Goal: Task Accomplishment & Management: Use online tool/utility

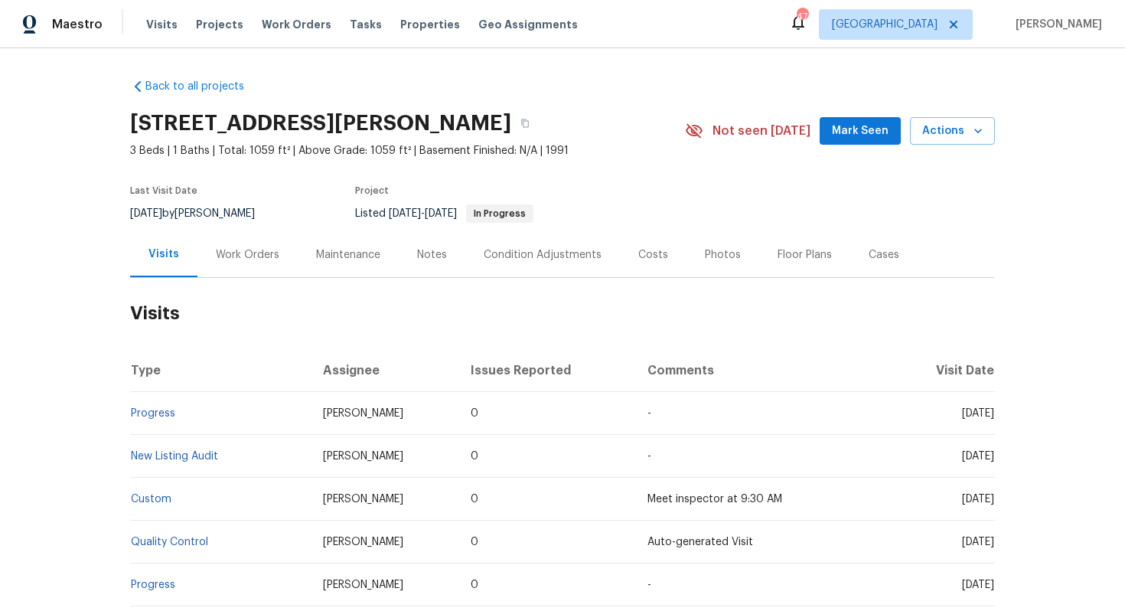
click at [251, 256] on div "Work Orders" at bounding box center [247, 254] width 63 height 15
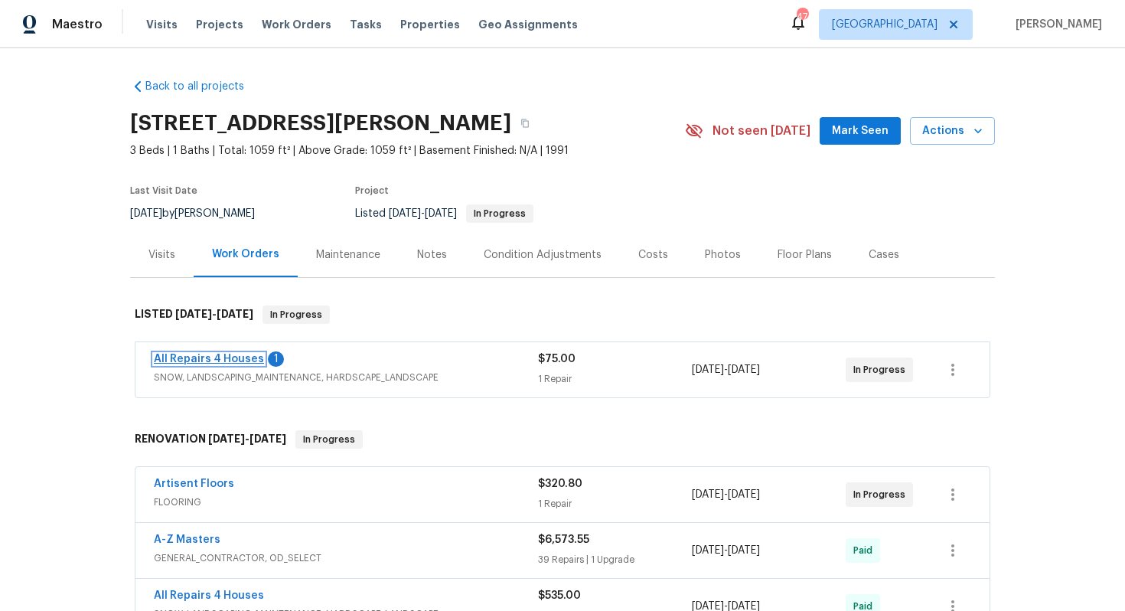
click at [191, 360] on link "All Repairs 4 Houses" at bounding box center [209, 358] width 110 height 11
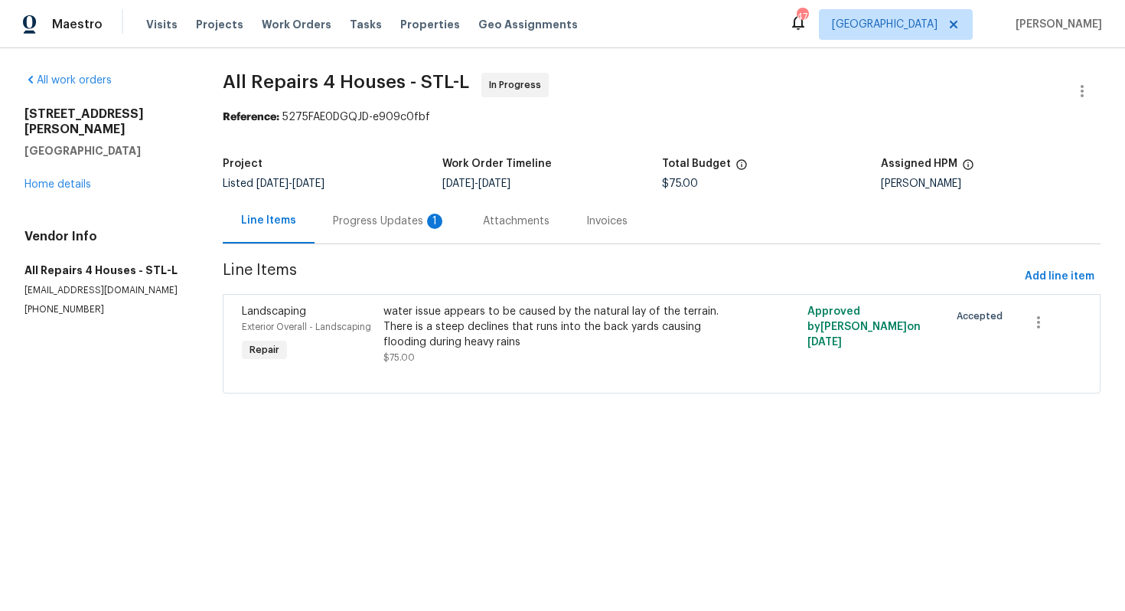
click at [376, 224] on div "Progress Updates 1" at bounding box center [389, 220] width 113 height 15
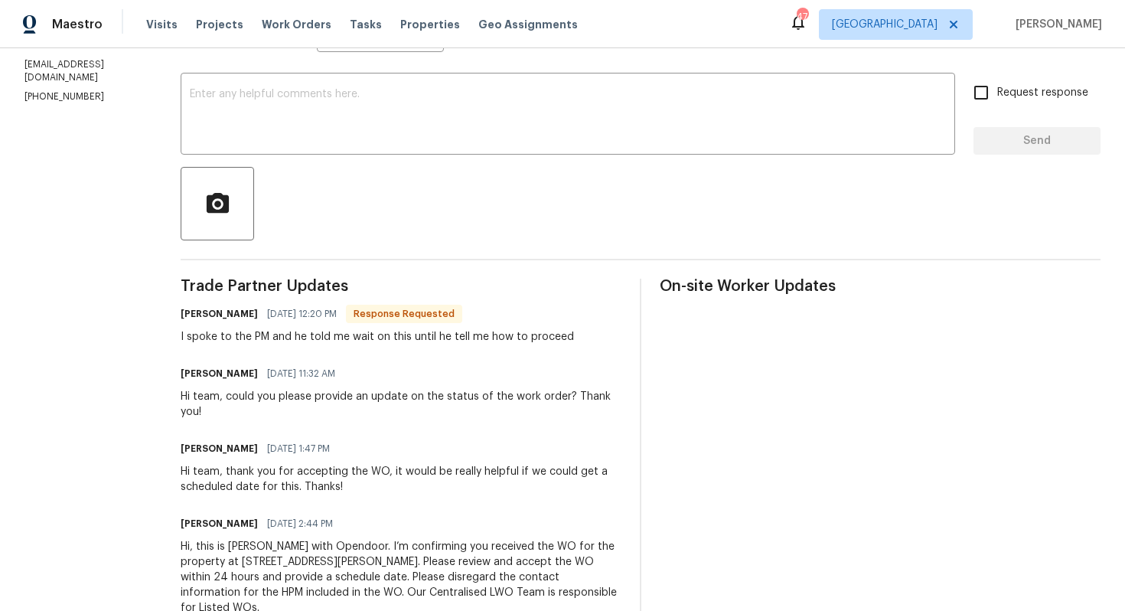
scroll to position [273, 0]
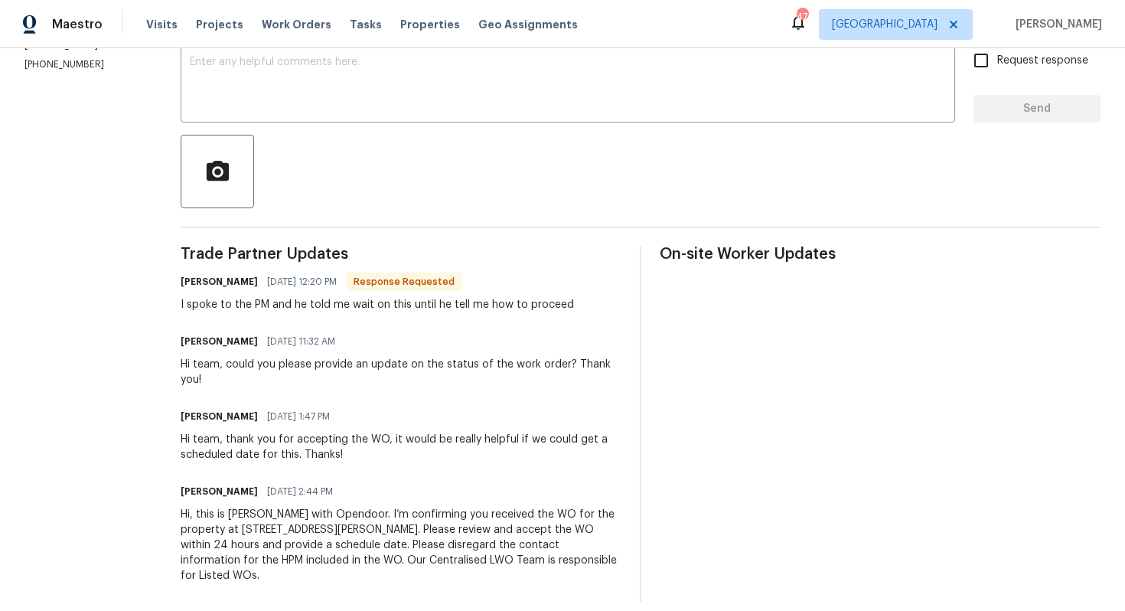
click at [197, 282] on h6 "[PERSON_NAME]" at bounding box center [219, 281] width 77 height 15
click at [197, 282] on h6 "Edgar Perez" at bounding box center [219, 281] width 77 height 15
copy h6 "Edgar"
click at [331, 101] on textarea at bounding box center [568, 84] width 756 height 54
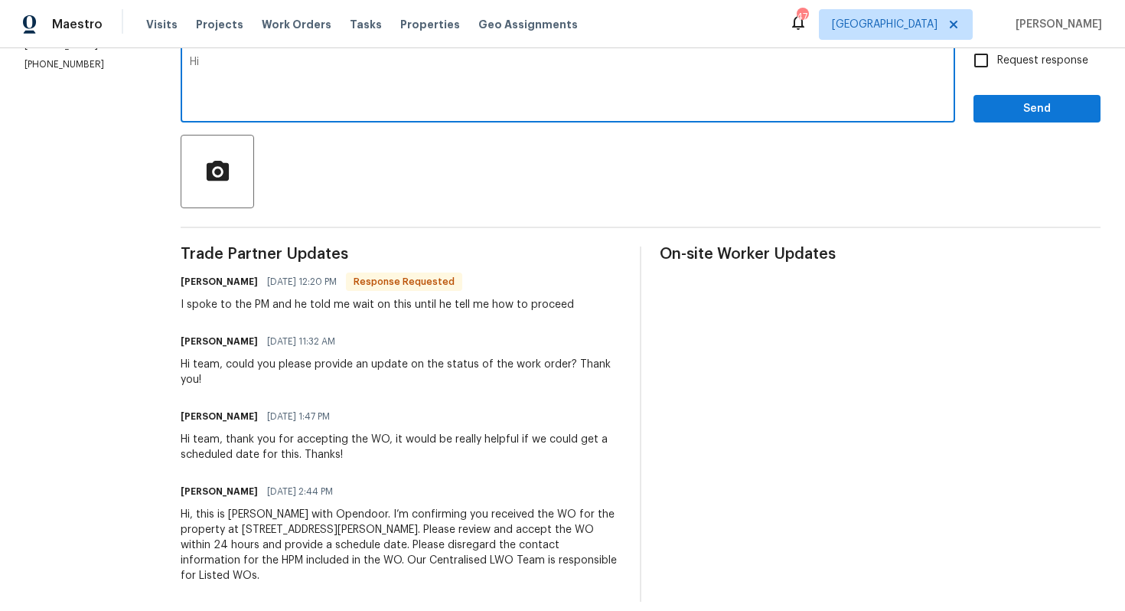
paste textarea "Edgar"
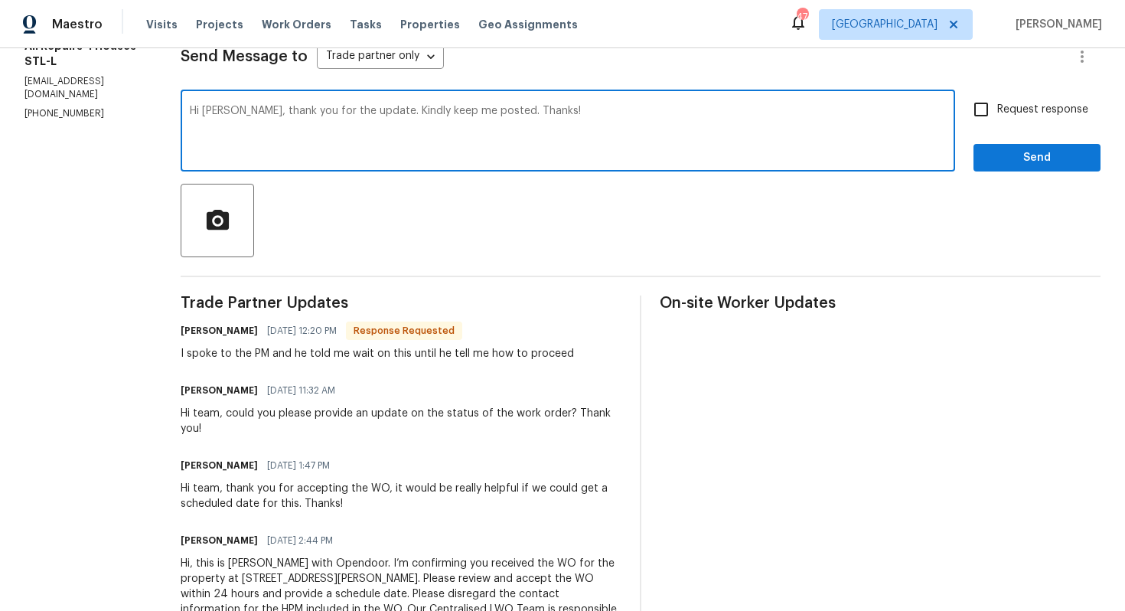
scroll to position [223, 0]
type textarea "Hi Edgar, thank you for the update. Kindly keep me posted. Thanks!"
click at [1031, 152] on span "Send" at bounding box center [1036, 158] width 103 height 19
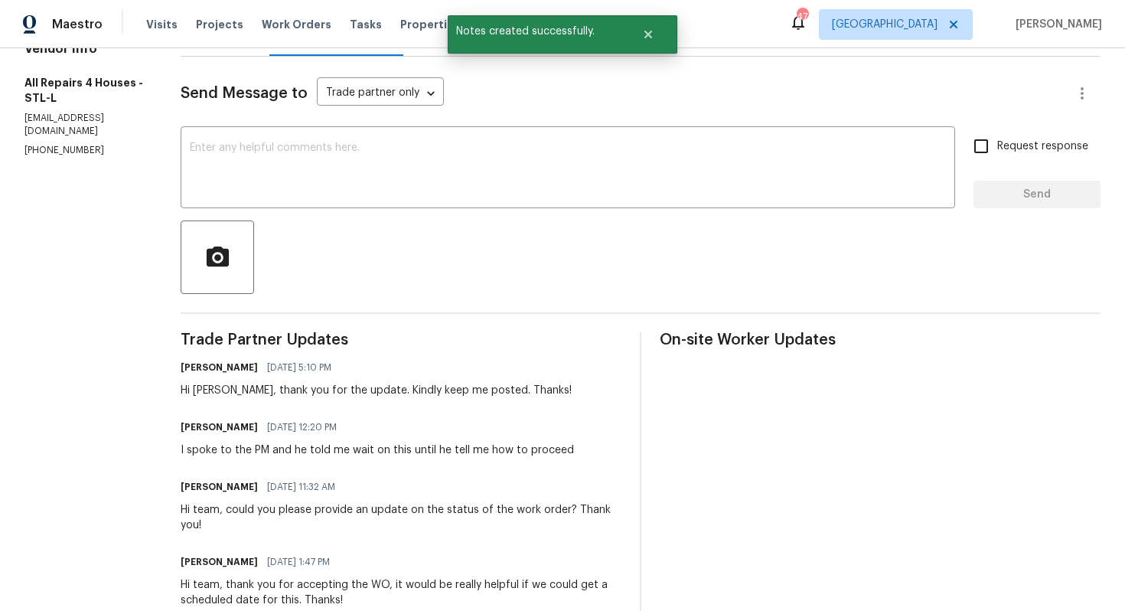
scroll to position [189, 0]
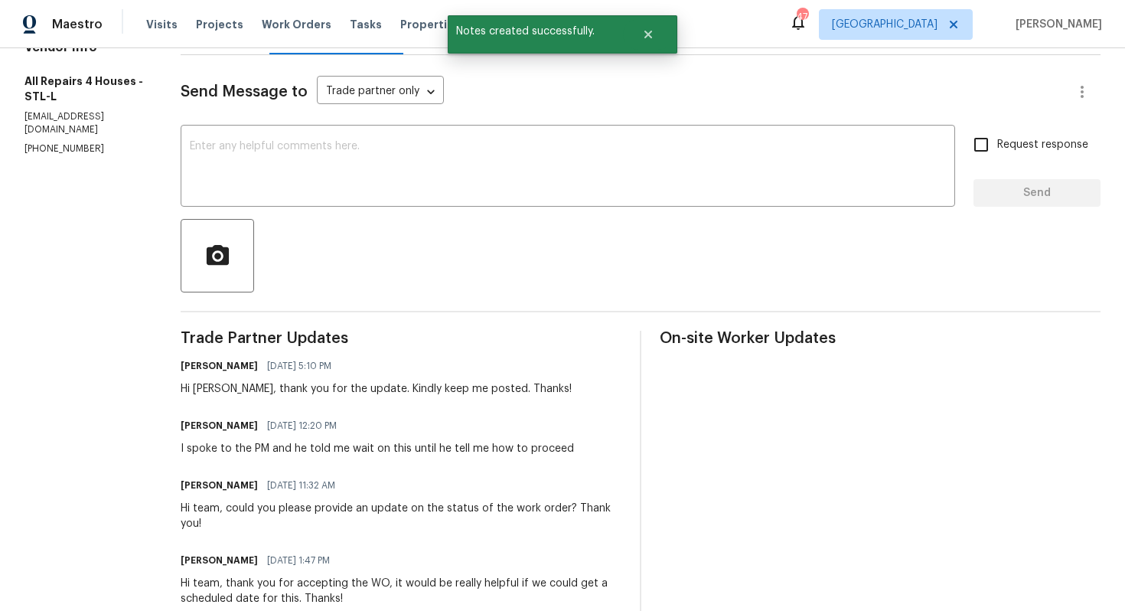
click at [403, 444] on div "I spoke to the PM and he told me wait on this until he tell me how to proceed" at bounding box center [377, 448] width 393 height 15
copy div "I spoke to the PM and he told me wait on this until he tell me how to proceed"
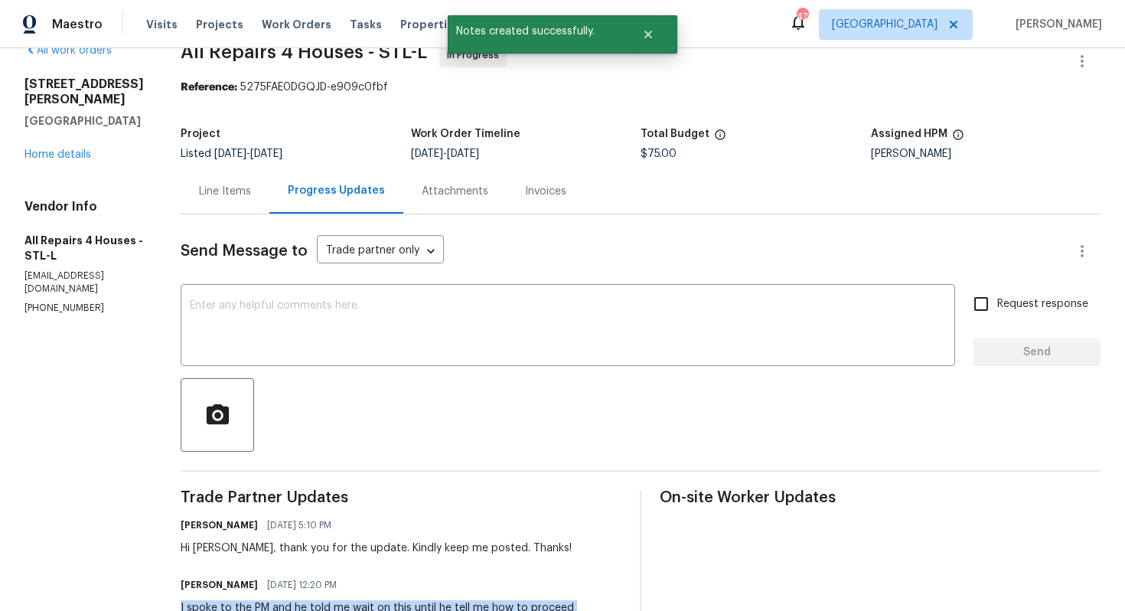
scroll to position [0, 0]
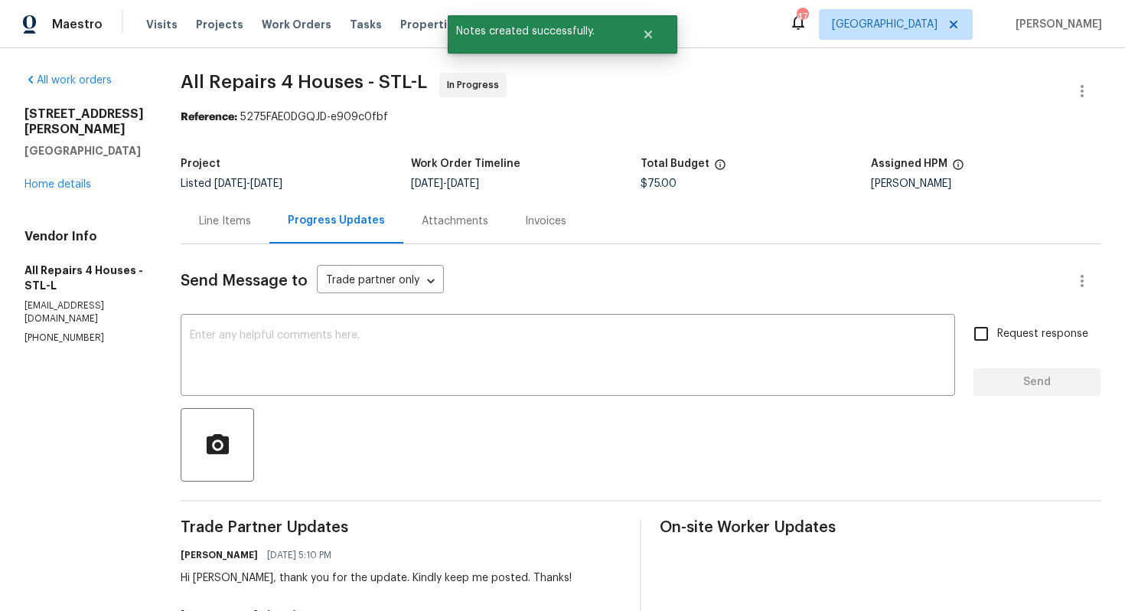
click at [223, 207] on div "Line Items" at bounding box center [225, 220] width 89 height 45
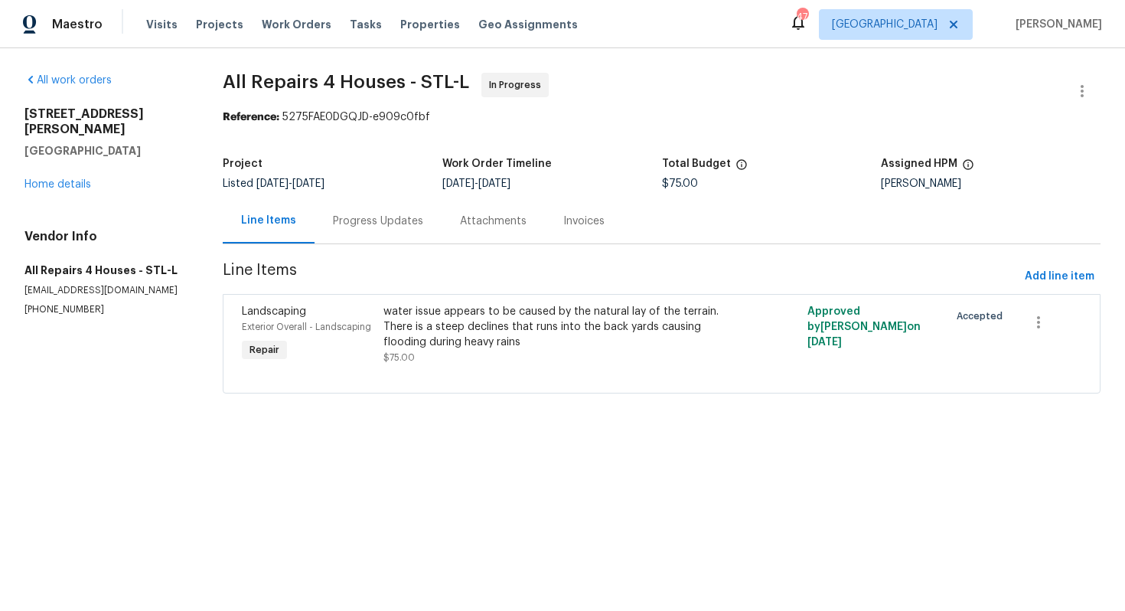
click at [347, 220] on div "Progress Updates" at bounding box center [378, 220] width 90 height 15
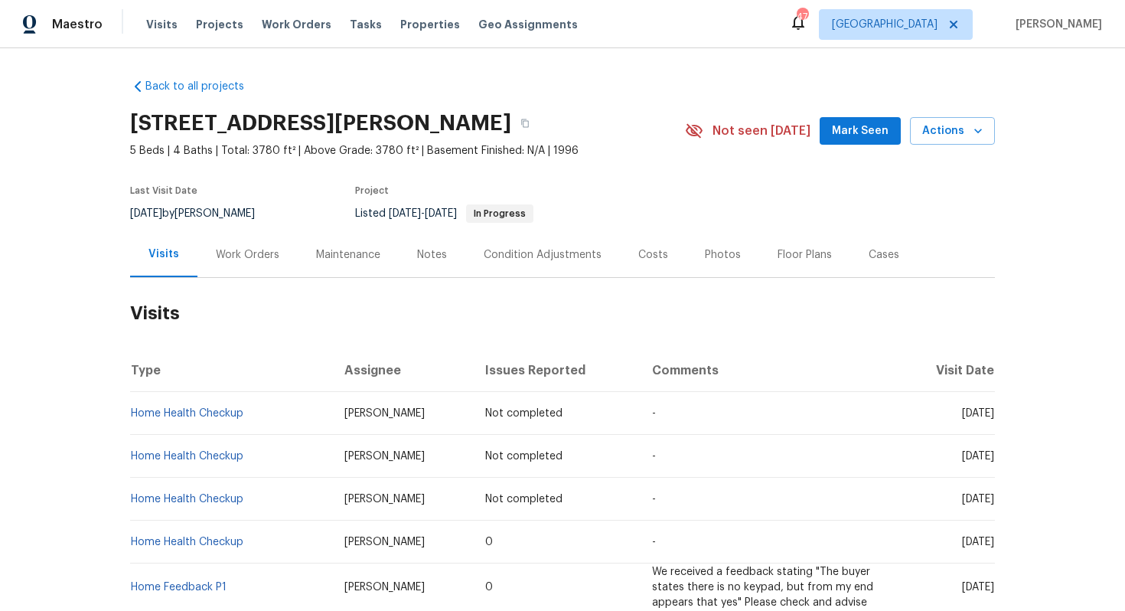
click at [241, 259] on div "Work Orders" at bounding box center [247, 254] width 63 height 15
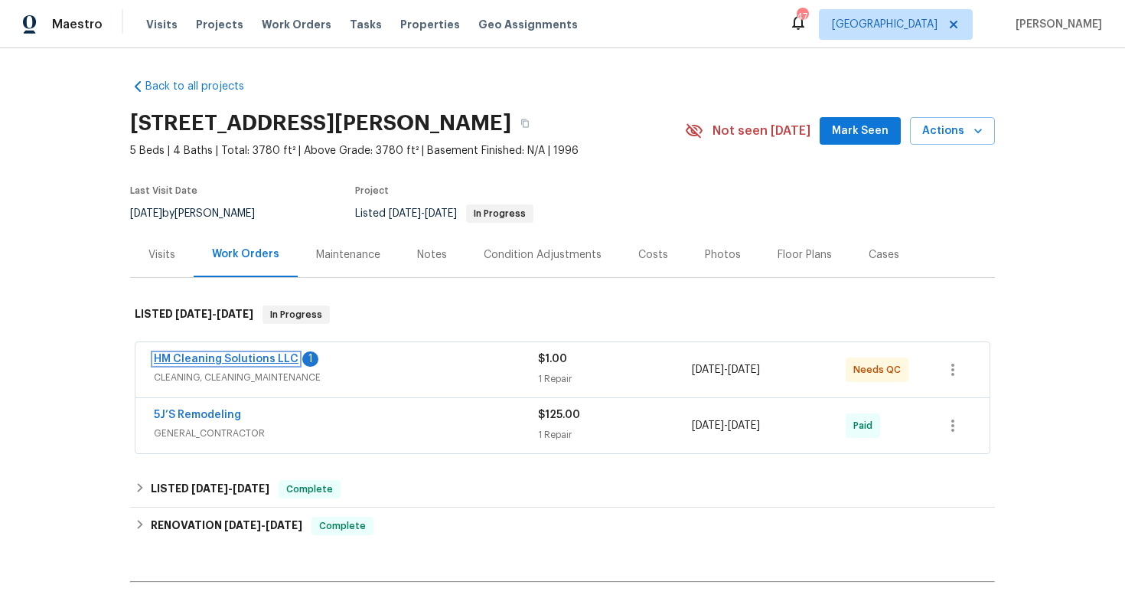
click at [224, 358] on link "HM Cleaning Solutions LLC" at bounding box center [226, 358] width 145 height 11
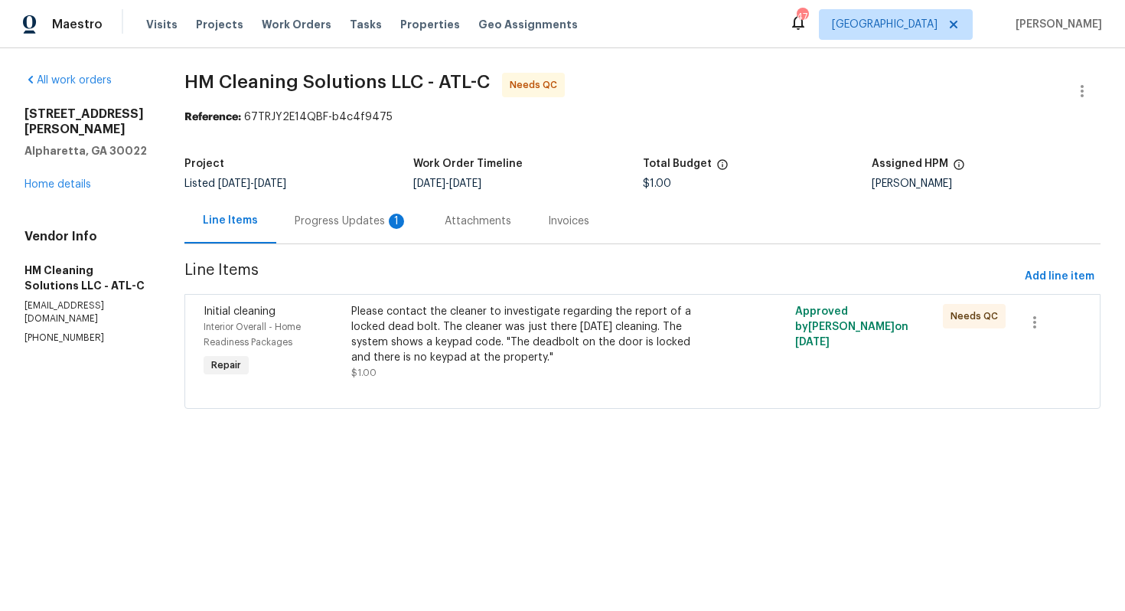
click at [382, 217] on div "Progress Updates 1" at bounding box center [351, 220] width 113 height 15
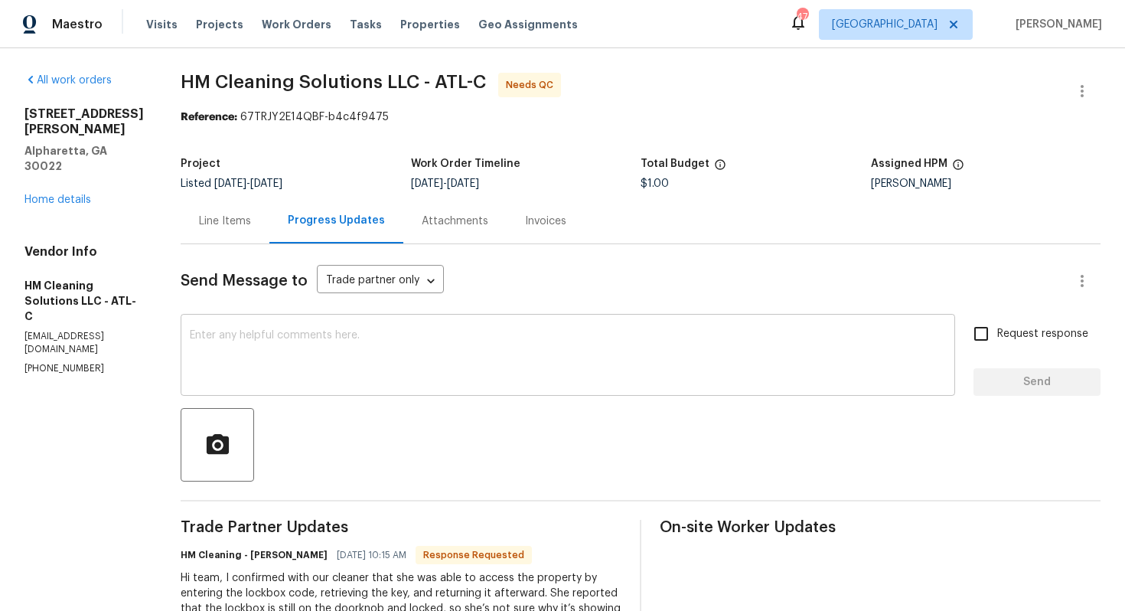
scroll to position [184, 0]
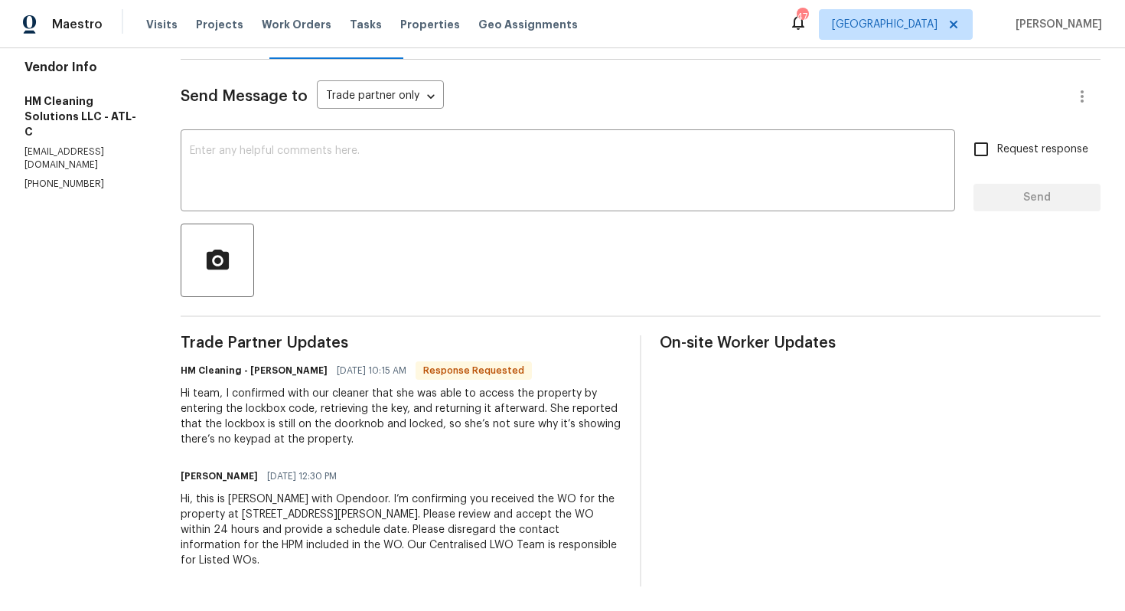
click at [423, 418] on div "Hi team, I confirmed with our cleaner that she was able to access the property …" at bounding box center [401, 416] width 441 height 61
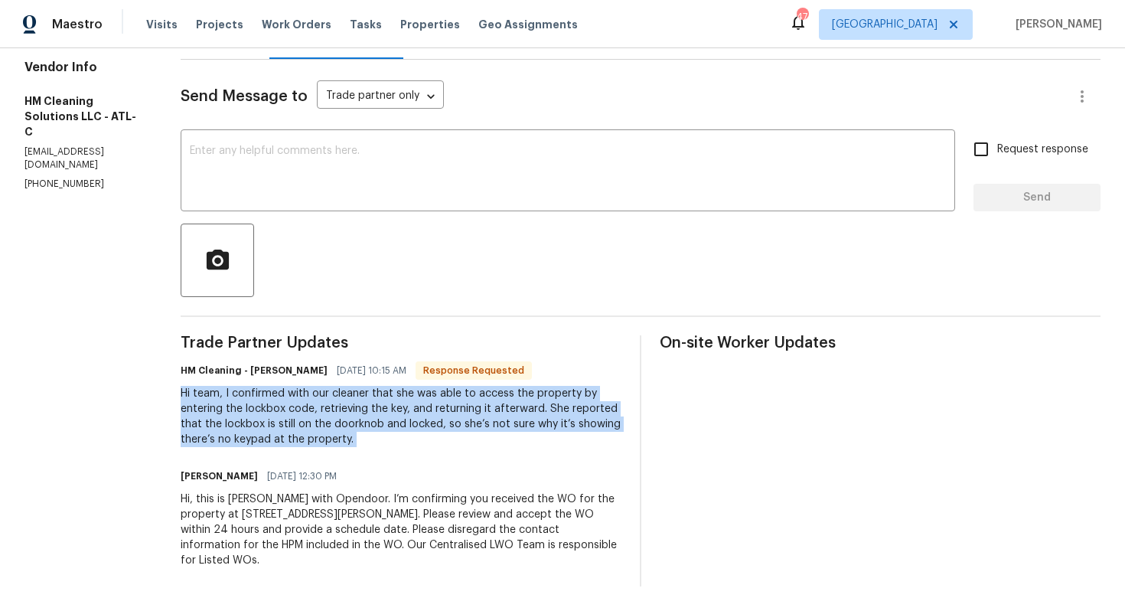
copy div "Hi team, I confirmed with our cleaner that she was able to access the property …"
click at [295, 438] on div "Hi team, I confirmed with our cleaner that she was able to access the property …" at bounding box center [401, 416] width 441 height 61
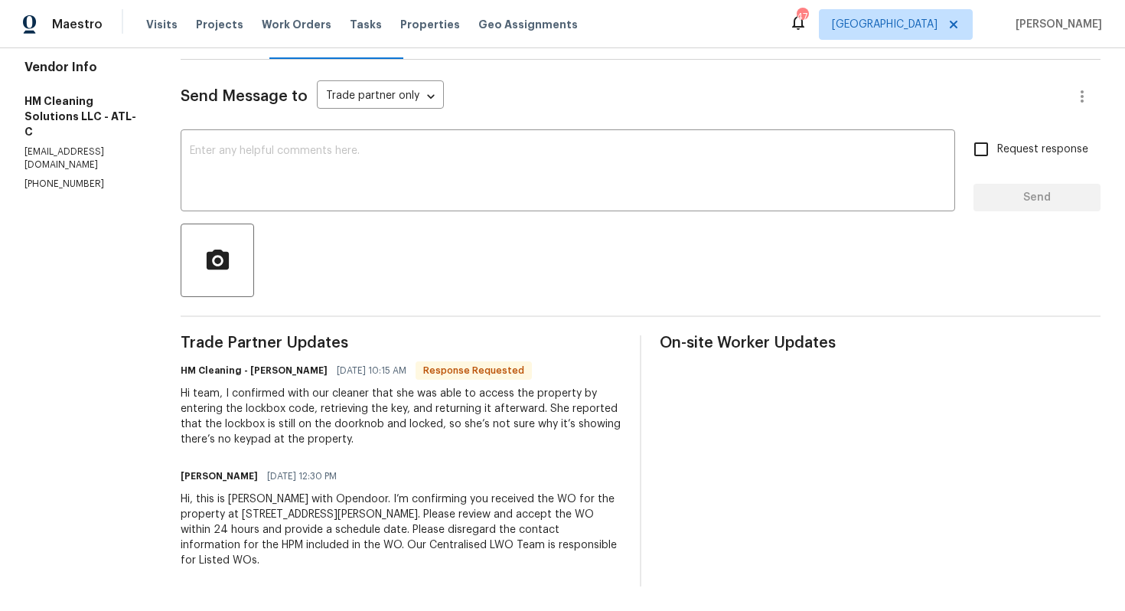
click at [295, 376] on h6 "HM Cleaning - Heather Macy" at bounding box center [254, 370] width 147 height 15
copy h6 "Heather"
click at [392, 166] on textarea at bounding box center [568, 172] width 756 height 54
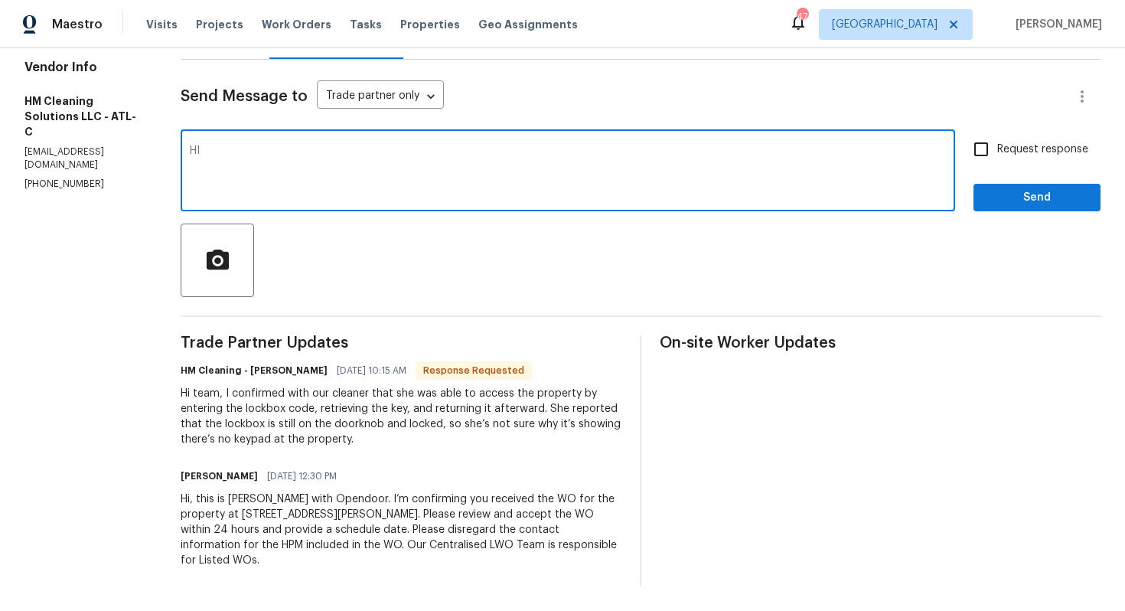
paste textarea "Heather"
type textarea "HI Heather, thank you for the confirmation. Let me get back to you ASAP. Thanks!"
click at [1040, 205] on span "Send" at bounding box center [1036, 197] width 103 height 19
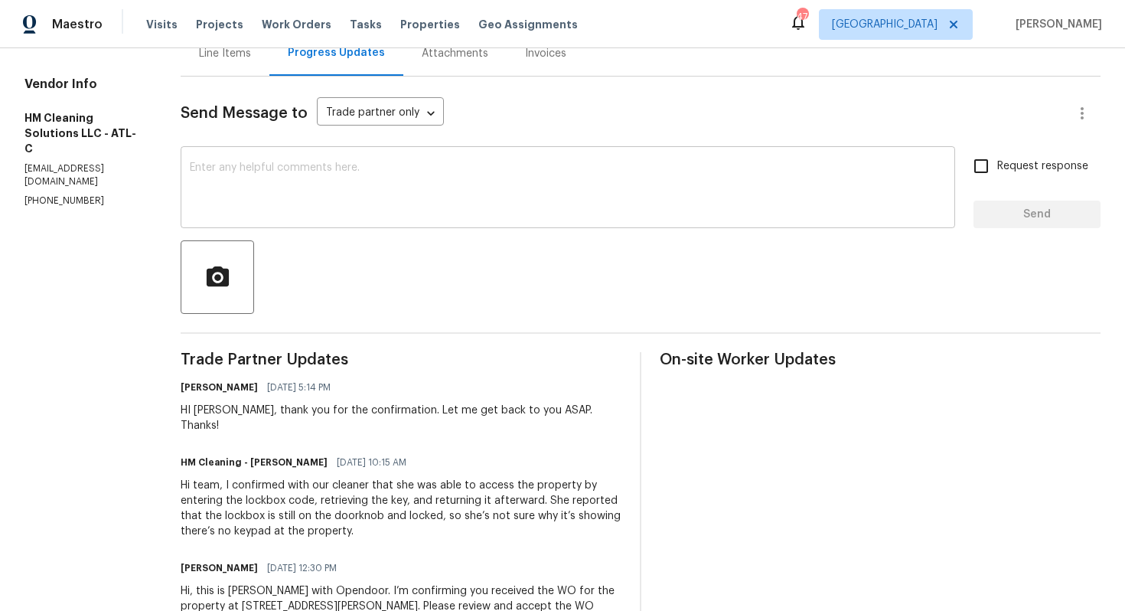
scroll to position [168, 0]
click at [392, 492] on div "Hi team, I confirmed with our cleaner that she was able to access the property …" at bounding box center [401, 507] width 441 height 61
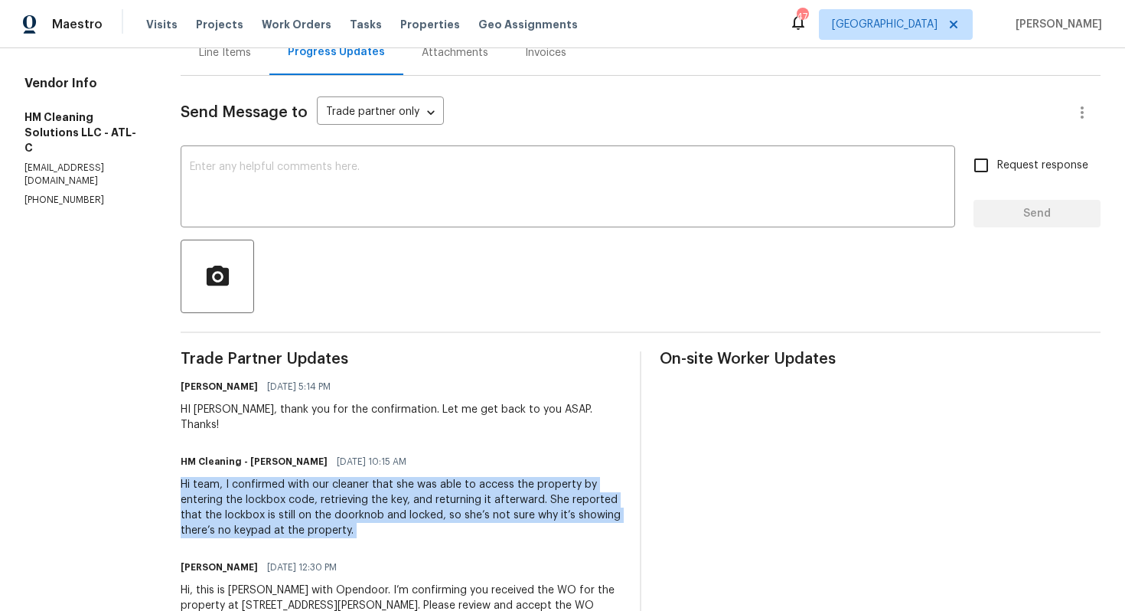
copy div "Hi team, I confirmed with our cleaner that she was able to access the property …"
click at [283, 430] on div "Trade Partner Updates Arvind Raj M 08/11/2025 5:14 PM HI Heather, thank you for…" at bounding box center [401, 514] width 441 height 326
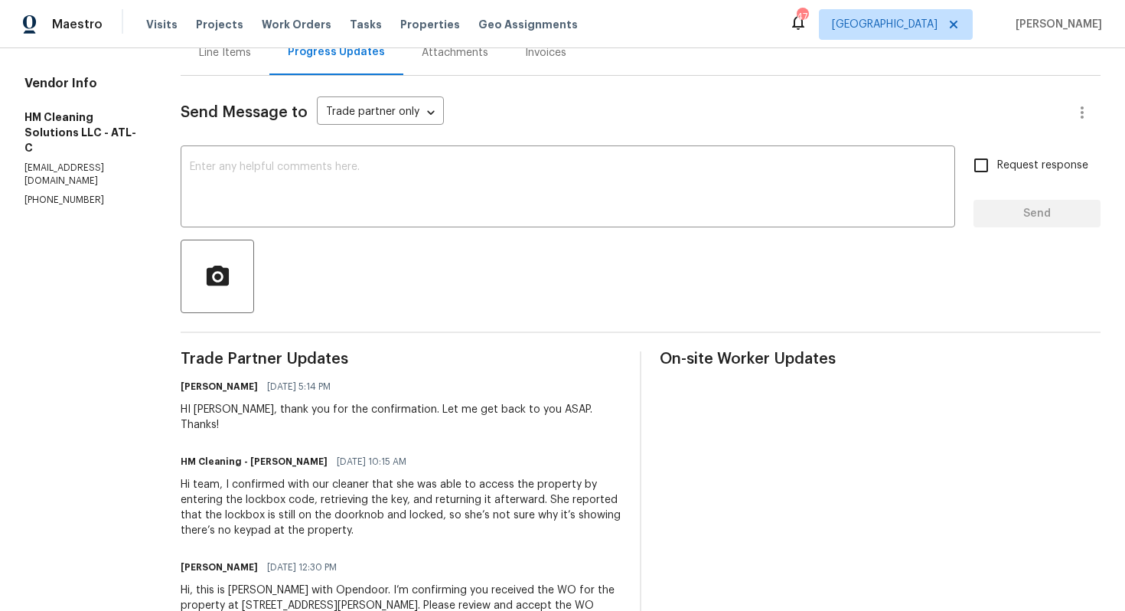
click at [275, 484] on div "Hi team, I confirmed with our cleaner that she was able to access the property …" at bounding box center [401, 507] width 441 height 61
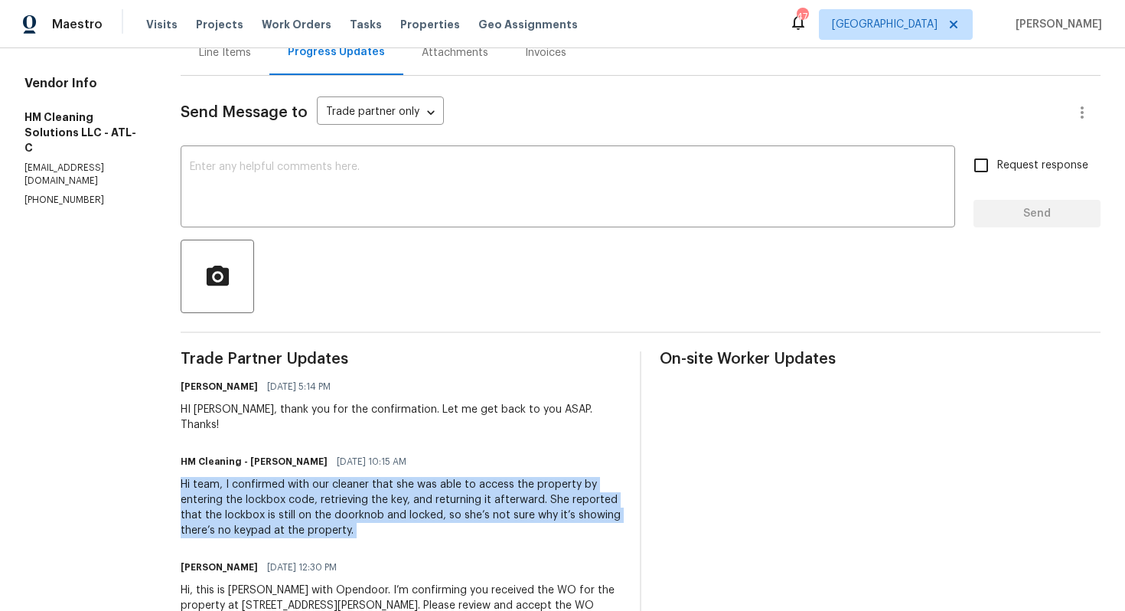
copy div "Hi team, I confirmed with our cleaner that she was able to access the property …"
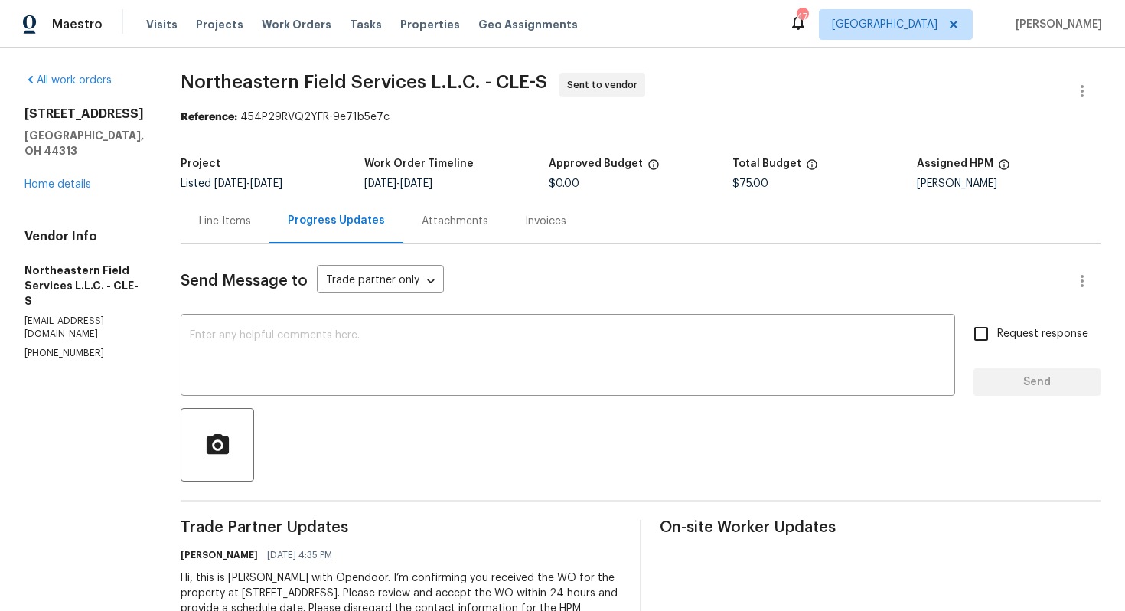
click at [224, 225] on div "Line Items" at bounding box center [225, 220] width 52 height 15
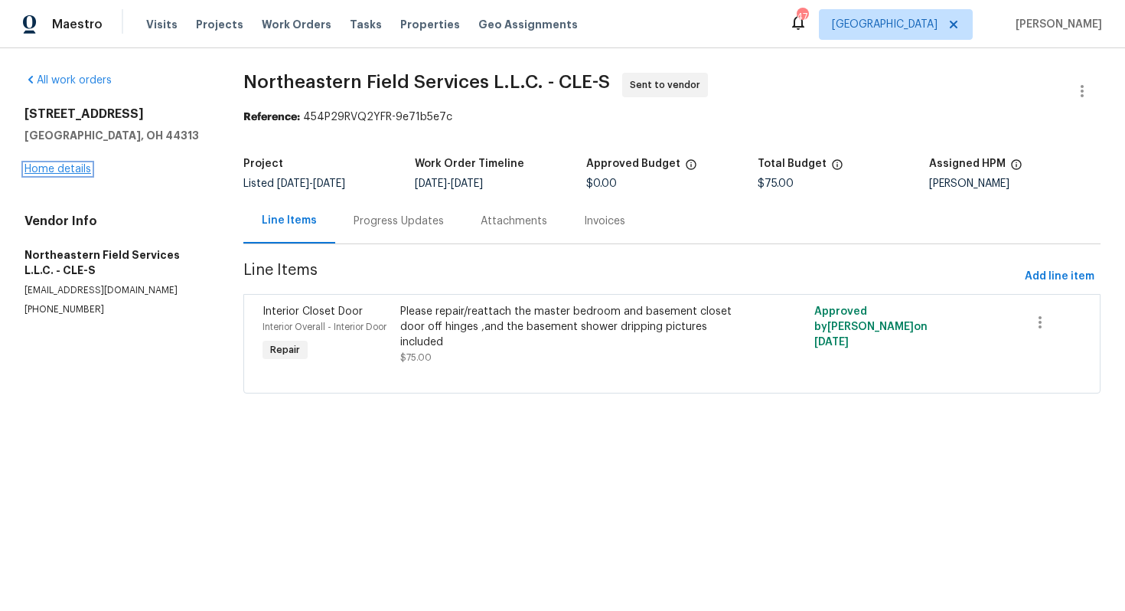
click at [60, 170] on link "Home details" at bounding box center [57, 169] width 67 height 11
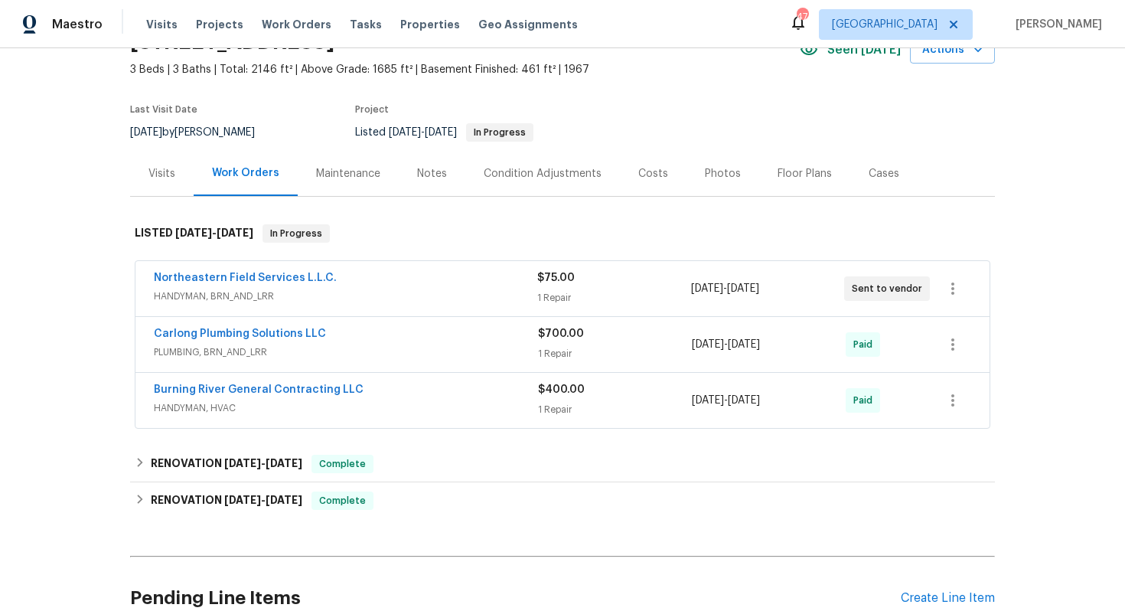
scroll to position [102, 0]
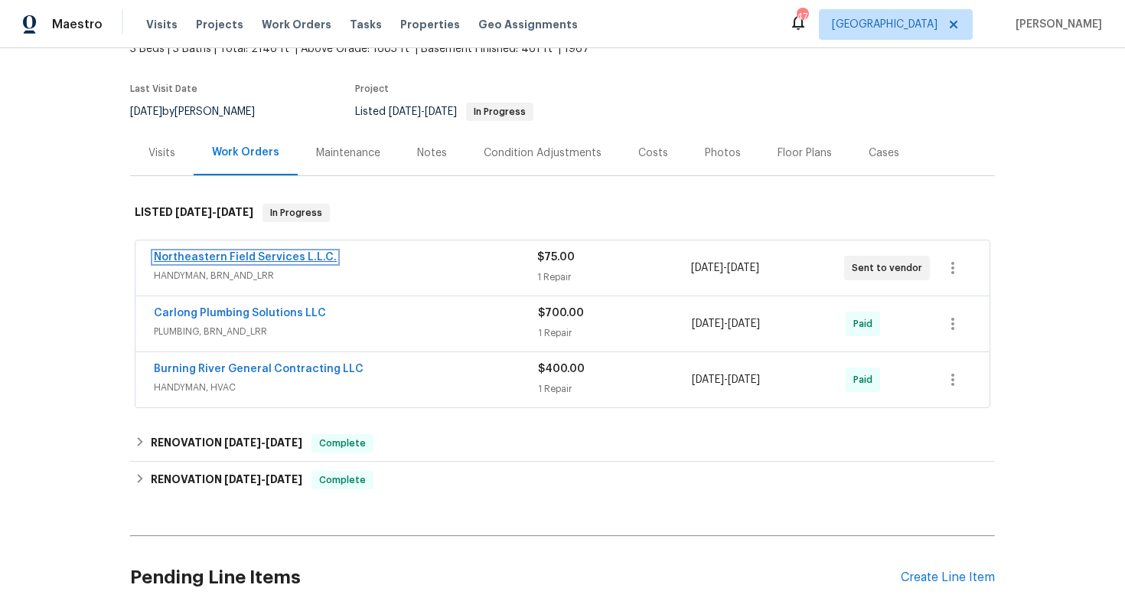
click at [230, 252] on link "Northeastern Field Services L.L.C." at bounding box center [245, 257] width 183 height 11
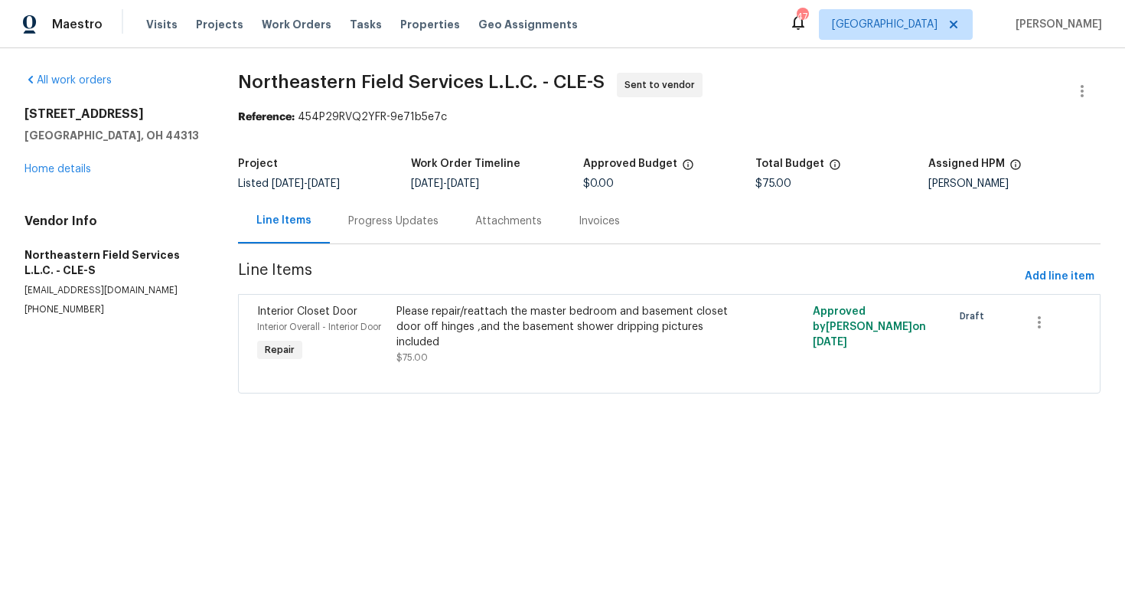
click at [442, 233] on div "Progress Updates" at bounding box center [393, 220] width 127 height 45
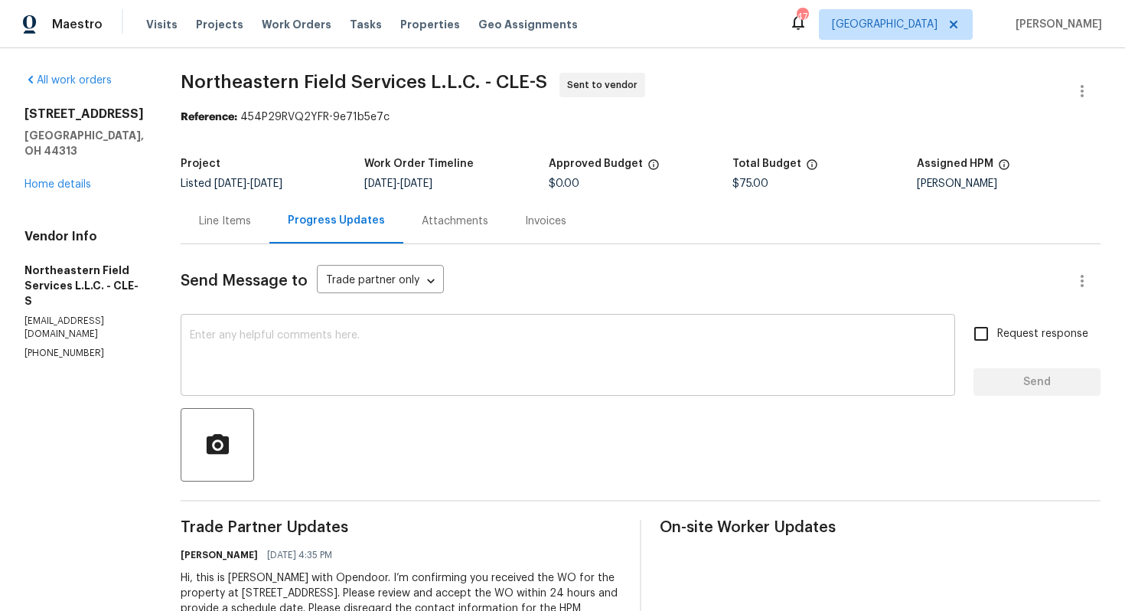
click at [347, 385] on div "x ​" at bounding box center [568, 356] width 774 height 78
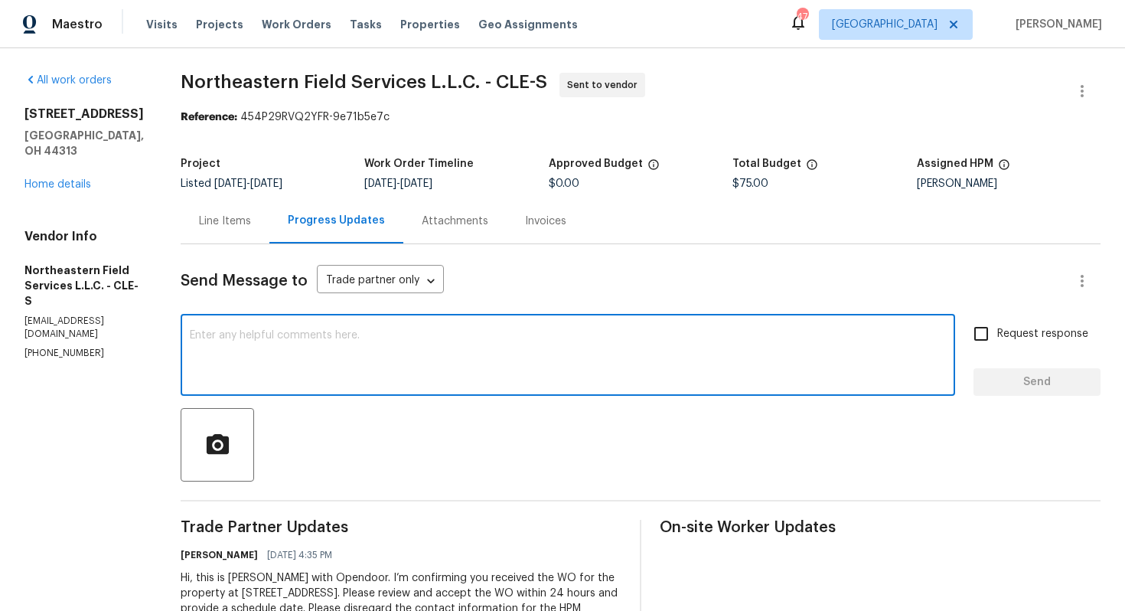
click at [526, 373] on textarea at bounding box center [568, 357] width 756 height 54
paste textarea "Hi team, Since there has been no response from your side, I have no option but …"
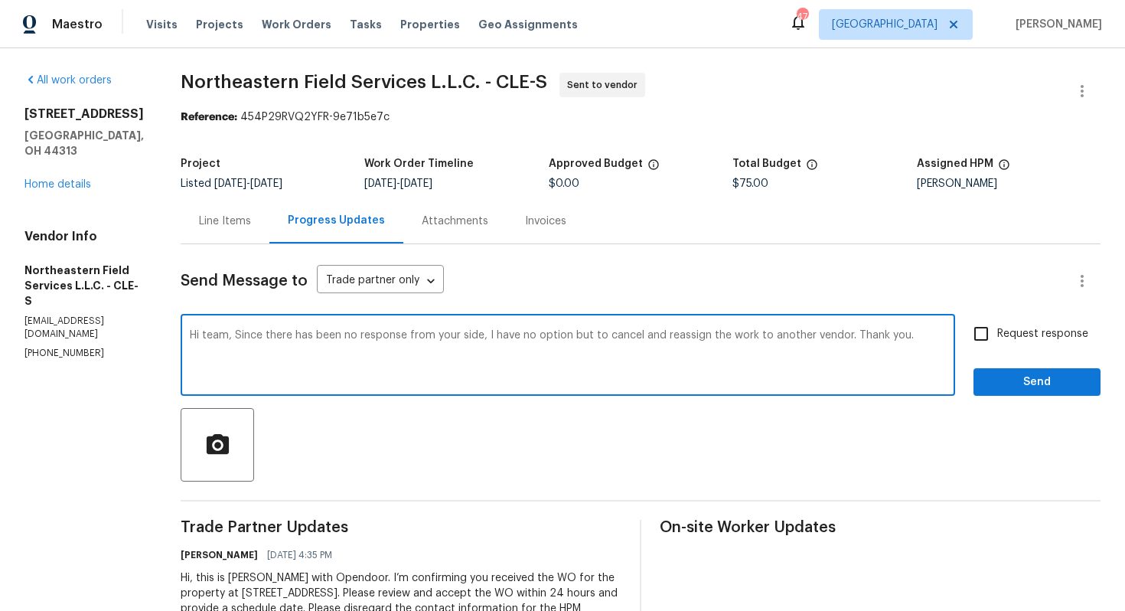
click at [919, 345] on textarea "Hi team, Since there has been no response from your side, I have no option but …" at bounding box center [568, 357] width 756 height 54
click at [917, 334] on textarea "Hi team, Since there has been no response from your side, I have no option but …" at bounding box center [568, 357] width 756 height 54
click at [853, 339] on textarea "Hi team, Since there has been no response from your side, I have no option but …" at bounding box center [568, 357] width 756 height 54
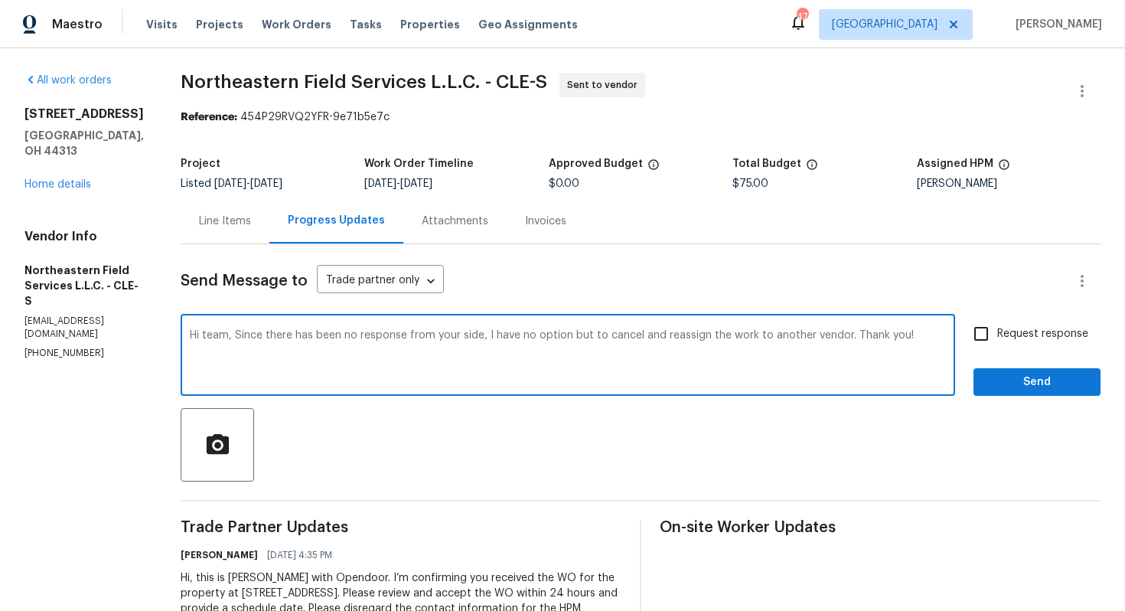
type textarea "Hi team, Since there has been no response from your side, I have no option but …"
click at [1073, 86] on icon "button" at bounding box center [1082, 91] width 18 height 18
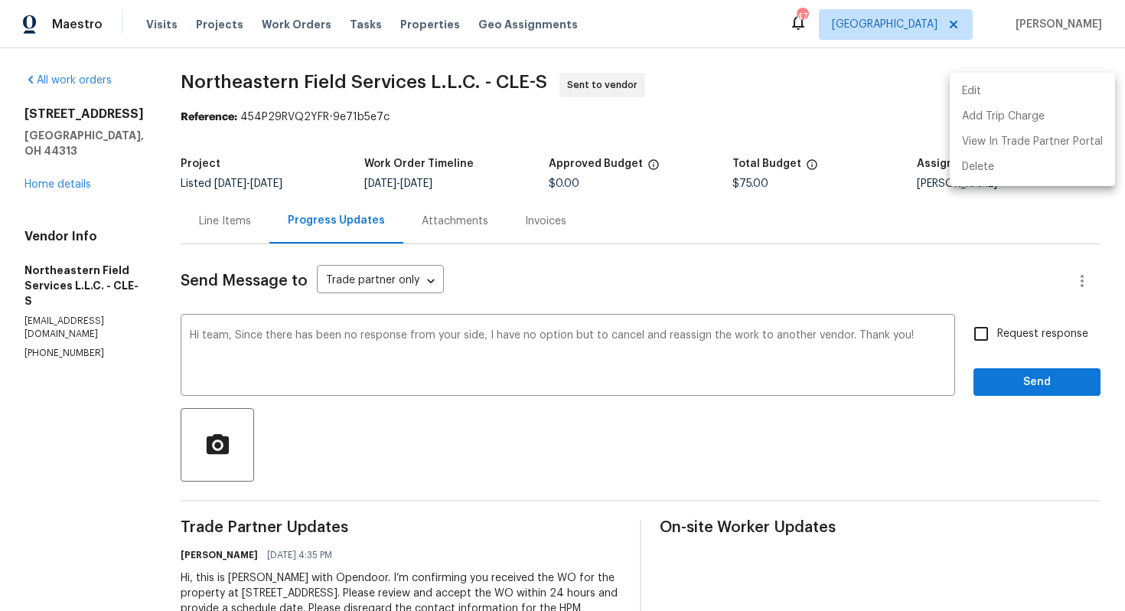
click at [1000, 99] on li "Edit" at bounding box center [1031, 91] width 165 height 25
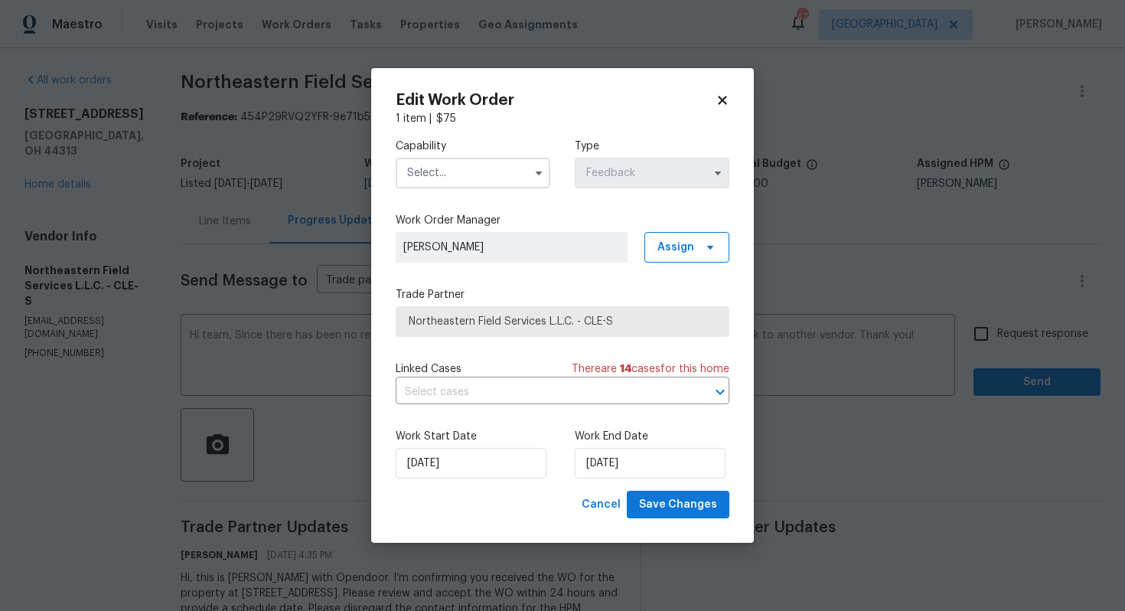
click at [465, 181] on input "text" at bounding box center [473, 173] width 155 height 31
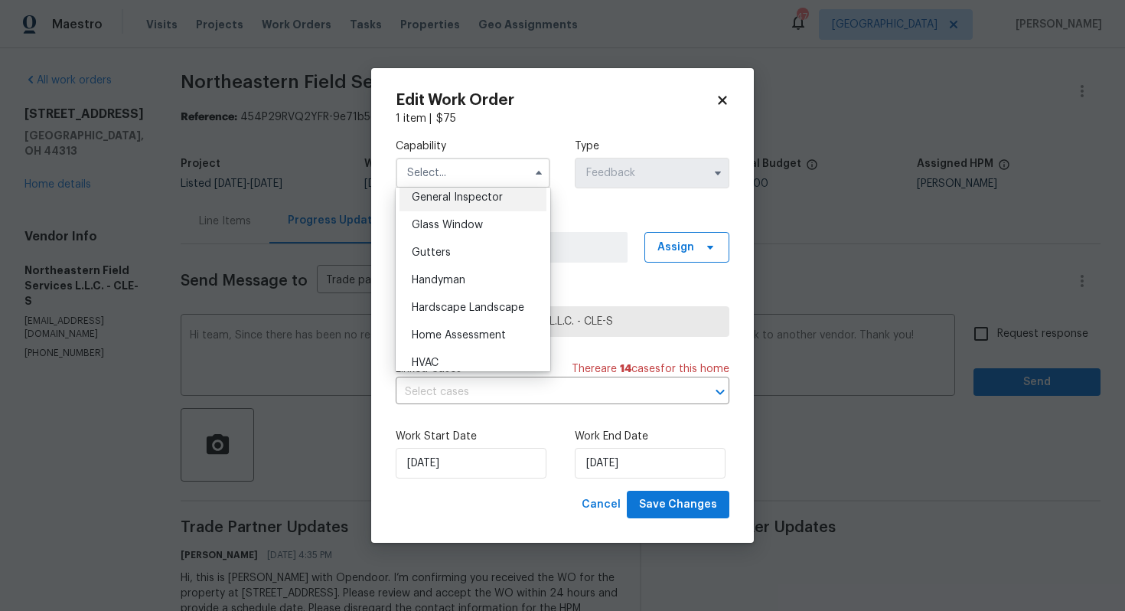
scroll to position [769, 0]
click at [464, 277] on span "Handyman" at bounding box center [439, 277] width 54 height 11
type input "Handyman"
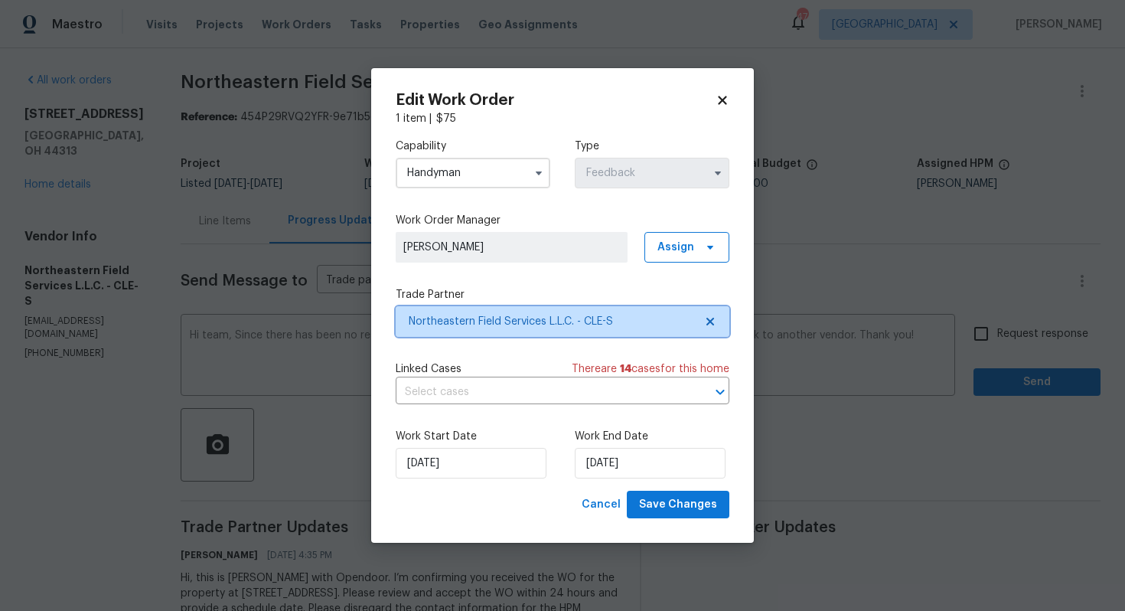
click at [529, 320] on span "Northeastern Field Services L.L.C. - CLE-S" at bounding box center [551, 321] width 285 height 15
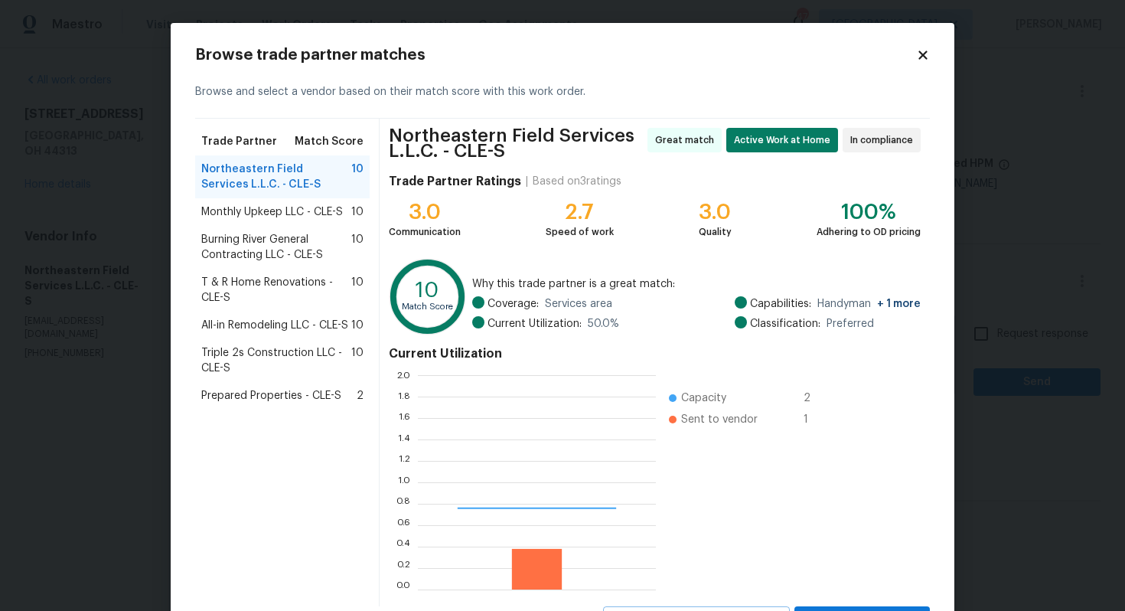
scroll to position [214, 238]
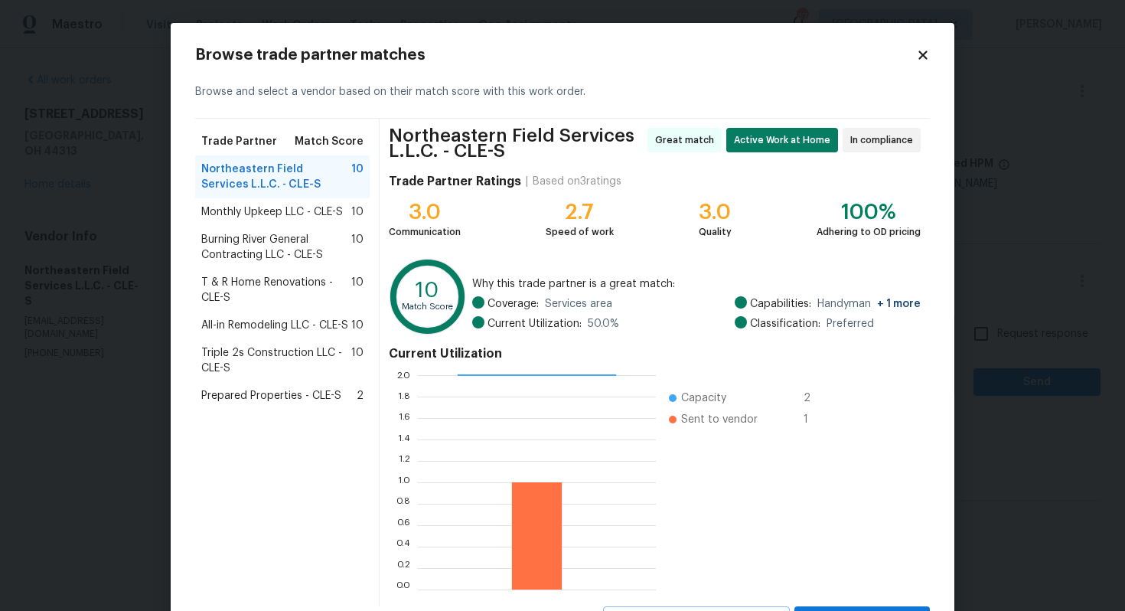
click at [986, 140] on body "Maestro Visits Projects Work Orders Tasks Properties Geo Assignments 47 Dallas …" at bounding box center [562, 305] width 1125 height 611
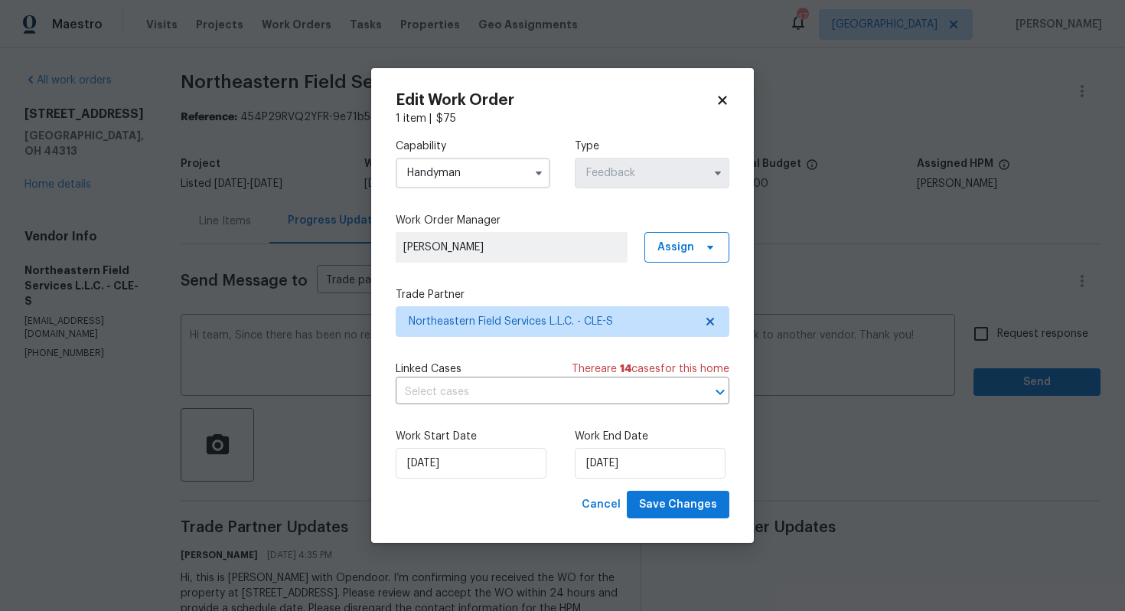
click at [882, 363] on body "Maestro Visits Projects Work Orders Tasks Properties Geo Assignments 47 Dallas …" at bounding box center [562, 305] width 1125 height 611
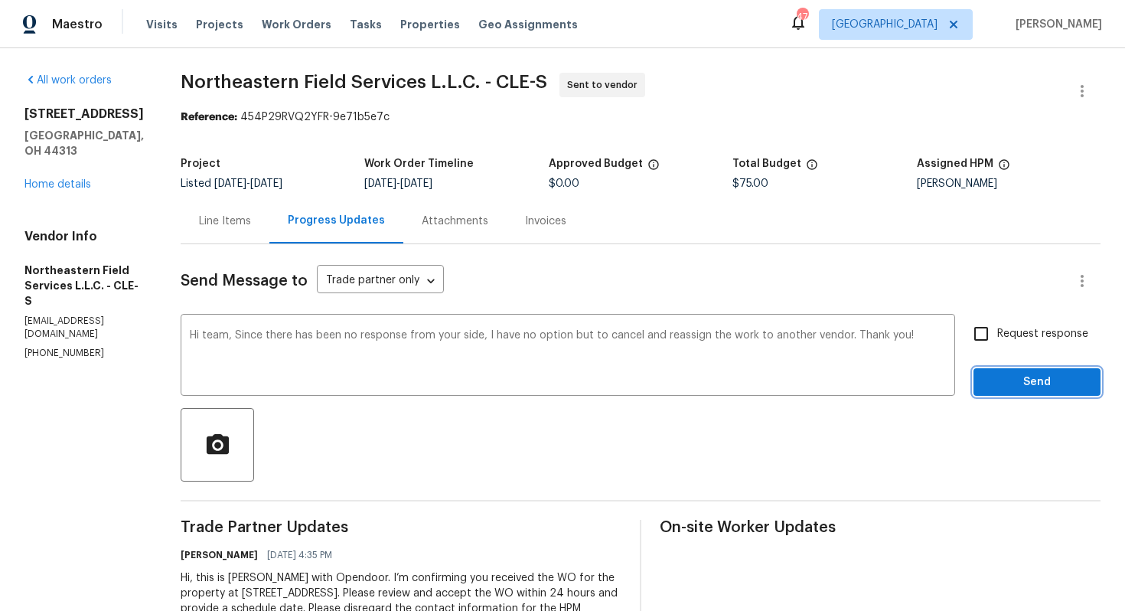
click at [994, 378] on span "Send" at bounding box center [1036, 382] width 103 height 19
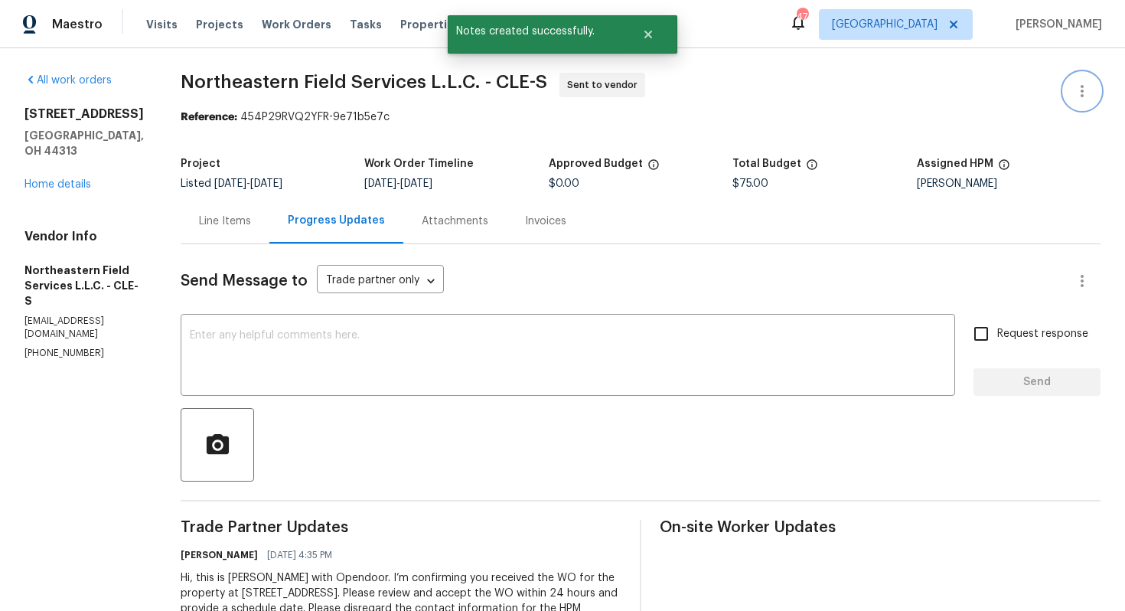
click at [1085, 95] on icon "button" at bounding box center [1082, 91] width 18 height 18
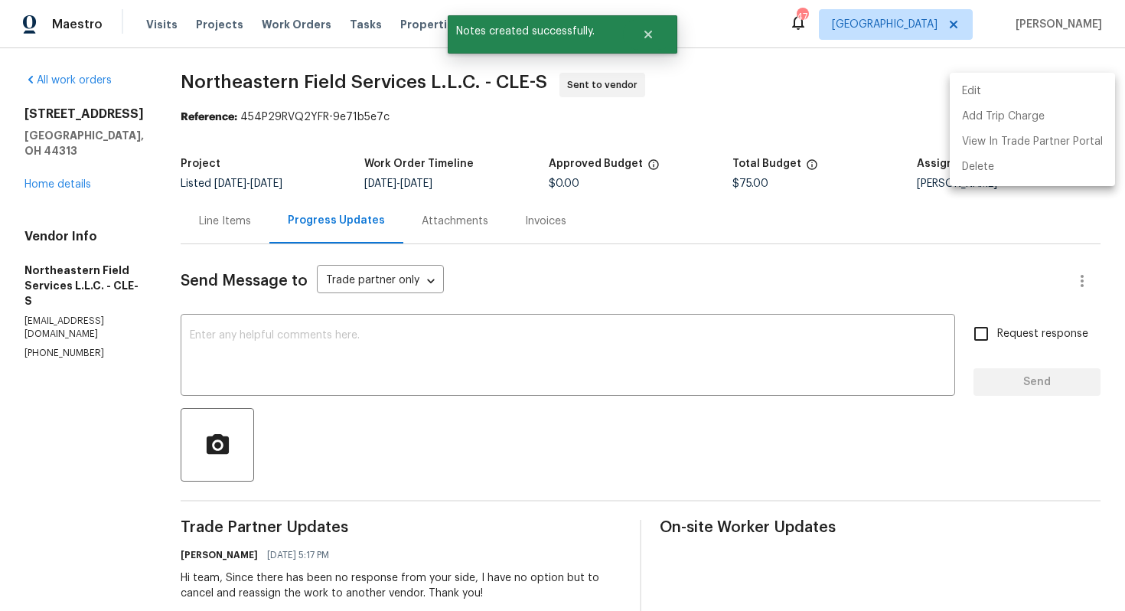
click at [1006, 83] on li "Edit" at bounding box center [1031, 91] width 165 height 25
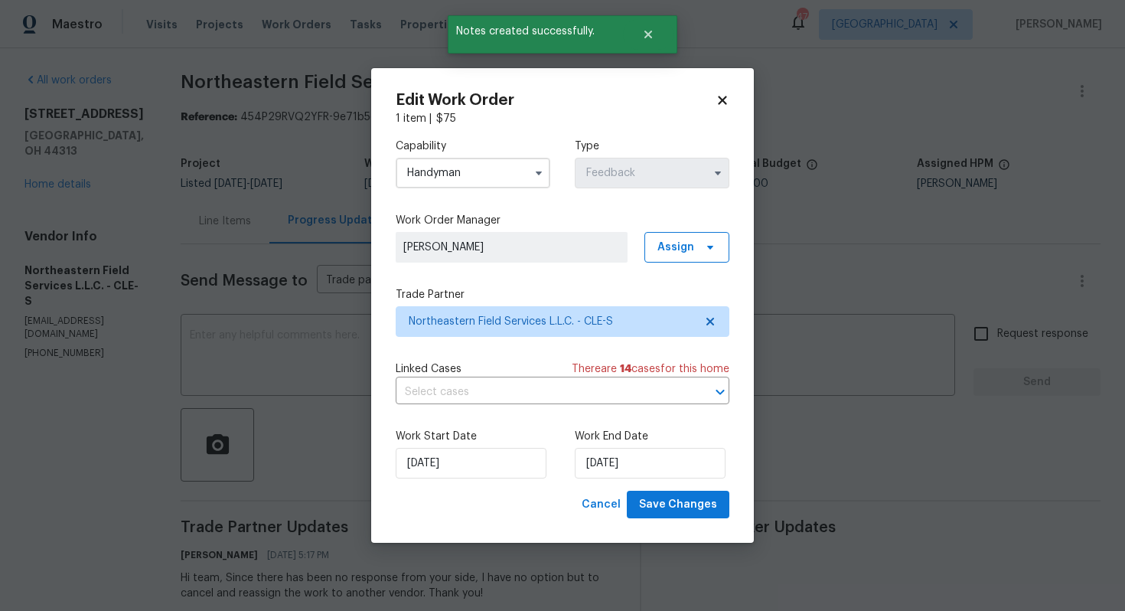
click at [284, 473] on body "Maestro Visits Projects Work Orders Tasks Properties Geo Assignments 47 Dallas …" at bounding box center [562, 305] width 1125 height 611
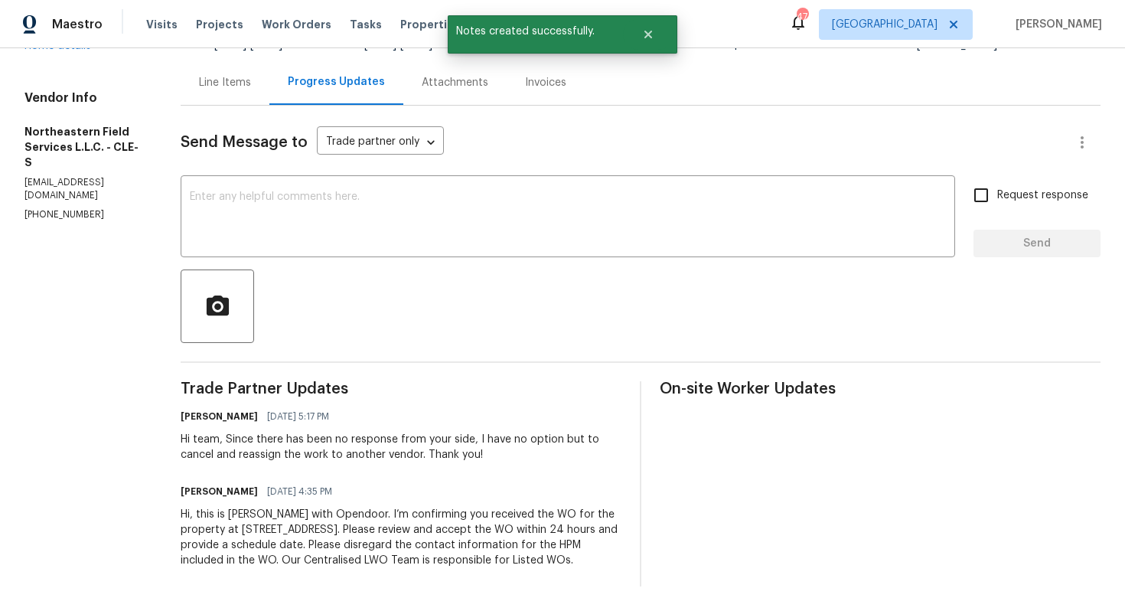
scroll to position [0, 0]
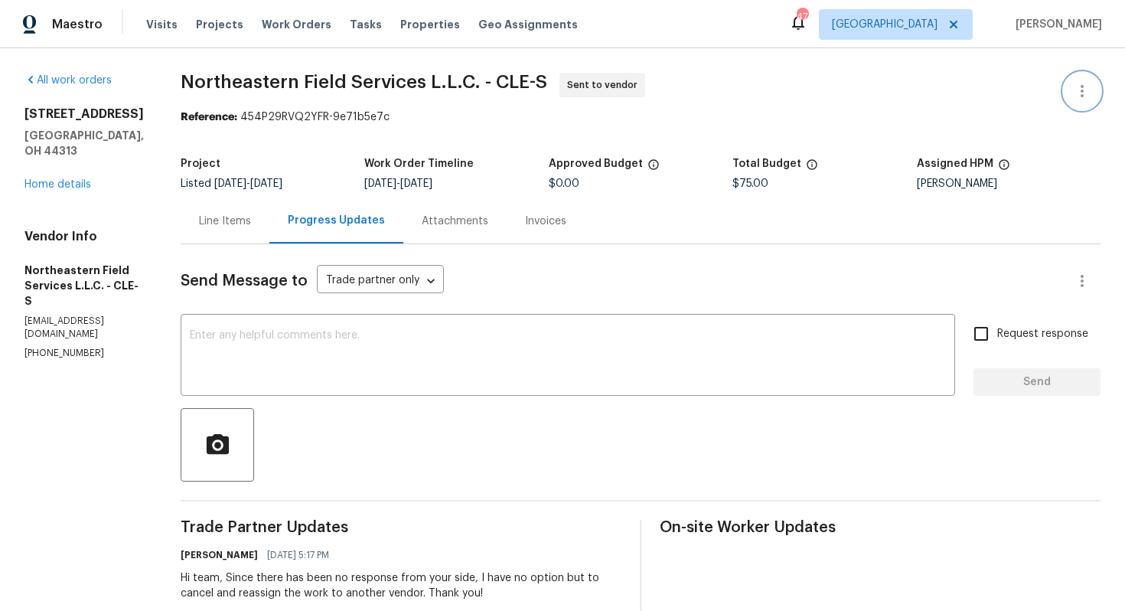
click at [1083, 85] on icon "button" at bounding box center [1082, 91] width 18 height 18
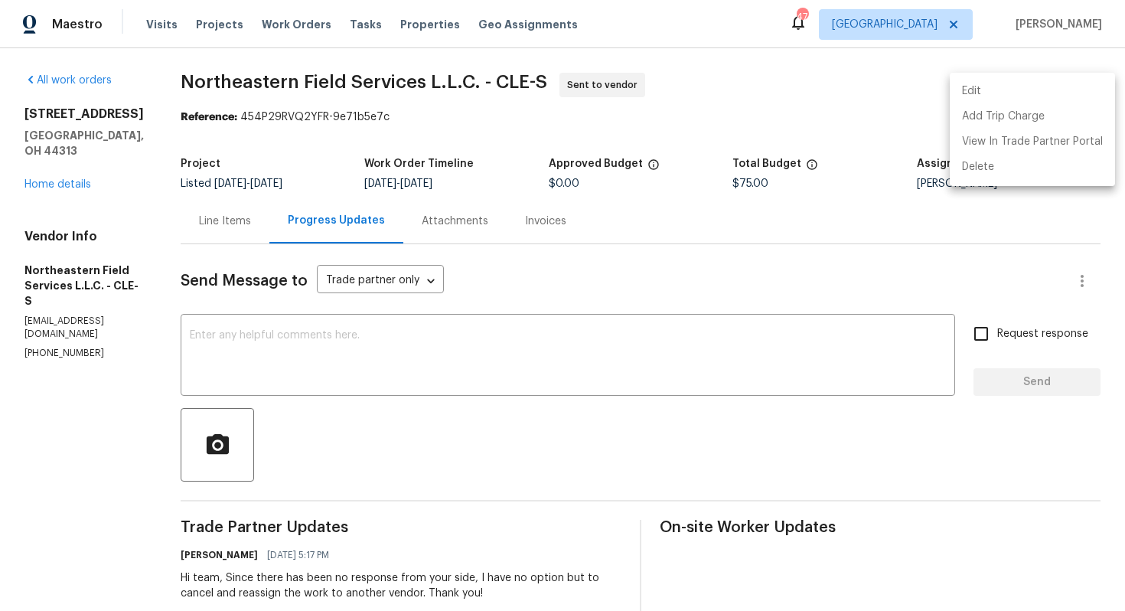
click at [988, 87] on li "Edit" at bounding box center [1031, 91] width 165 height 25
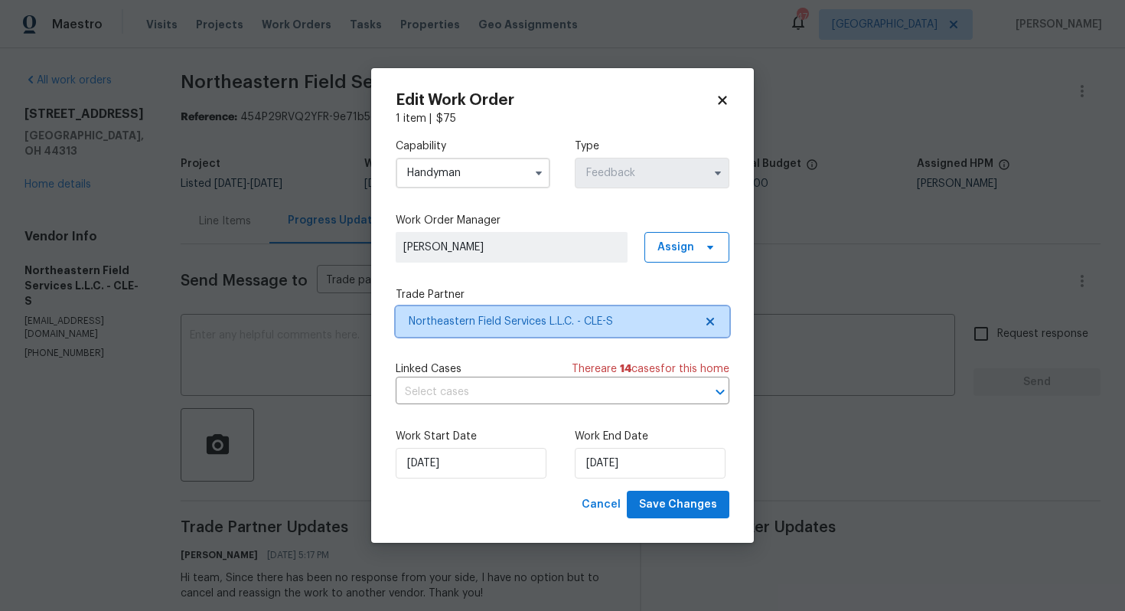
click at [490, 328] on span "Northeastern Field Services L.L.C. - CLE-S" at bounding box center [563, 321] width 334 height 31
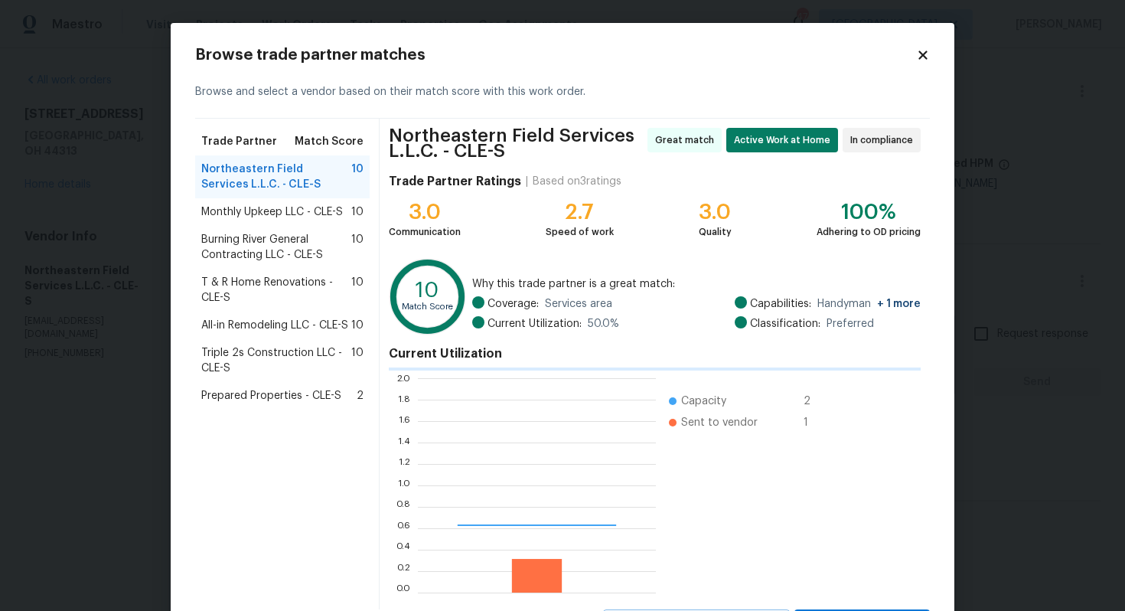
scroll to position [214, 238]
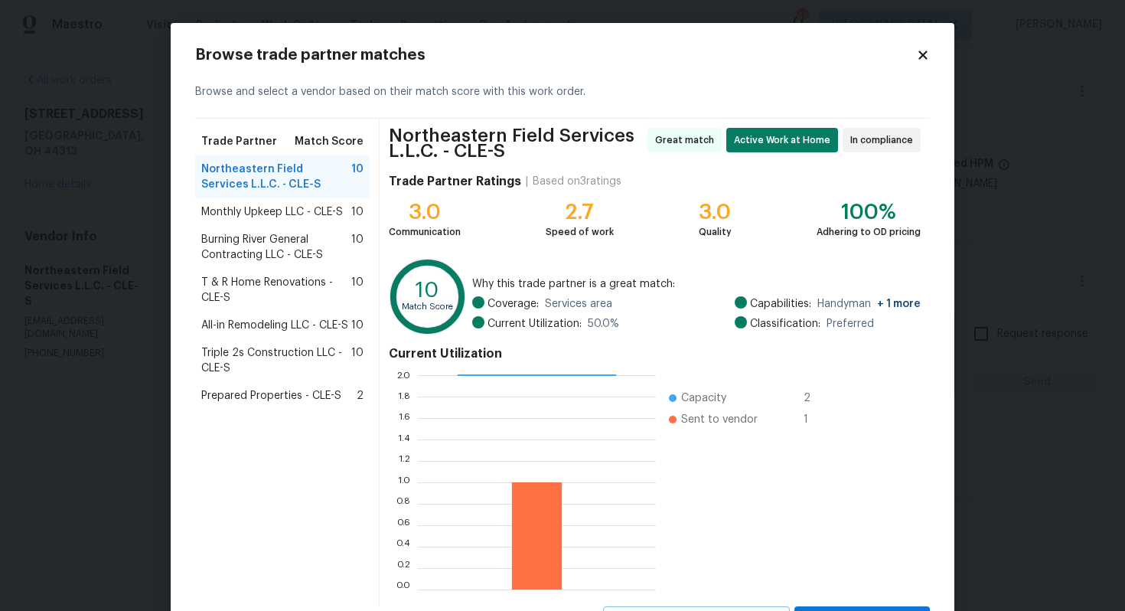
click at [262, 217] on span "Monthly Upkeep LLC - CLE-S" at bounding box center [272, 211] width 142 height 15
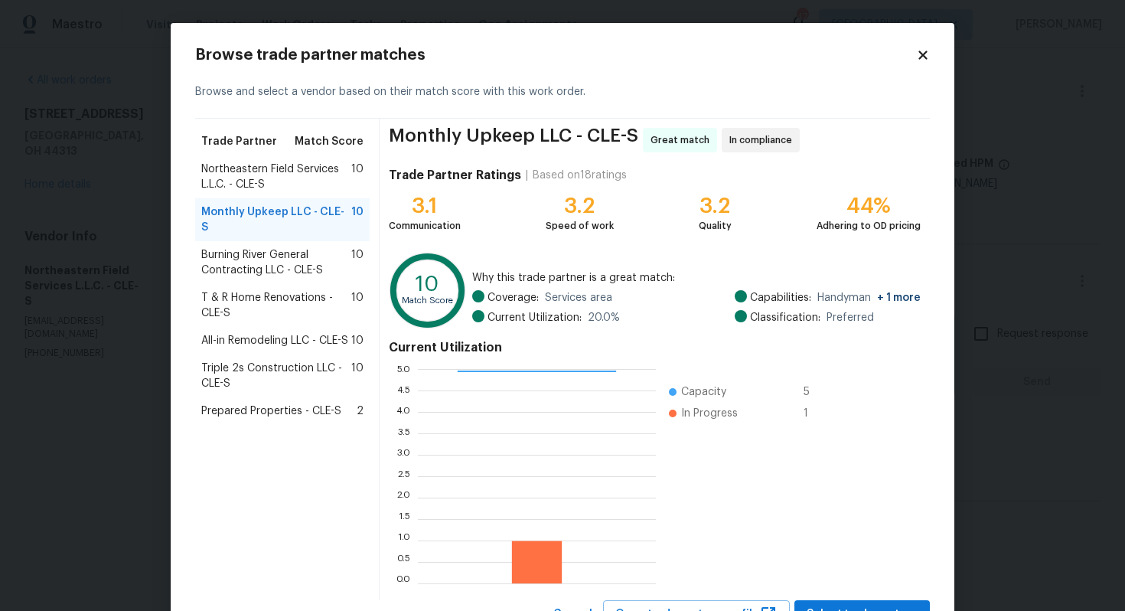
scroll to position [64, 0]
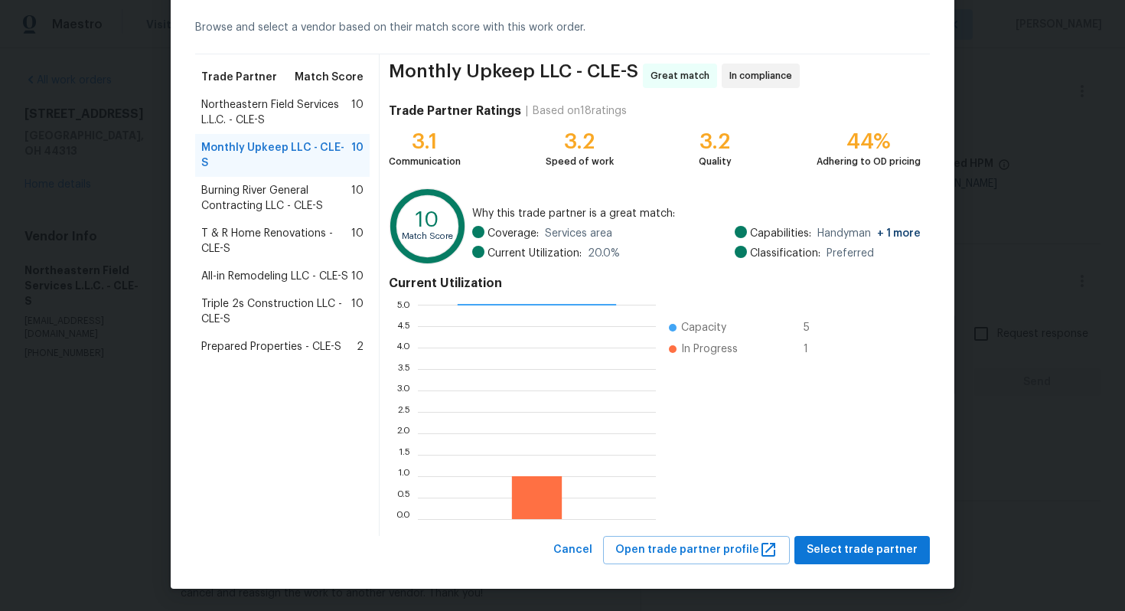
click at [860, 545] on span "Select trade partner" at bounding box center [861, 549] width 111 height 19
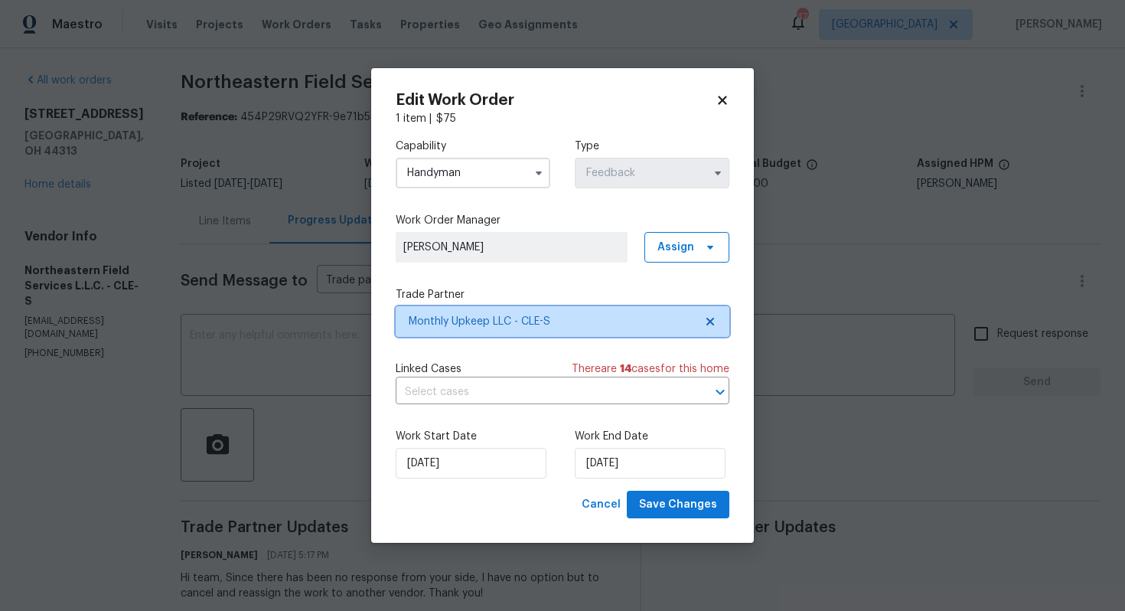
scroll to position [0, 0]
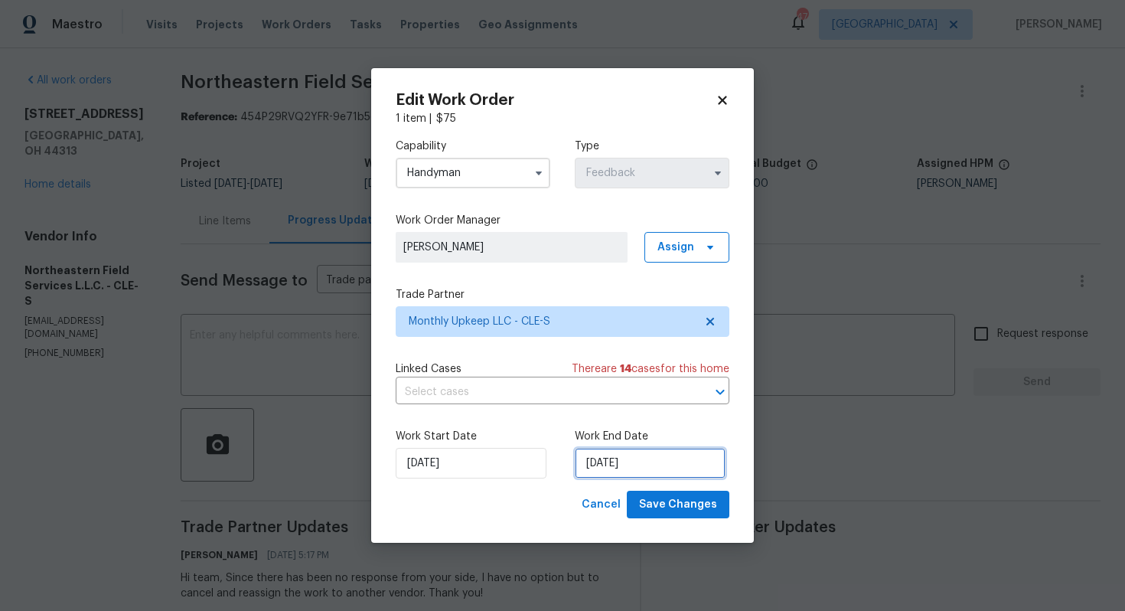
click at [629, 461] on input "[DATE]" at bounding box center [650, 463] width 151 height 31
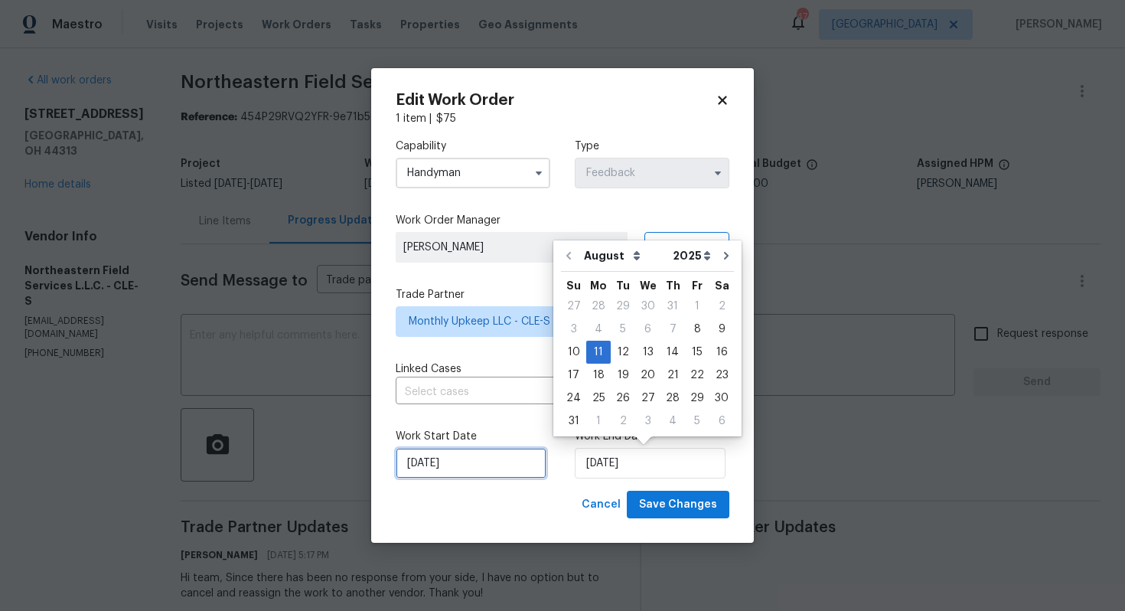
click at [471, 456] on input "08/08/2025" at bounding box center [471, 463] width 151 height 31
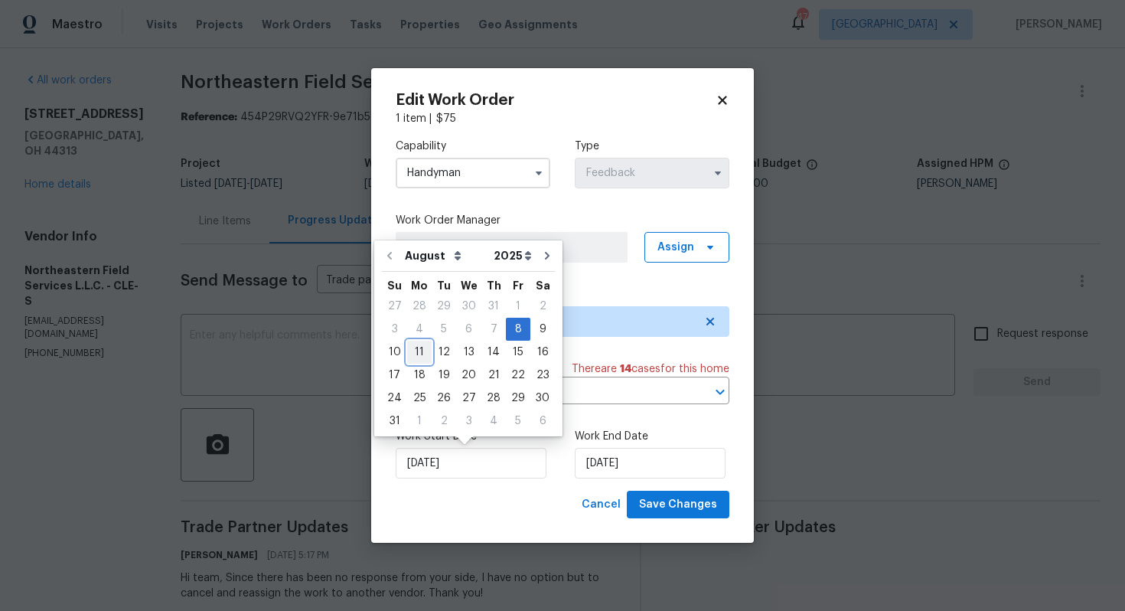
click at [418, 352] on div "11" at bounding box center [419, 351] width 24 height 21
type input "[DATE]"
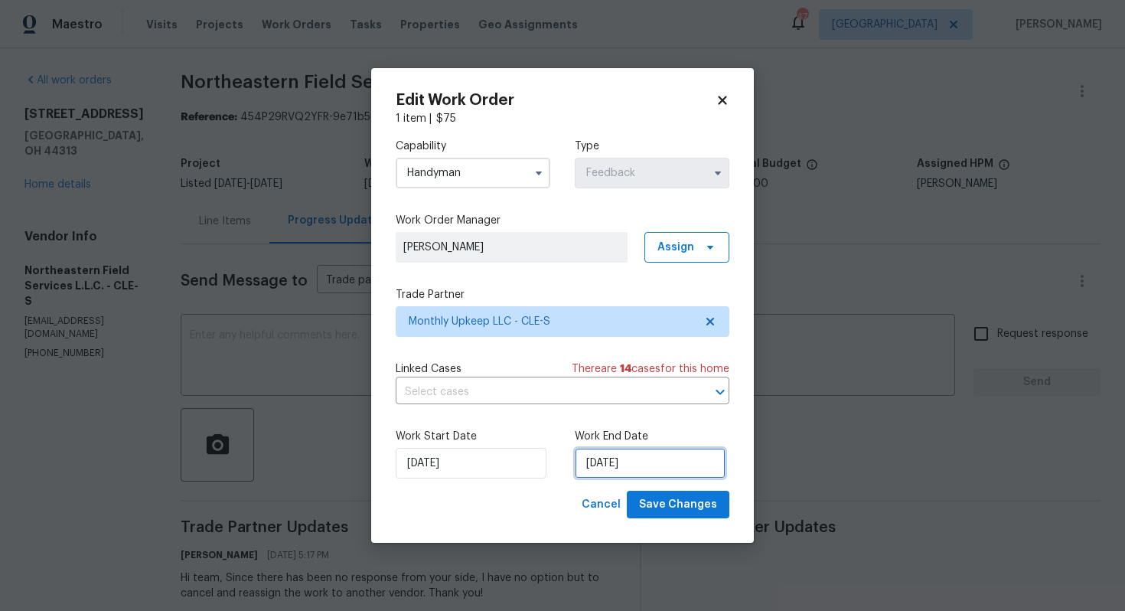
click at [682, 454] on input "[DATE]" at bounding box center [650, 463] width 151 height 31
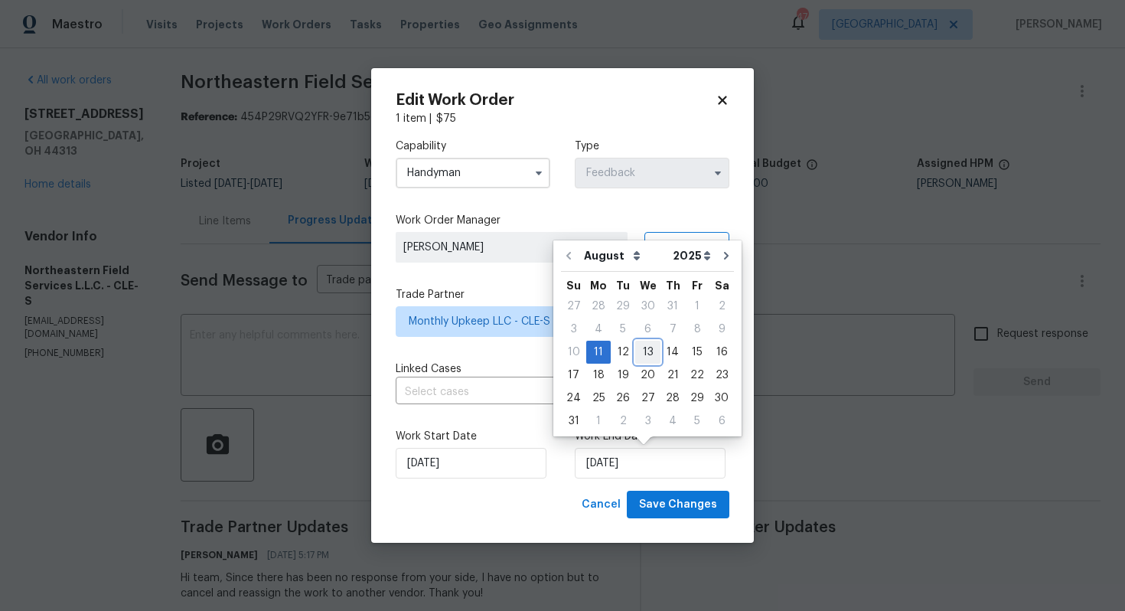
click at [650, 352] on div "13" at bounding box center [647, 351] width 25 height 21
type input "[DATE]"
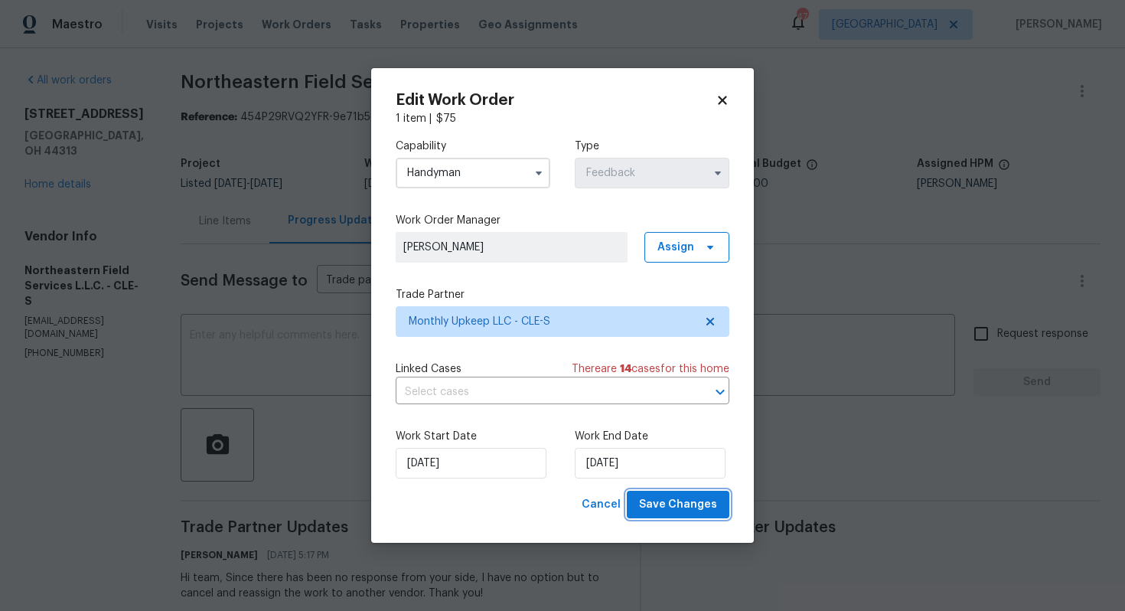
click at [681, 500] on span "Save Changes" at bounding box center [678, 504] width 78 height 19
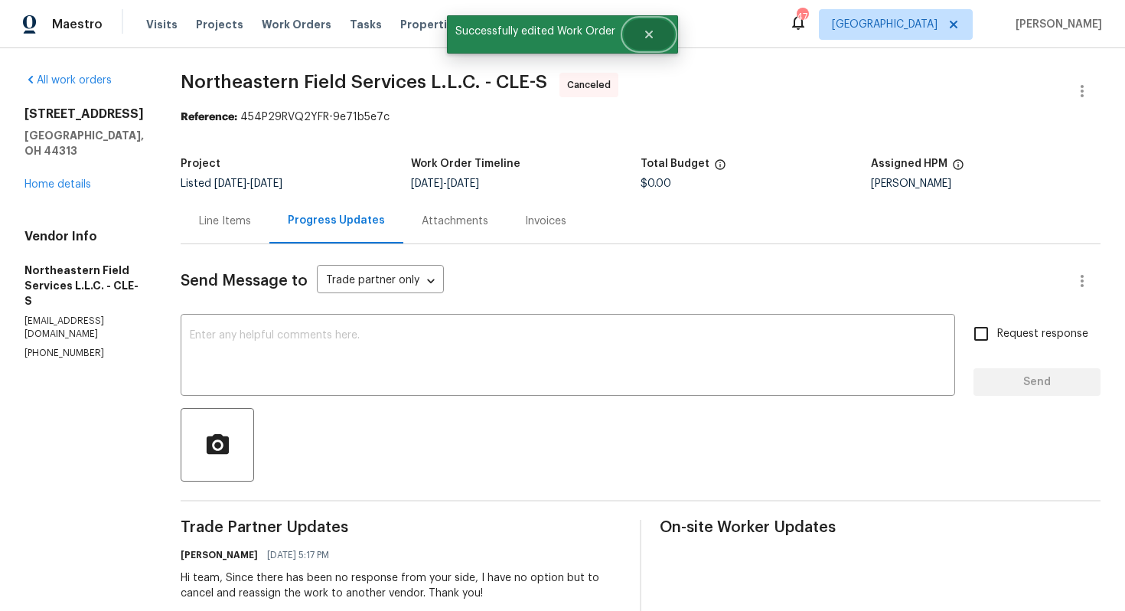
click at [646, 40] on icon "Close" at bounding box center [649, 34] width 12 height 12
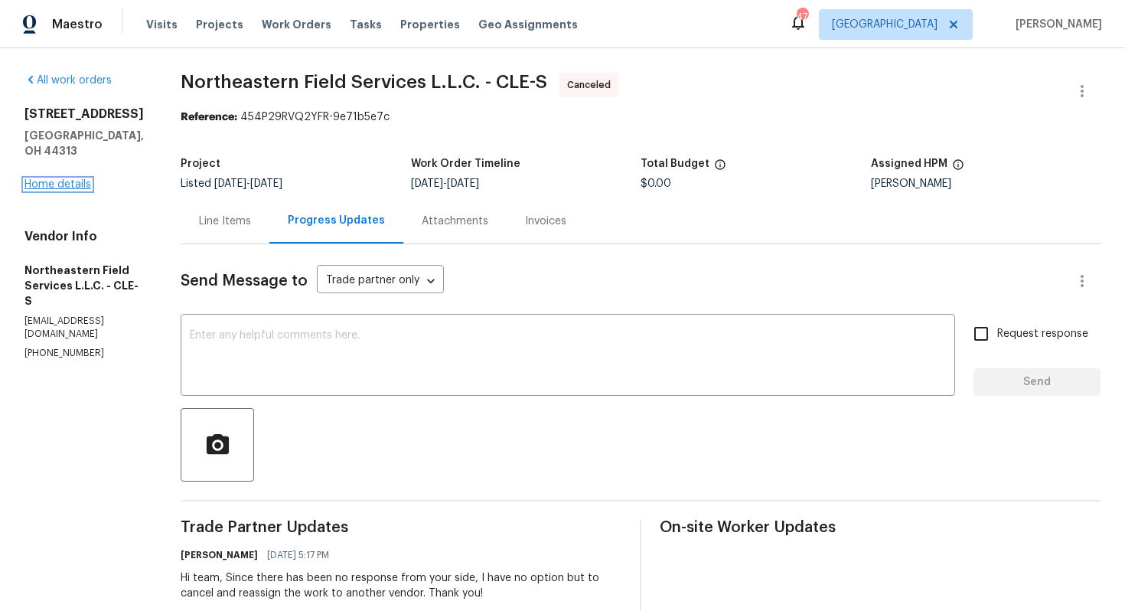
click at [54, 179] on link "Home details" at bounding box center [57, 184] width 67 height 11
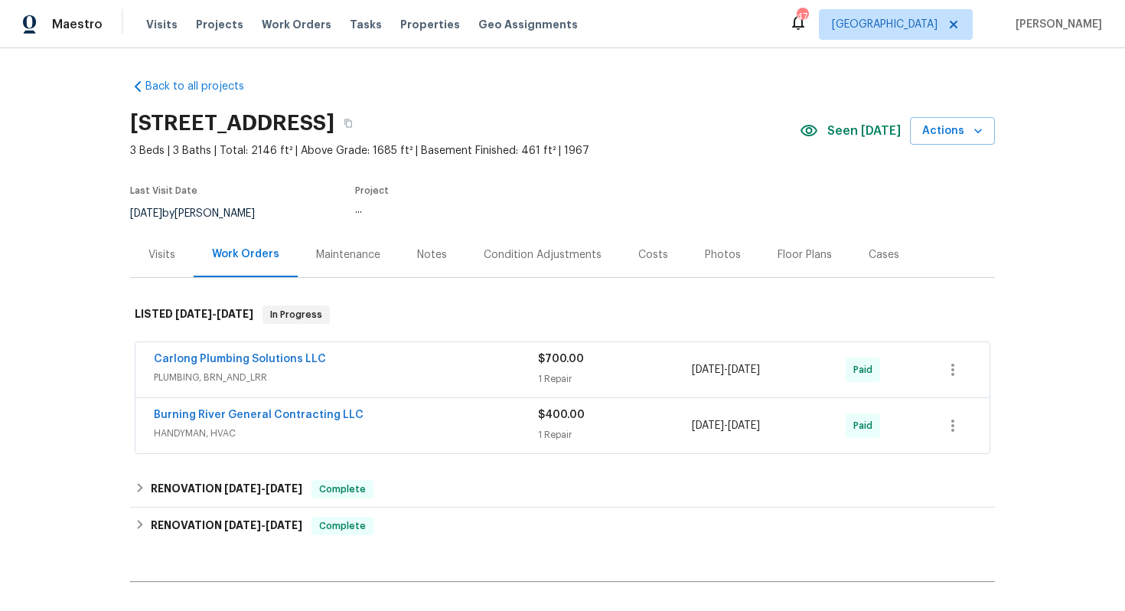
scroll to position [135, 0]
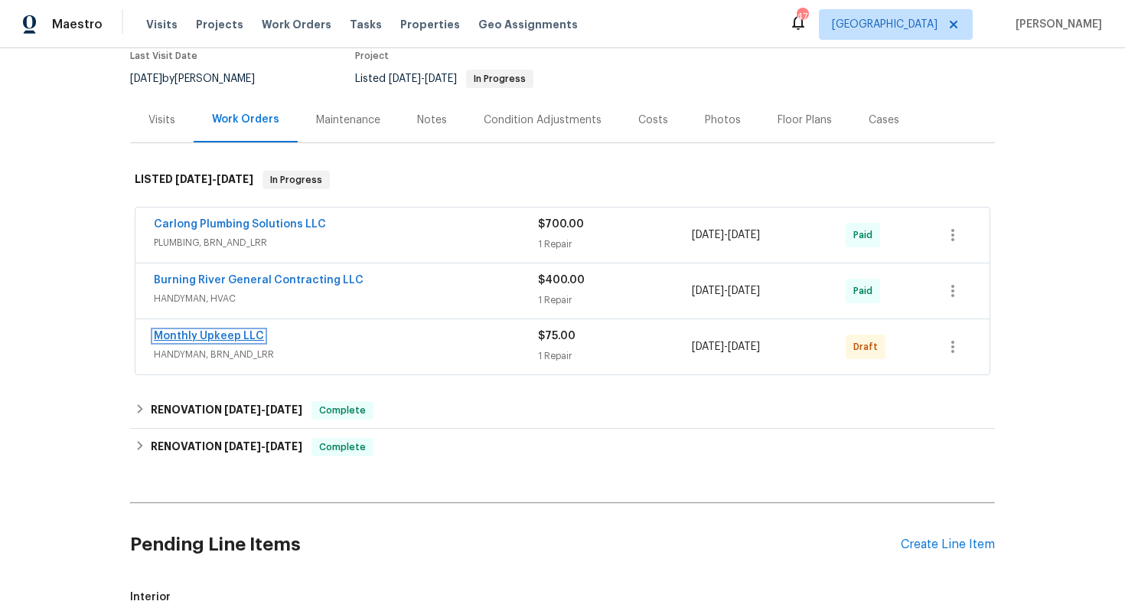
click at [226, 337] on link "Monthly Upkeep LLC" at bounding box center [209, 336] width 110 height 11
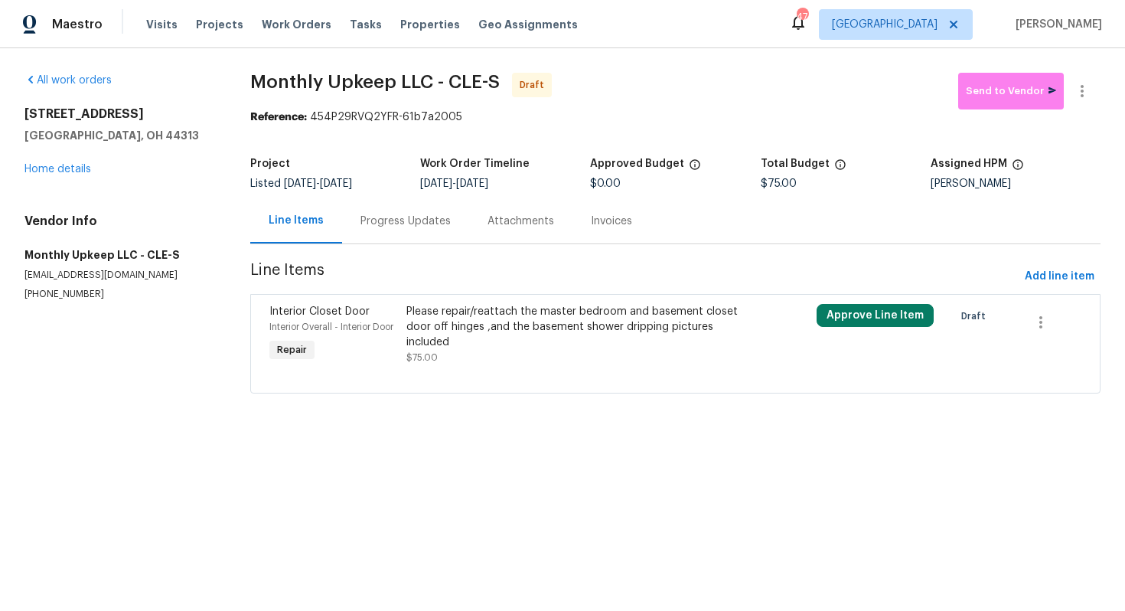
click at [533, 323] on div "Please repair/reattach the master bedroom and basement closet door off hinges ,…" at bounding box center [572, 327] width 333 height 46
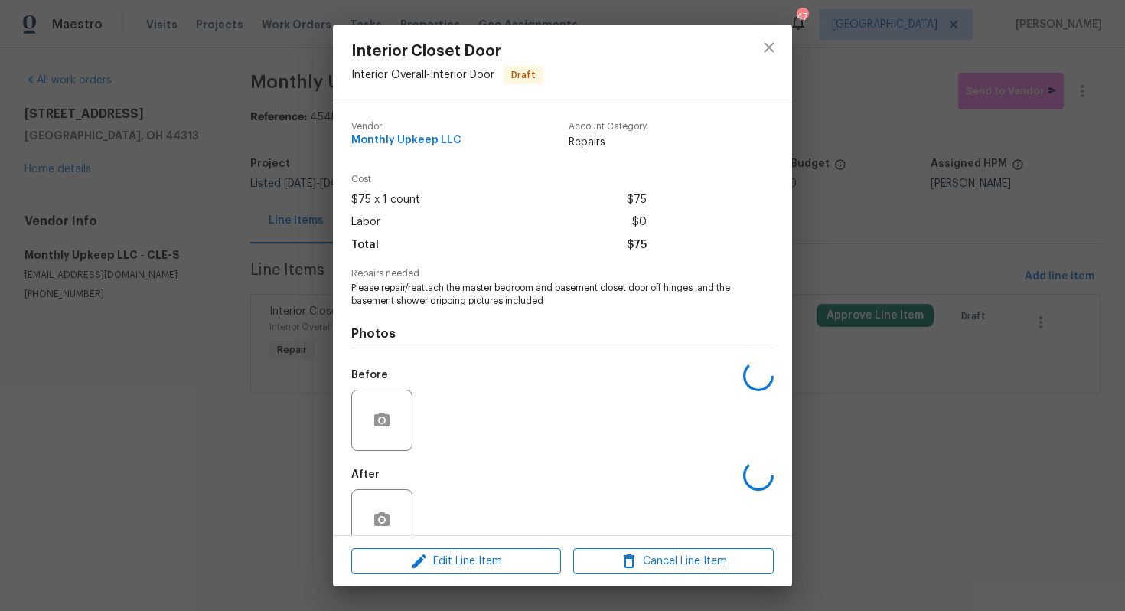
scroll to position [31, 0]
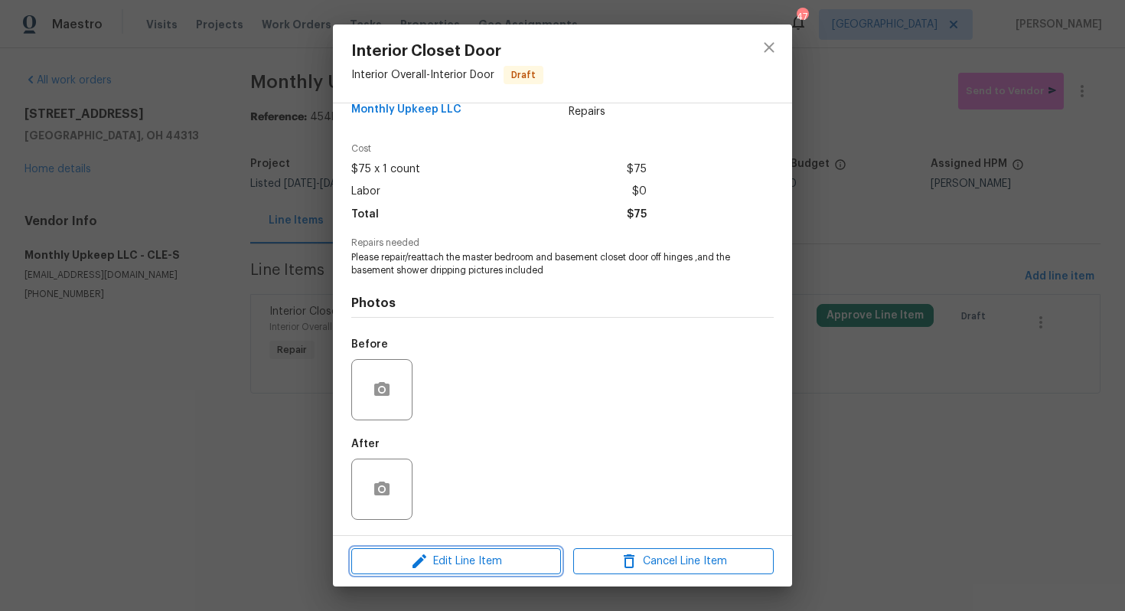
click at [449, 562] on span "Edit Line Item" at bounding box center [456, 561] width 200 height 19
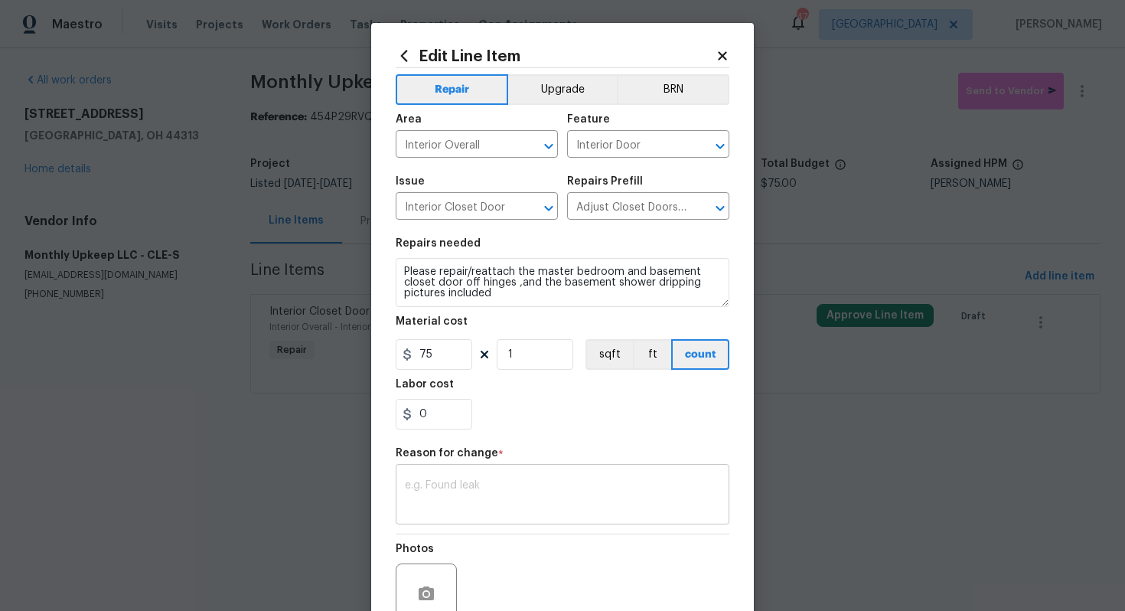
click at [474, 495] on textarea at bounding box center [562, 496] width 315 height 32
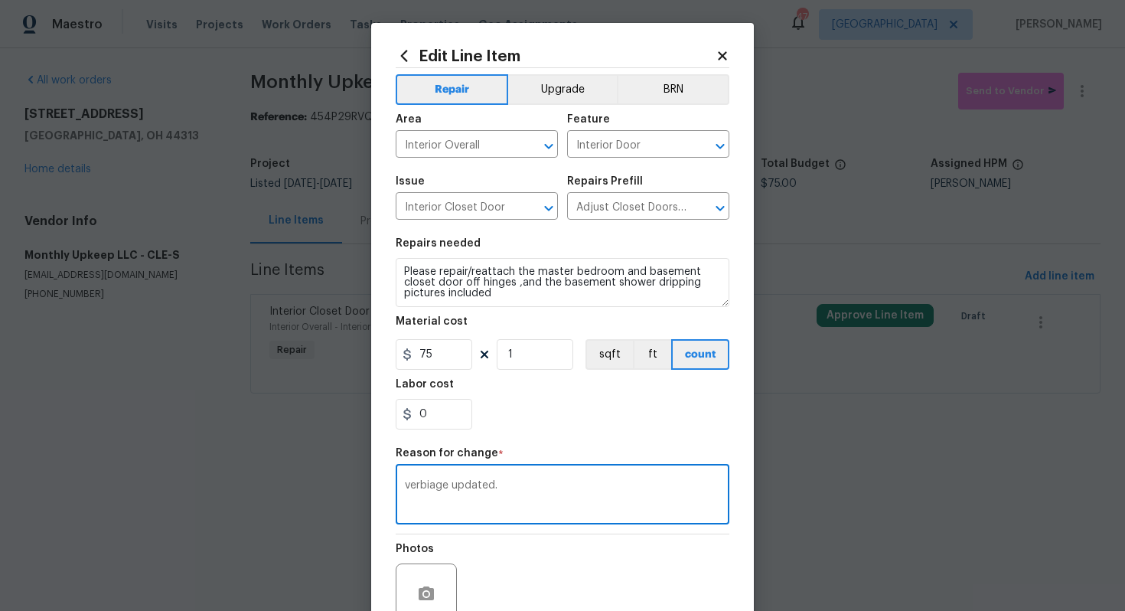
scroll to position [144, 0]
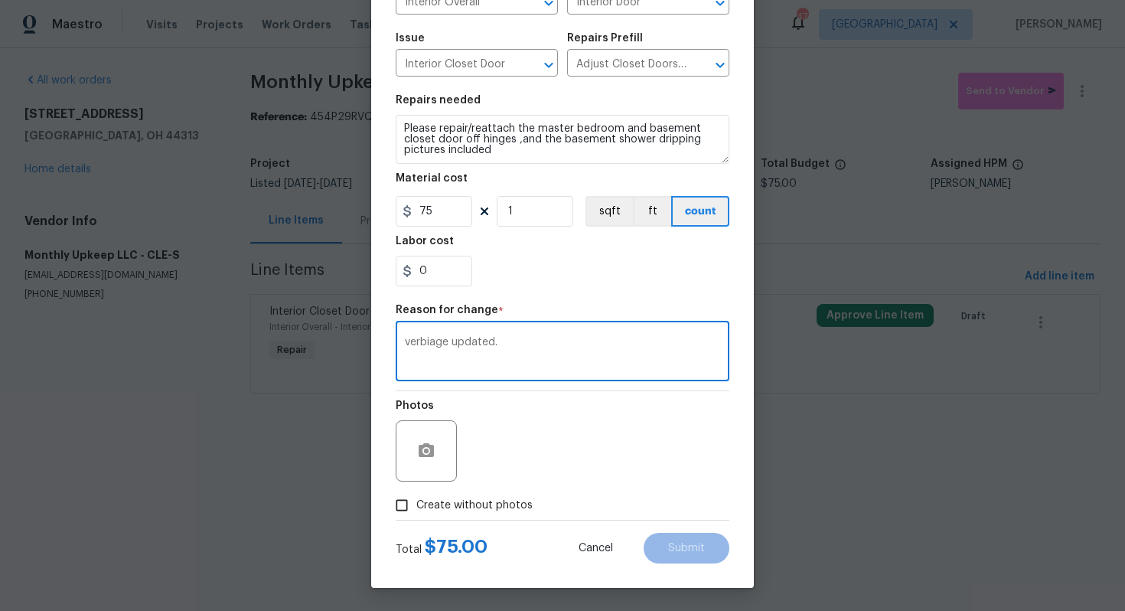
type textarea "verbiage updated."
click at [515, 508] on span "Create without photos" at bounding box center [474, 505] width 116 height 16
click at [416, 508] on input "Create without photos" at bounding box center [401, 504] width 29 height 29
checkbox input "true"
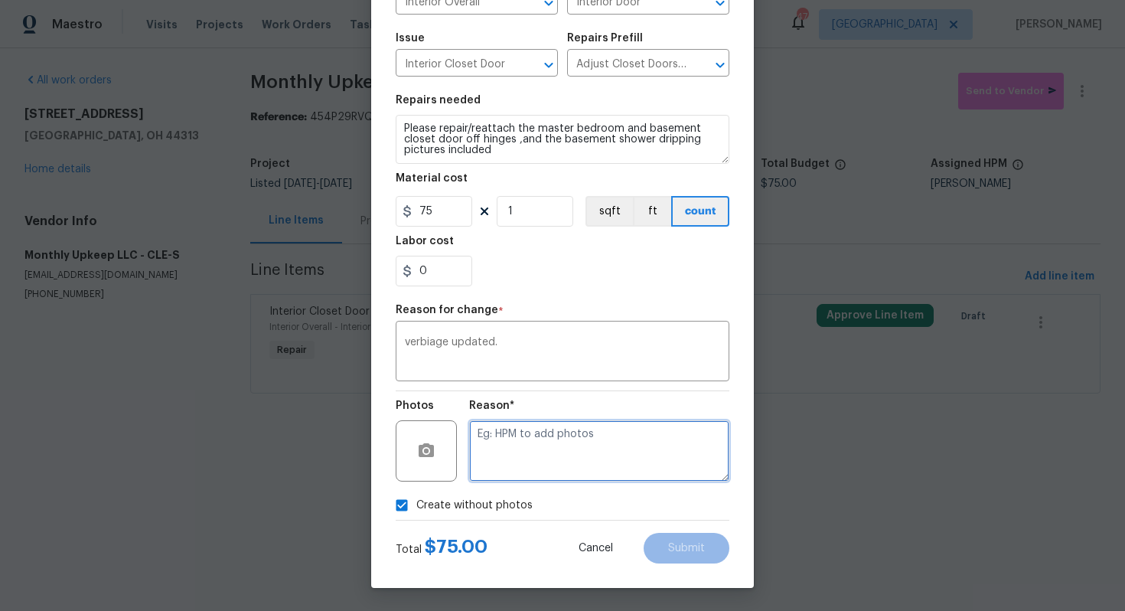
click at [607, 472] on textarea at bounding box center [599, 450] width 260 height 61
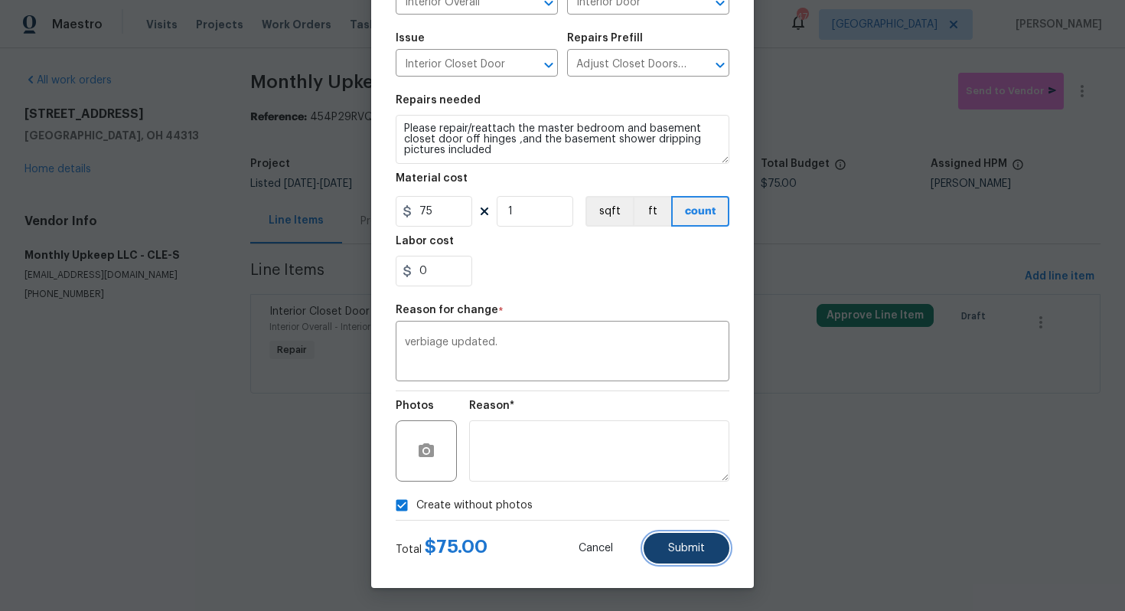
click at [664, 541] on button "Submit" at bounding box center [686, 547] width 86 height 31
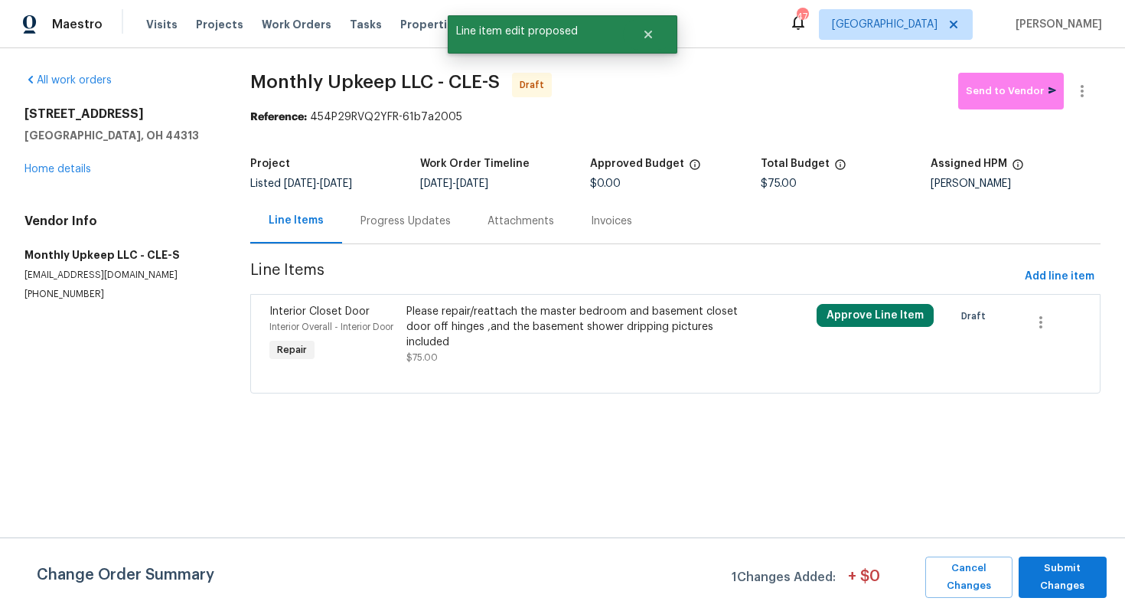
scroll to position [0, 0]
click at [1070, 568] on span "Submit Changes" at bounding box center [1062, 576] width 73 height 35
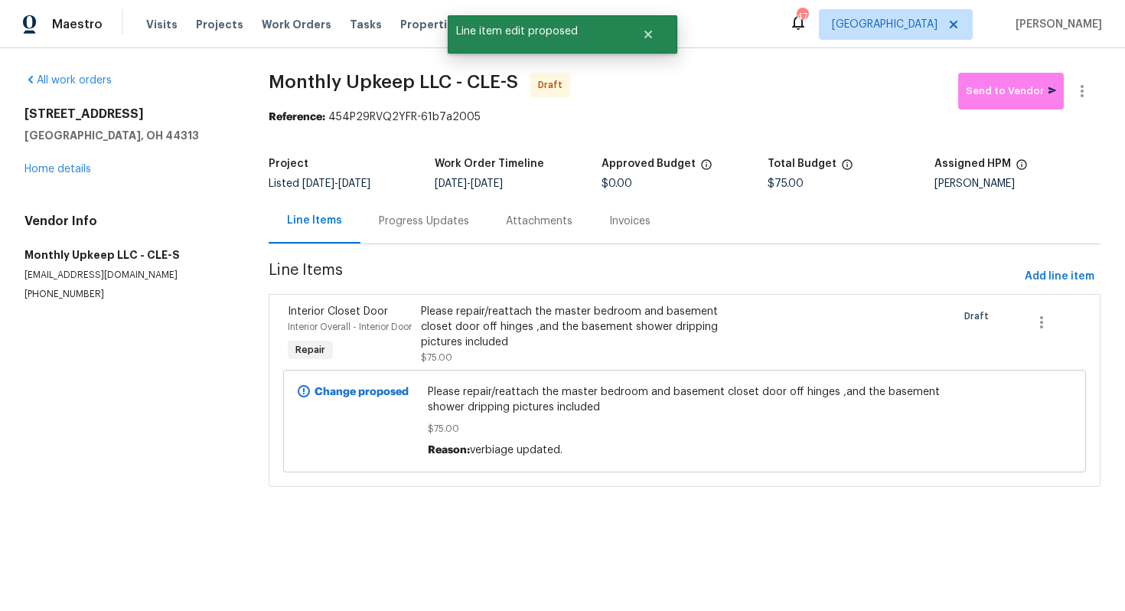
click at [416, 219] on div "Progress Updates" at bounding box center [424, 220] width 90 height 15
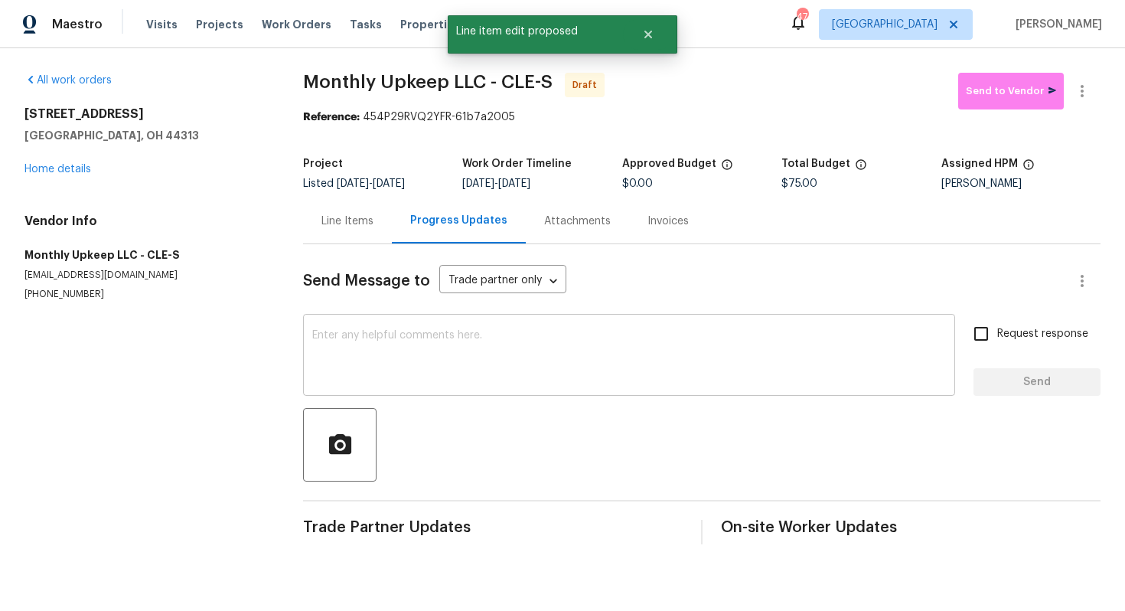
click at [439, 326] on div "x ​" at bounding box center [629, 356] width 652 height 78
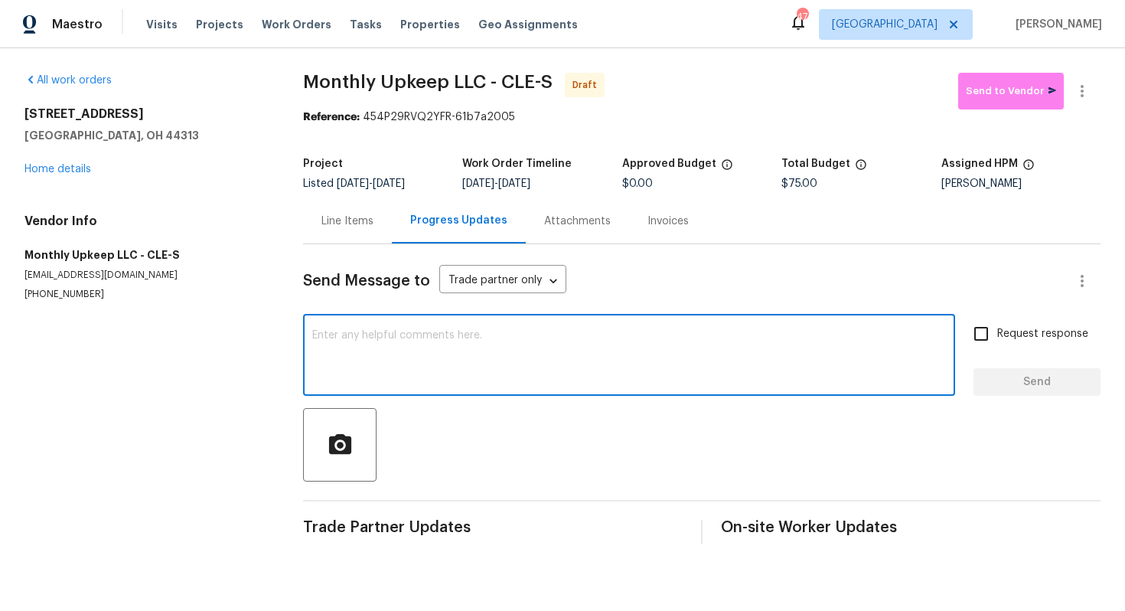
click at [637, 376] on textarea at bounding box center [628, 357] width 633 height 54
paste textarea "Hi, this is Arvind with Opendoor. I’m confirming you received the WO for the pr…"
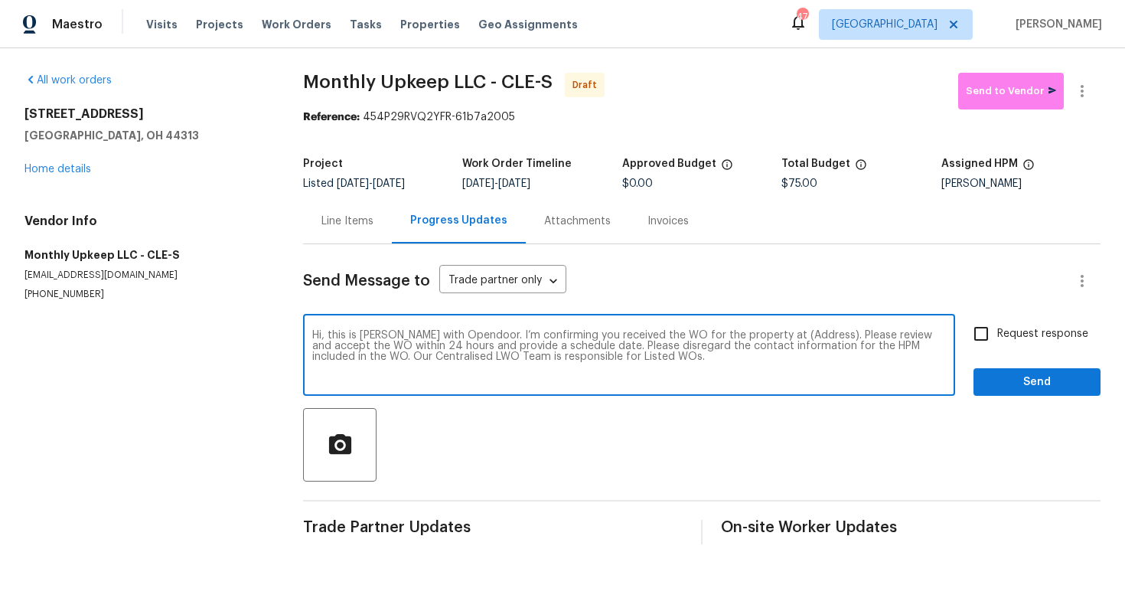
drag, startPoint x: 801, startPoint y: 335, endPoint x: 753, endPoint y: 334, distance: 48.2
click at [753, 334] on textarea "Hi, this is Arvind with Opendoor. I’m confirming you received the WO for the pr…" at bounding box center [628, 357] width 633 height 54
paste textarea "1085 Winhurst Dr, Akron, OH 44313"
click at [784, 360] on textarea "Hi, this is Arvind with Opendoor. I’m confirming you received the WO for the pr…" at bounding box center [628, 357] width 633 height 54
type textarea "Hi, this is Arvind with Opendoor. I’m confirming you received the WO for the pr…"
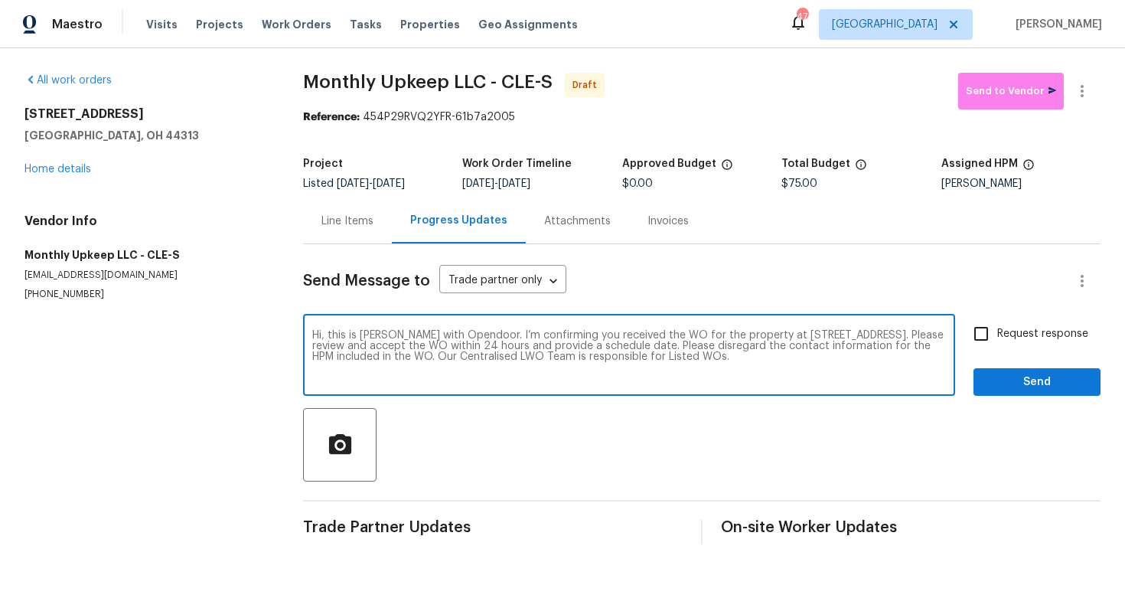
click at [997, 332] on input "Request response" at bounding box center [981, 333] width 32 height 32
checkbox input "true"
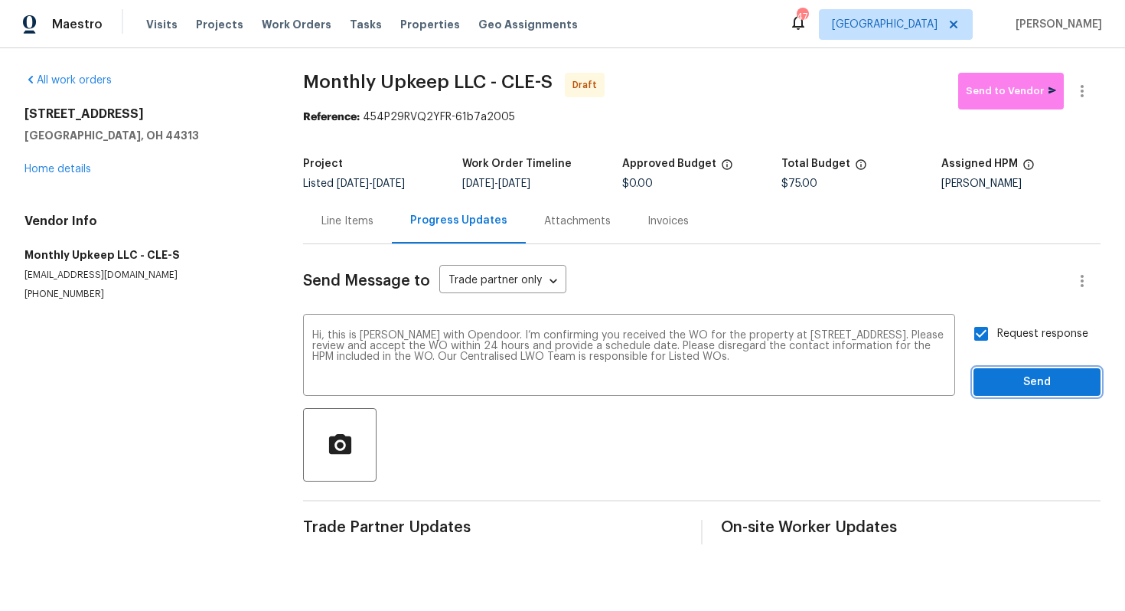
click at [1008, 378] on span "Send" at bounding box center [1036, 382] width 103 height 19
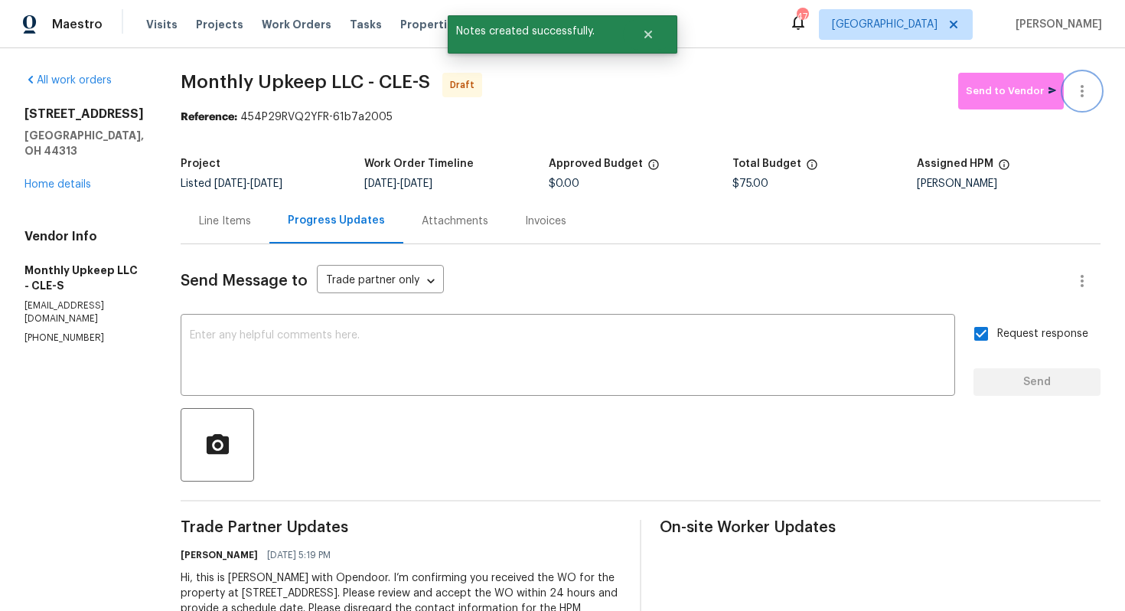
click at [1077, 80] on button "button" at bounding box center [1081, 91] width 37 height 37
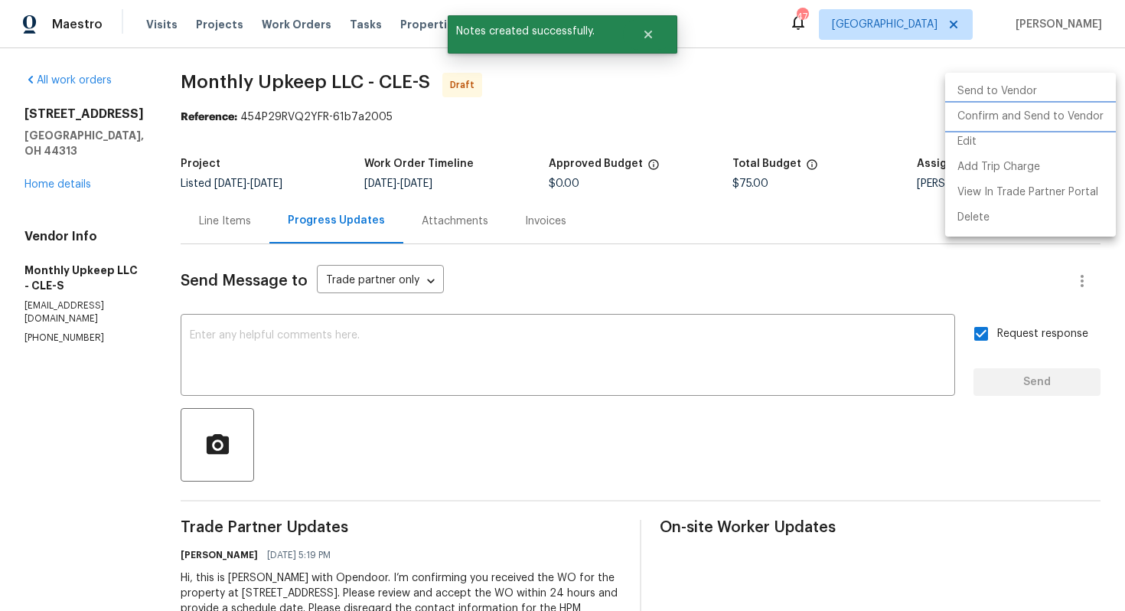
click at [1056, 125] on li "Confirm and Send to Vendor" at bounding box center [1030, 116] width 171 height 25
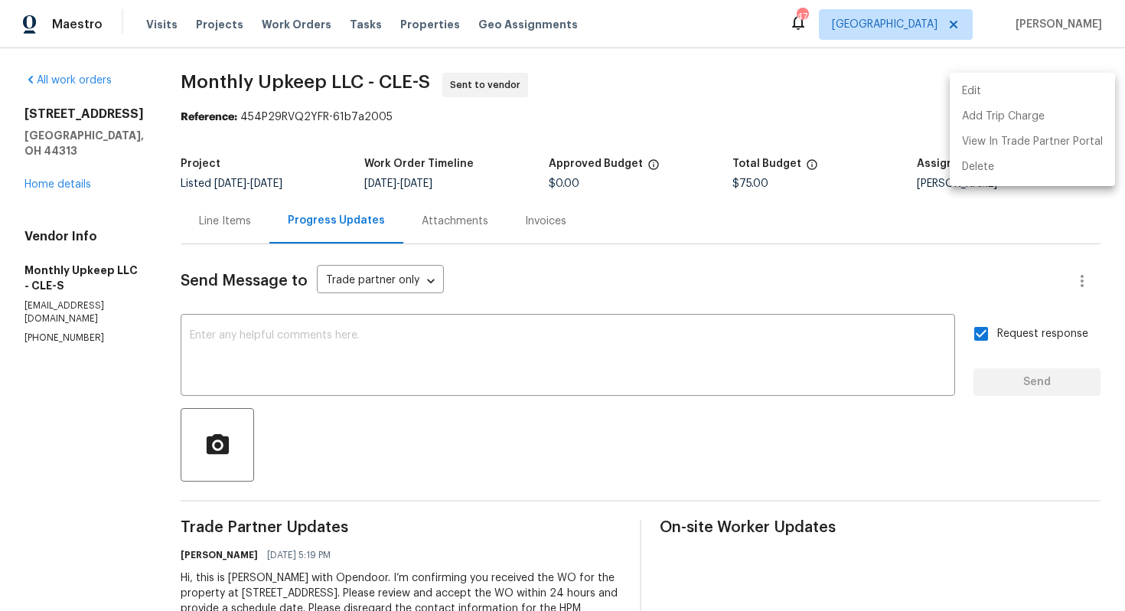
click at [233, 78] on div at bounding box center [562, 305] width 1125 height 611
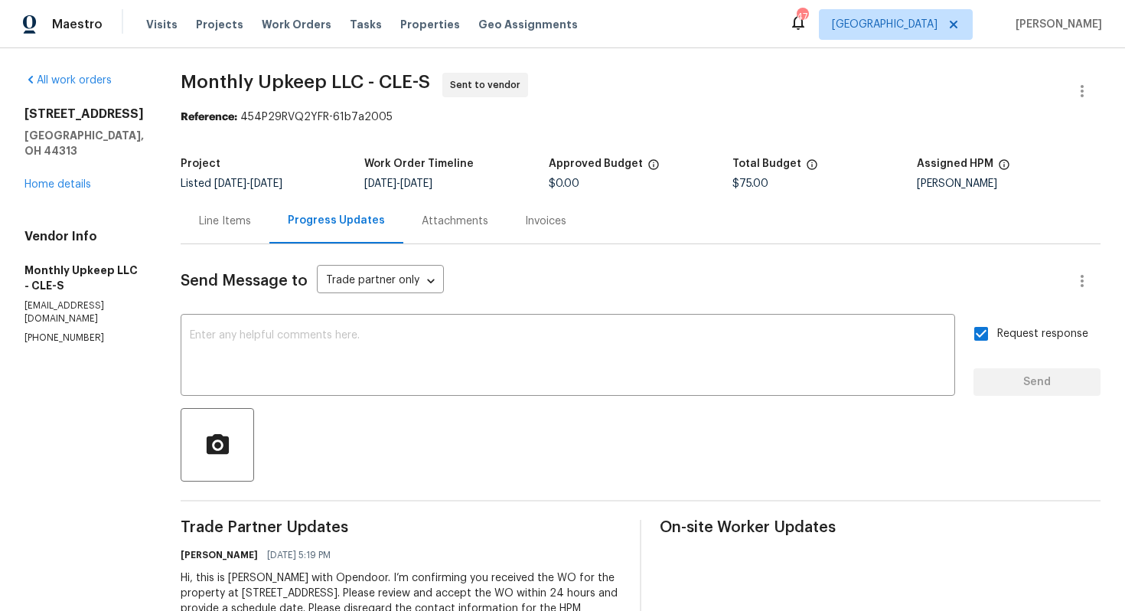
click at [233, 78] on div "Edit Add Trip Charge View In Trade Partner Portal Delete" at bounding box center [562, 305] width 1125 height 611
click at [233, 78] on span "Monthly Upkeep LLC - CLE-S" at bounding box center [305, 82] width 249 height 18
copy span "Monthly Upkeep LLC - CLE-S"
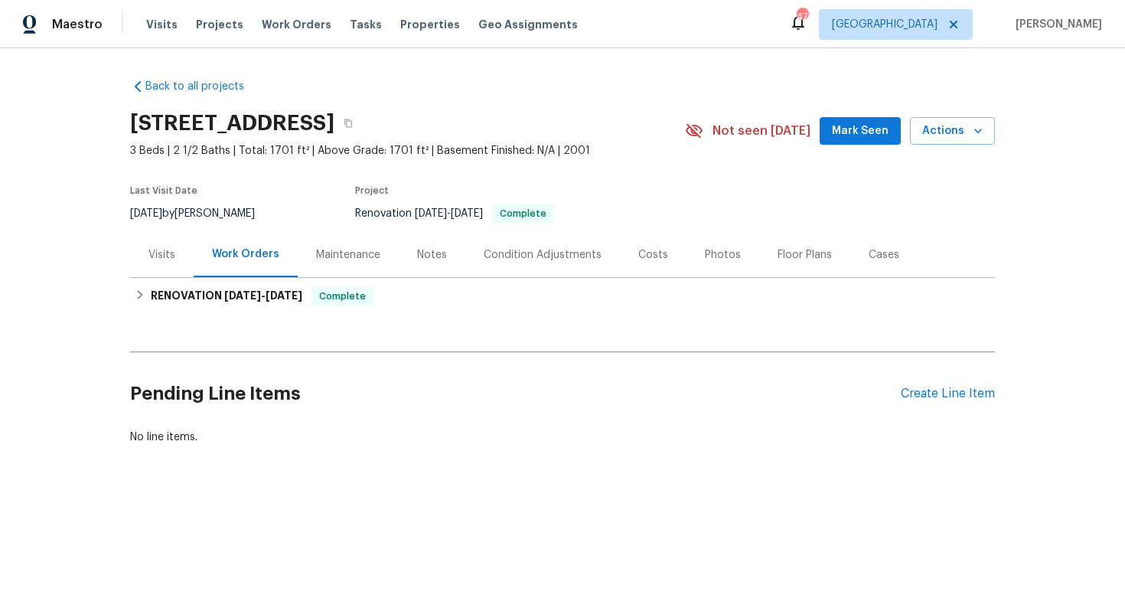
click at [161, 258] on div "Visits" at bounding box center [161, 254] width 27 height 15
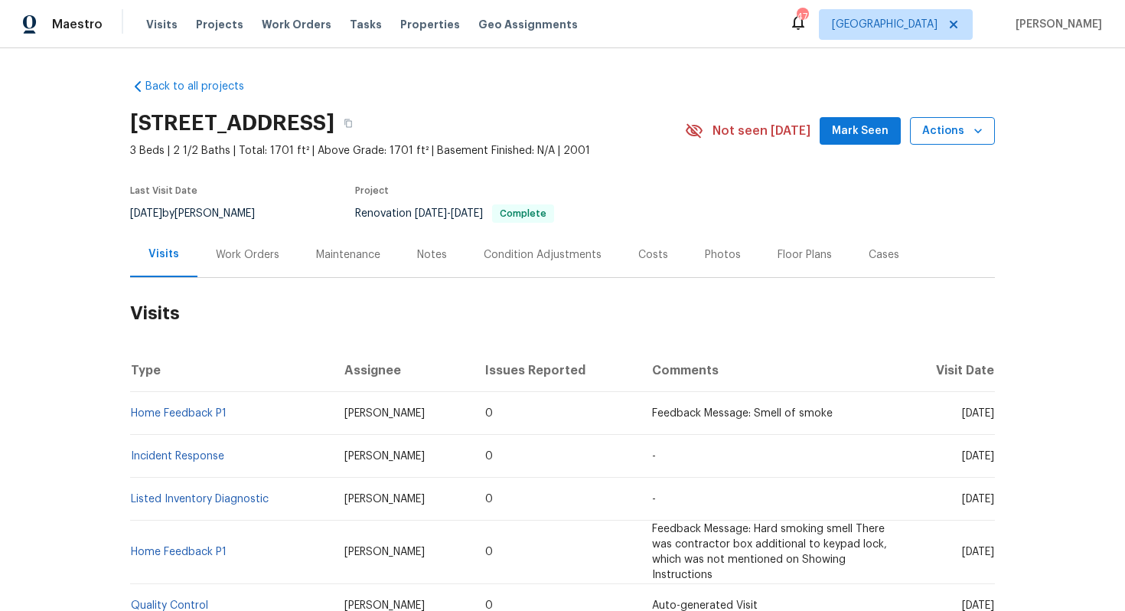
click at [972, 131] on icon "button" at bounding box center [977, 130] width 15 height 15
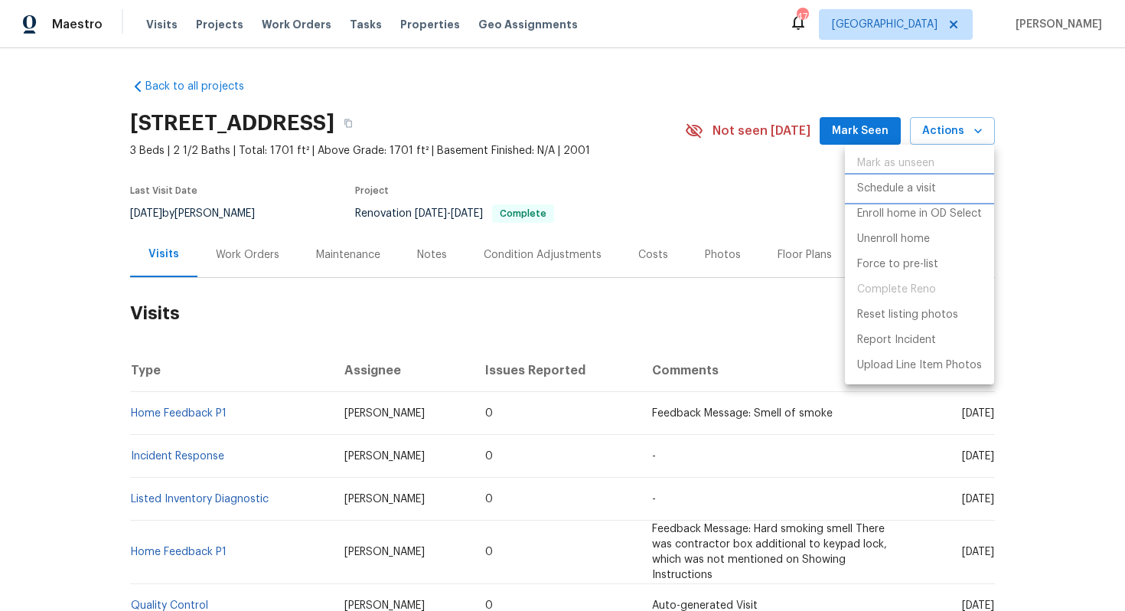
click at [894, 195] on p "Schedule a visit" at bounding box center [896, 189] width 79 height 16
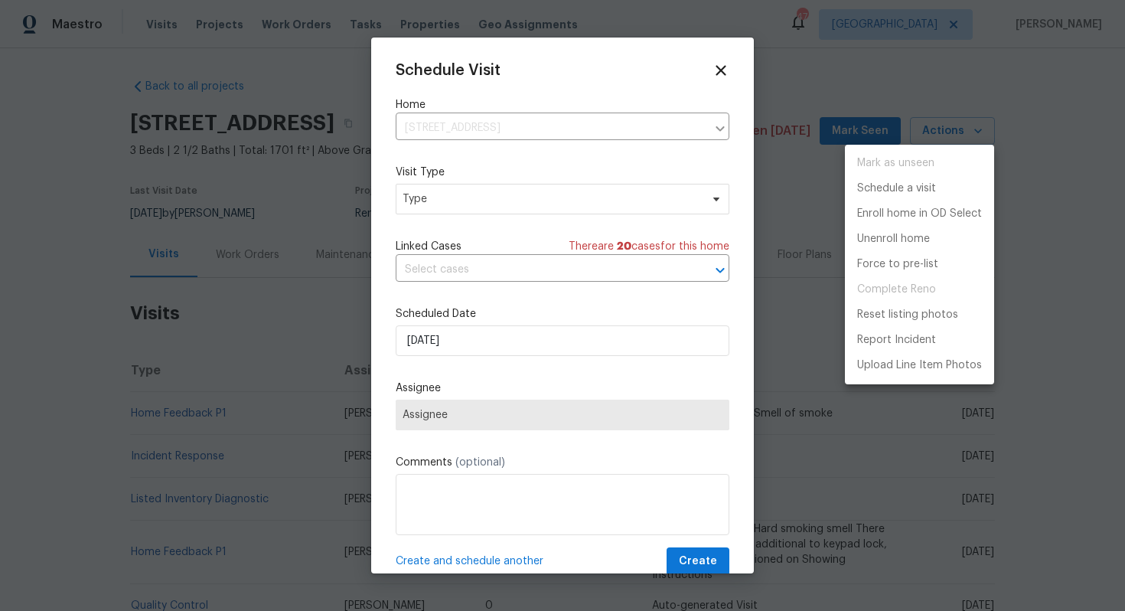
click at [285, 376] on div at bounding box center [562, 305] width 1125 height 611
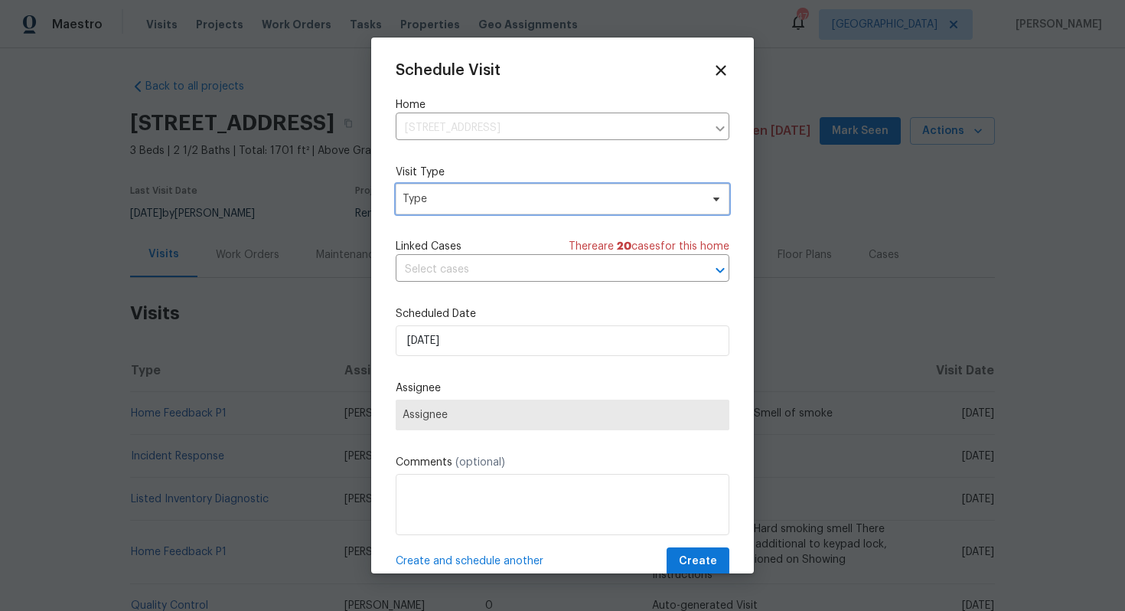
click at [438, 204] on span "Type" at bounding box center [551, 198] width 298 height 15
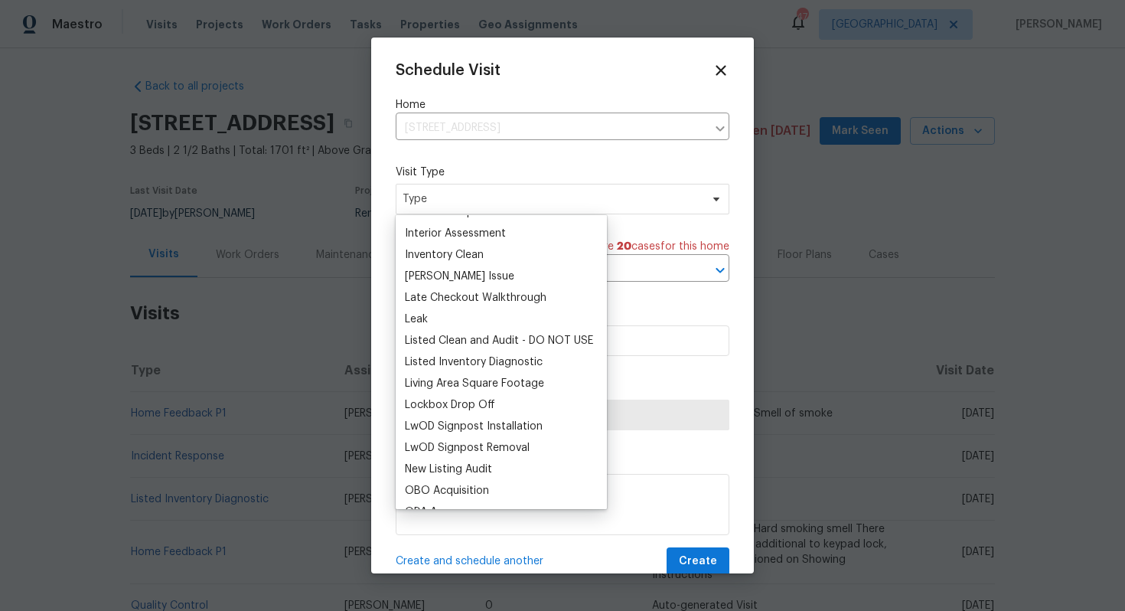
scroll to position [649, 0]
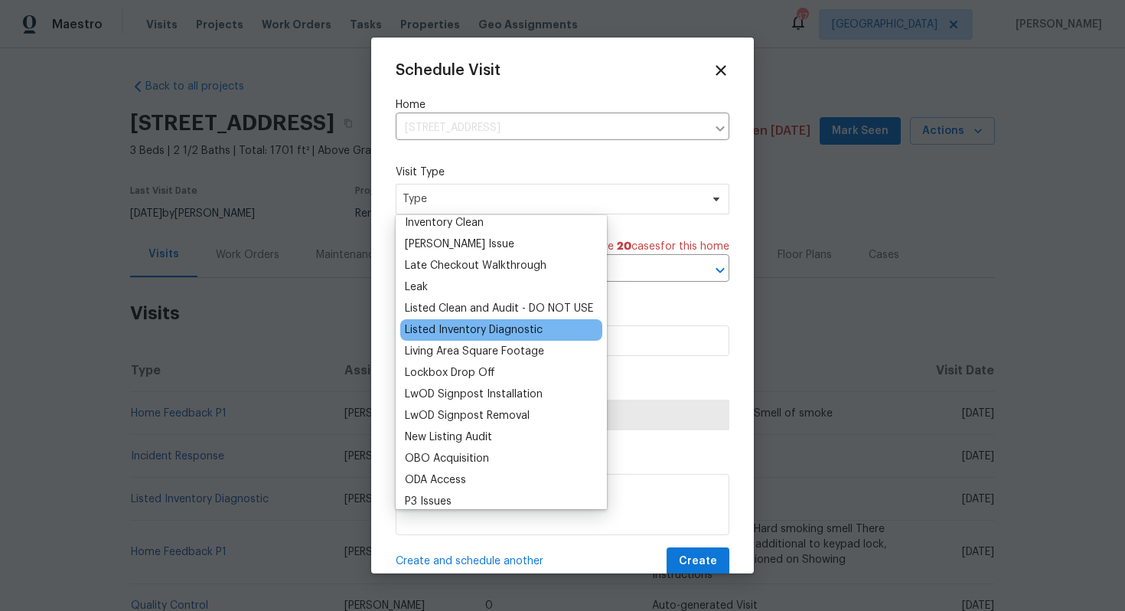
click at [427, 331] on div "Listed Inventory Diagnostic" at bounding box center [474, 329] width 138 height 15
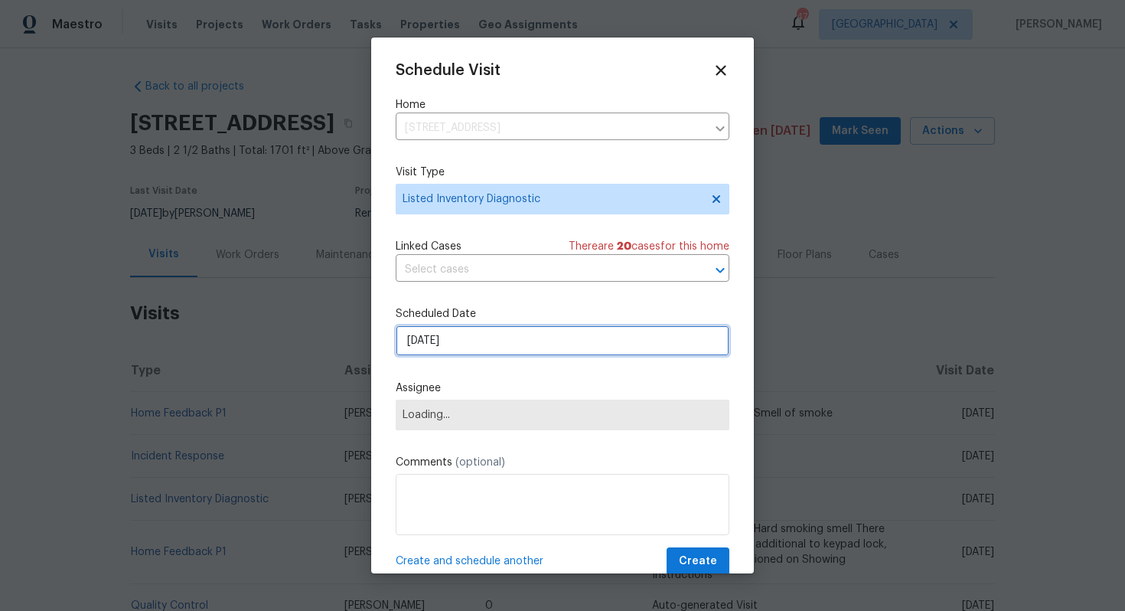
click at [474, 350] on input "11/08/2025" at bounding box center [563, 340] width 334 height 31
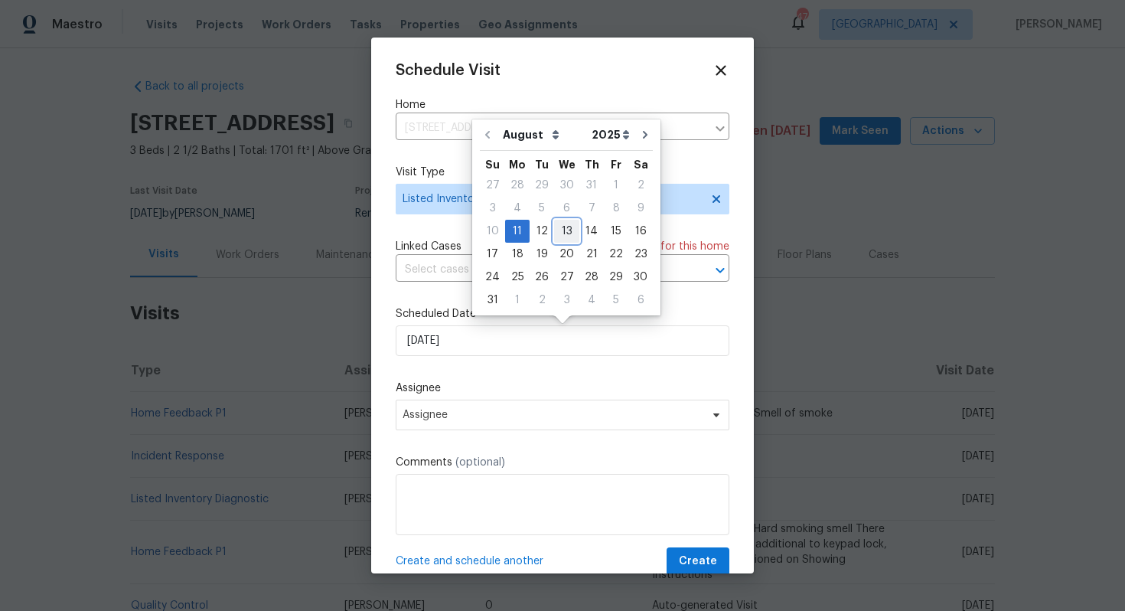
click at [565, 229] on div "13" at bounding box center [566, 230] width 25 height 21
type input "13/08/2025"
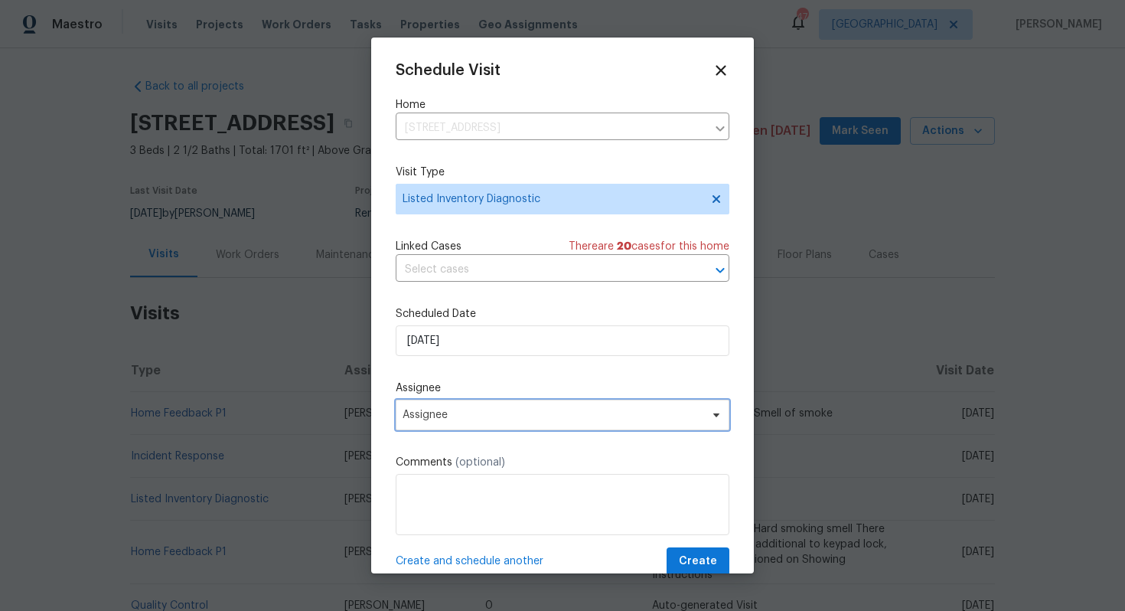
click at [471, 408] on span "Assignee" at bounding box center [563, 414] width 334 height 31
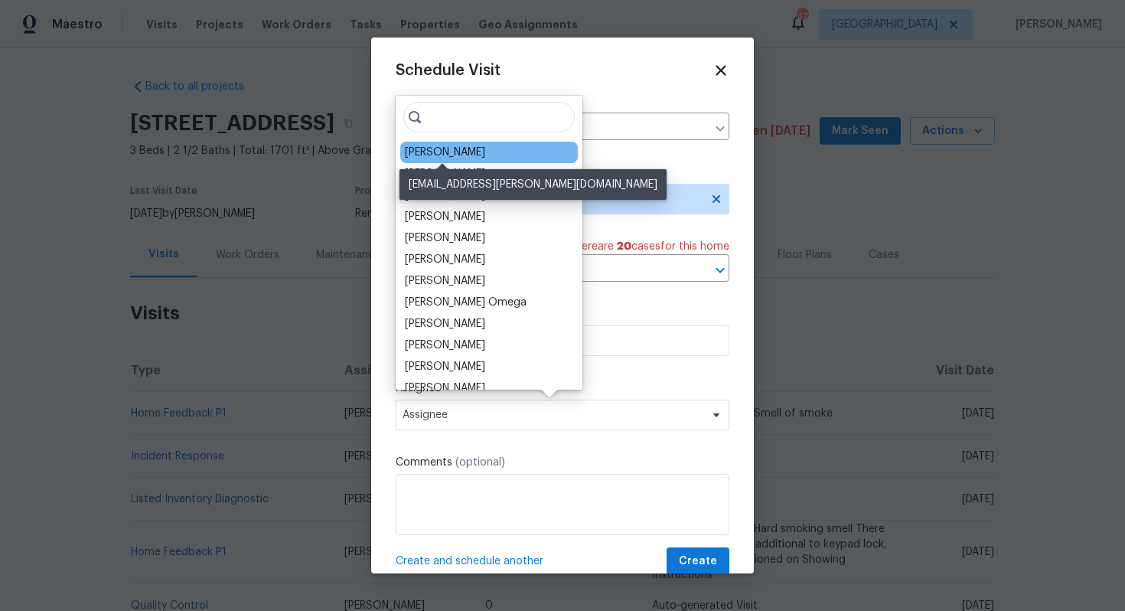
click at [438, 152] on div "Mark Cardenas" at bounding box center [445, 152] width 80 height 15
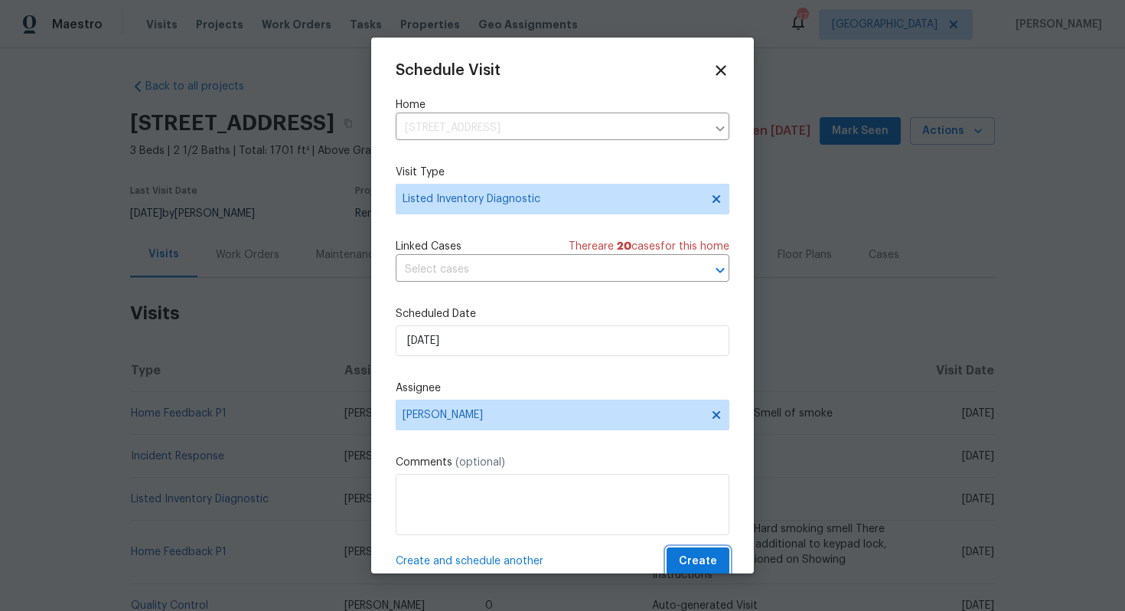
click at [689, 558] on span "Create" at bounding box center [698, 561] width 38 height 19
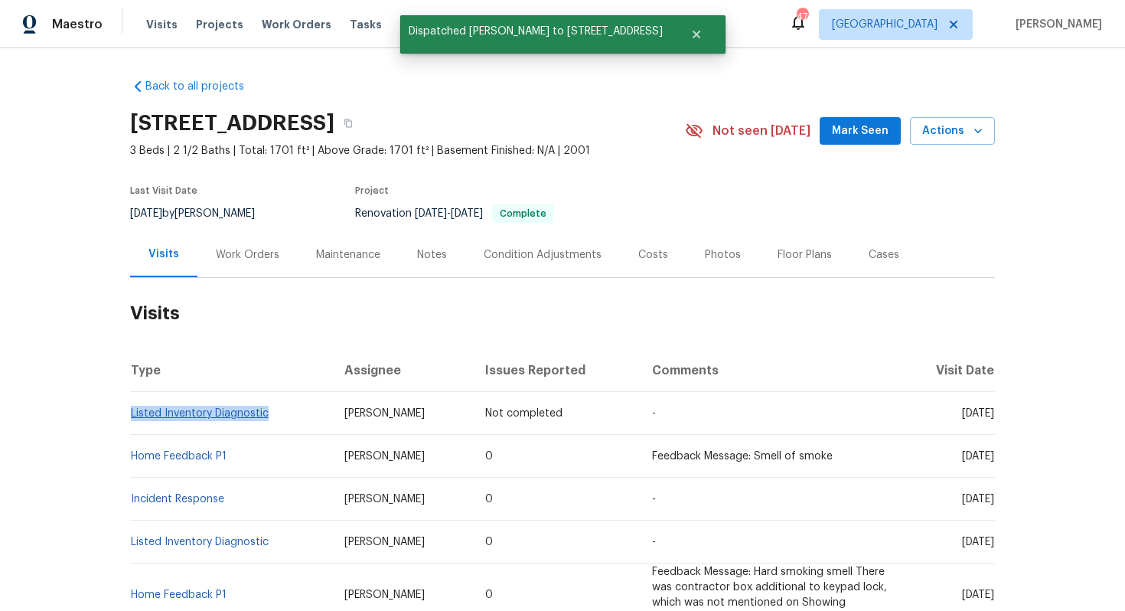
drag, startPoint x: 272, startPoint y: 415, endPoint x: 131, endPoint y: 413, distance: 141.5
click at [131, 413] on td "Listed Inventory Diagnostic" at bounding box center [231, 413] width 202 height 43
copy link "Listed Inventory Diagnostic"
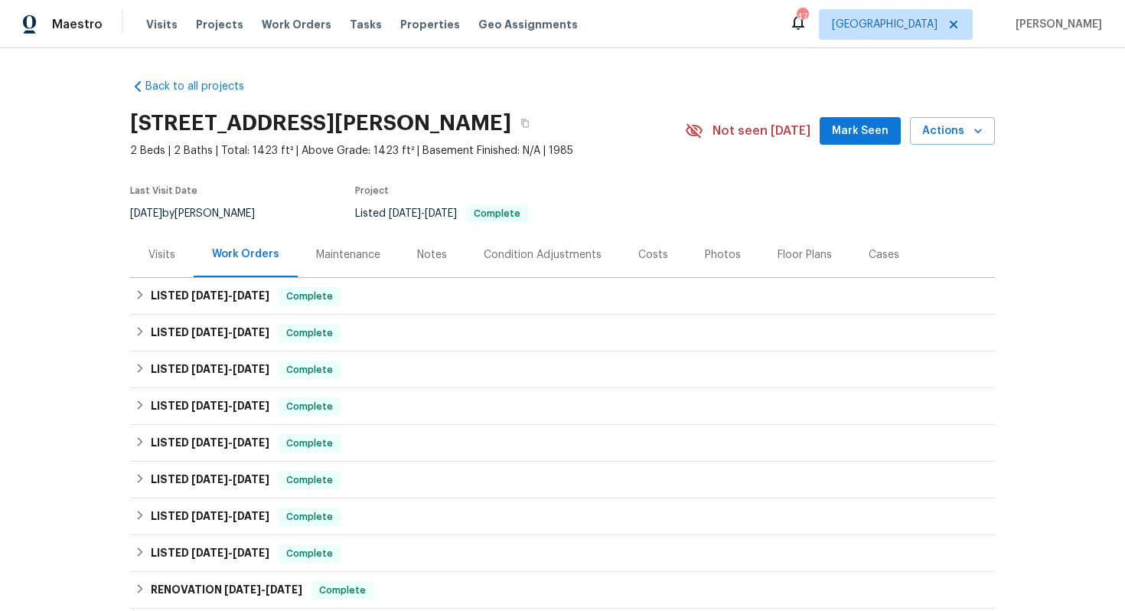
click at [151, 260] on div "Visits" at bounding box center [161, 254] width 27 height 15
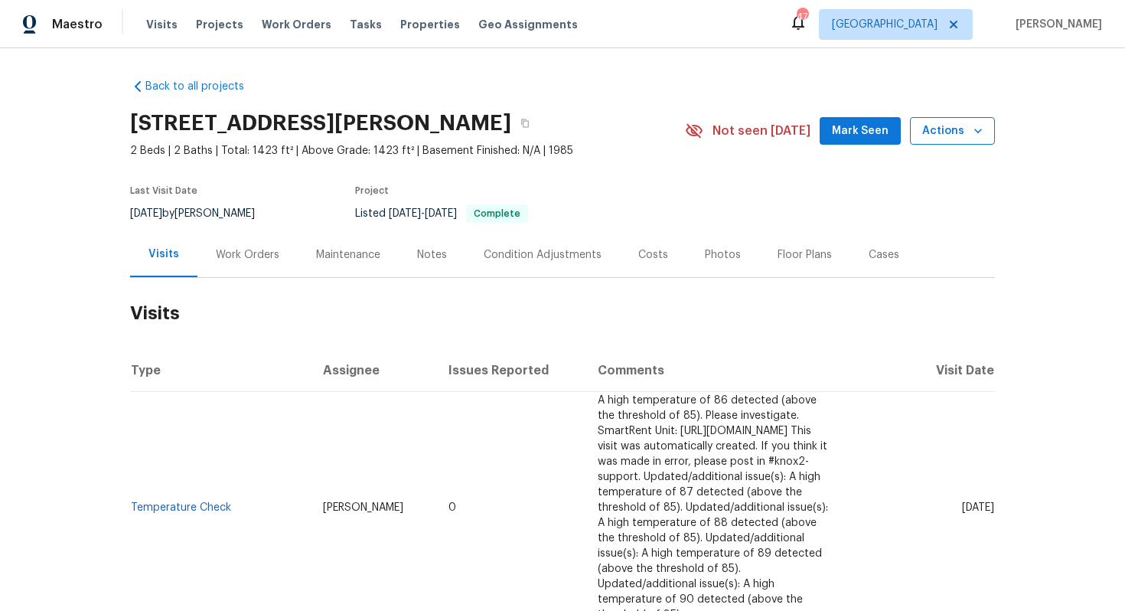
click at [978, 135] on icon "button" at bounding box center [977, 130] width 15 height 15
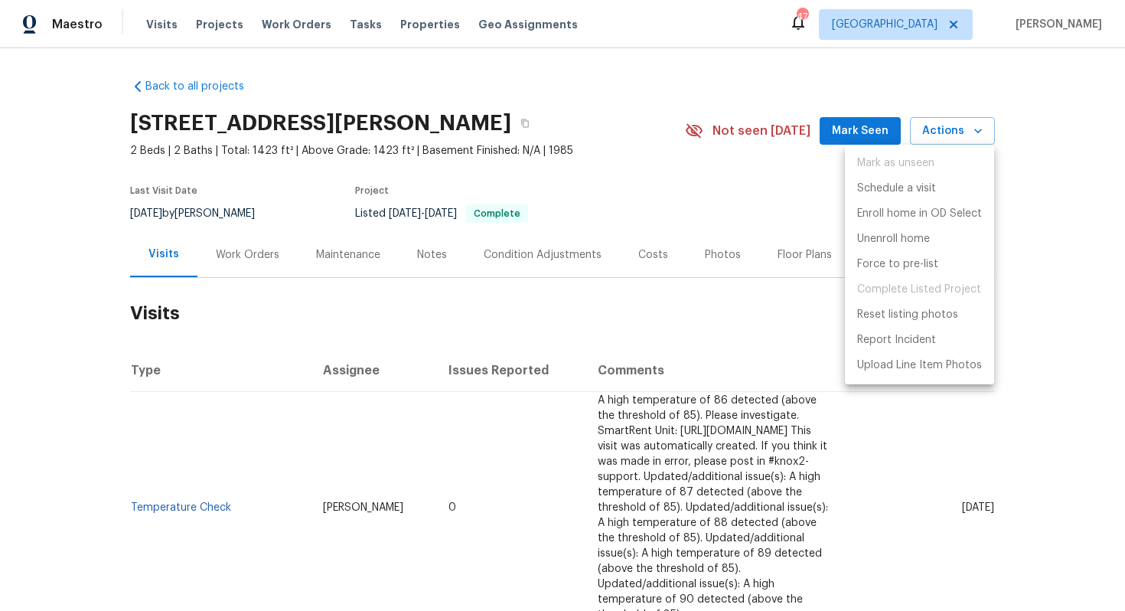
click at [685, 274] on div at bounding box center [562, 305] width 1125 height 611
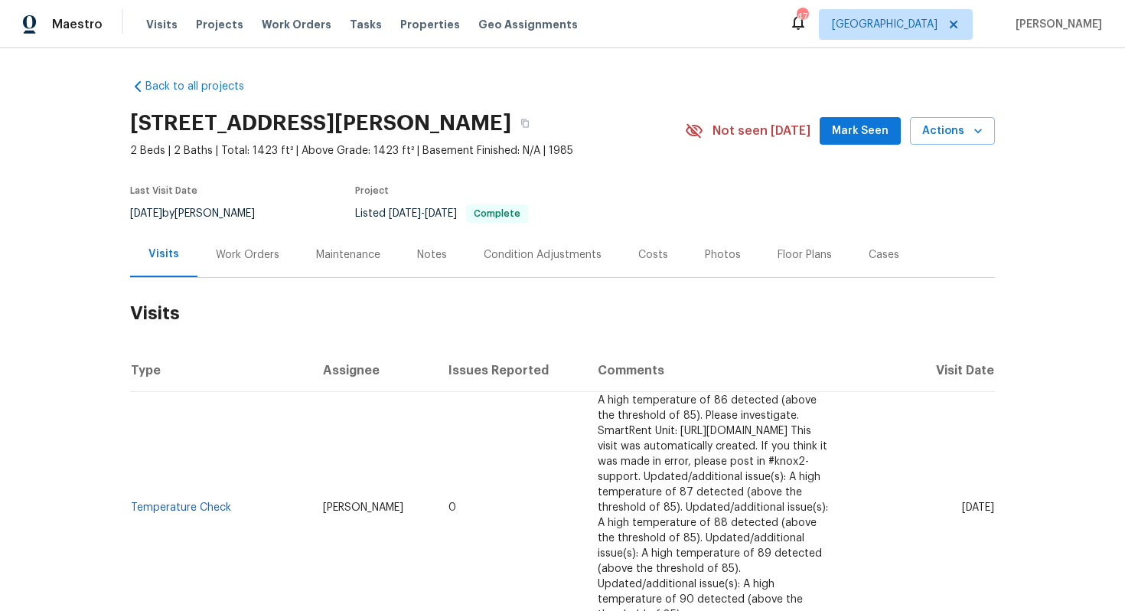
click at [942, 145] on div "[STREET_ADDRESS][PERSON_NAME] 2 Beds | 2 Baths | Total: 1423 ft² | Above Grade:…" at bounding box center [562, 130] width 865 height 55
click at [950, 139] on span "Actions" at bounding box center [952, 131] width 60 height 19
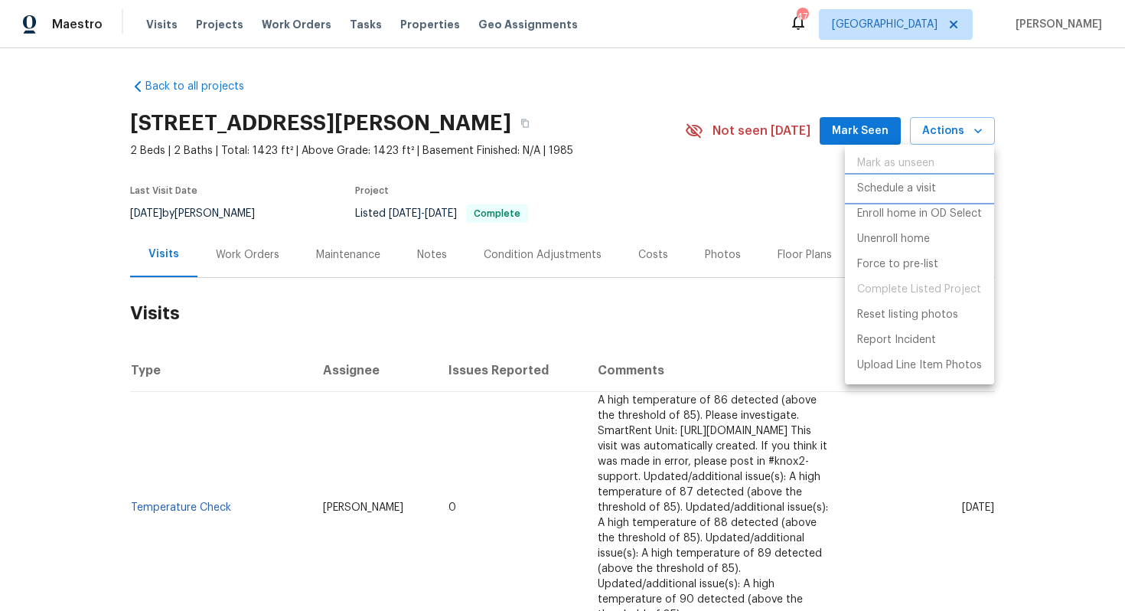
click at [881, 184] on p "Schedule a visit" at bounding box center [896, 189] width 79 height 16
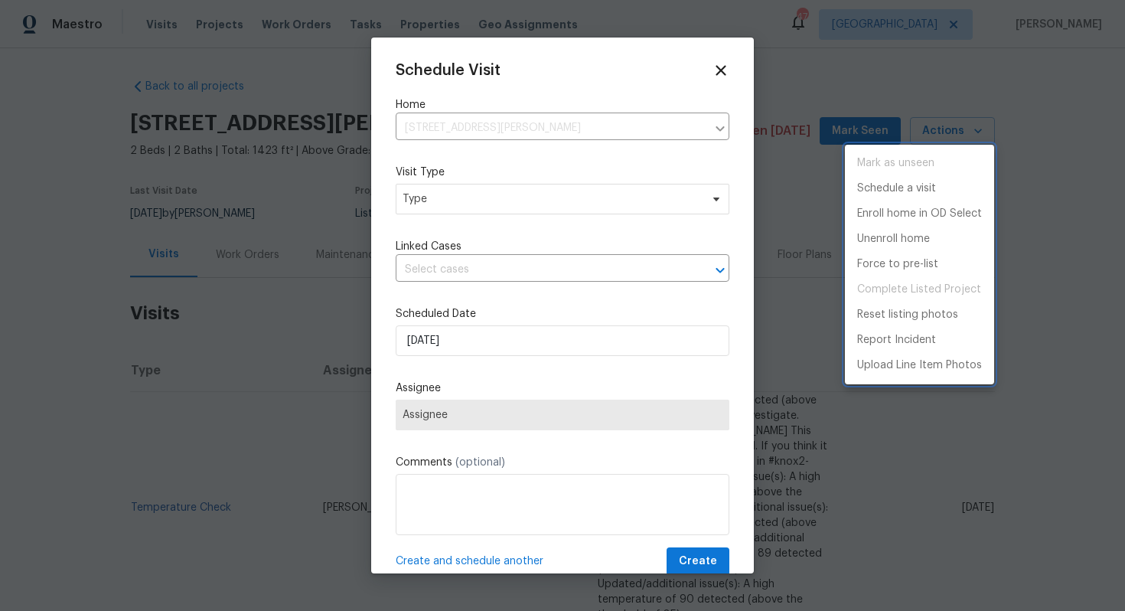
click at [429, 217] on div at bounding box center [562, 305] width 1125 height 611
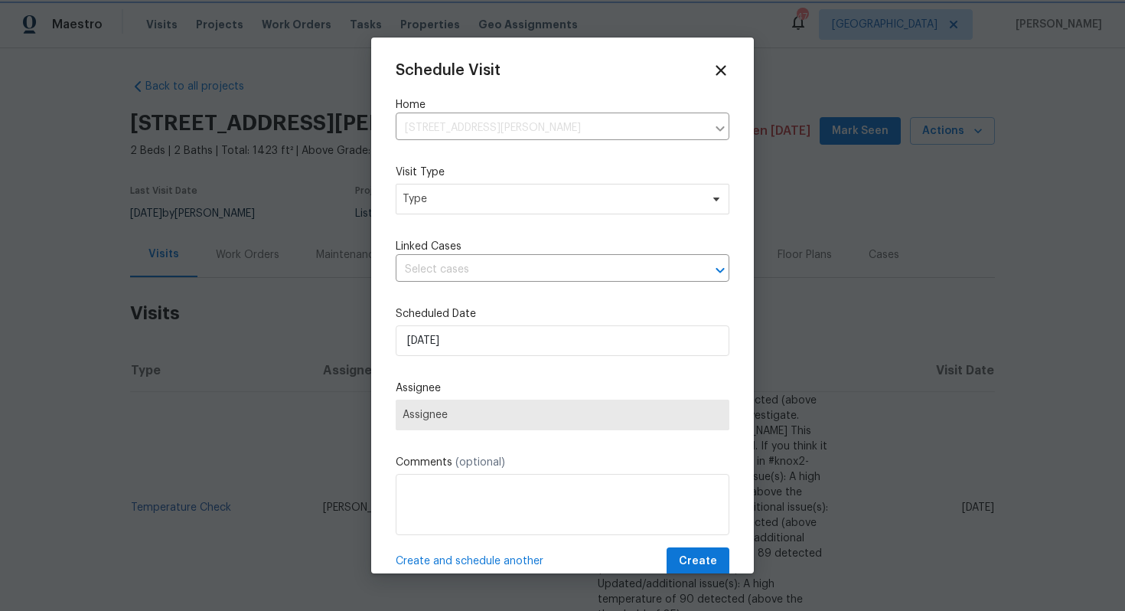
click at [425, 208] on span "Type" at bounding box center [563, 199] width 334 height 31
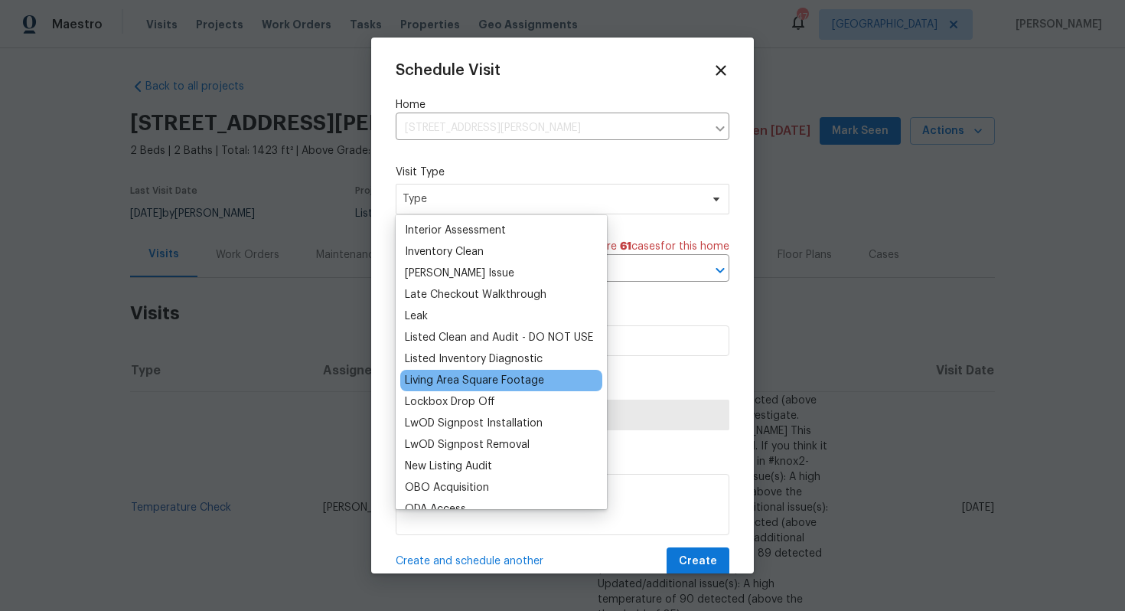
scroll to position [640, 0]
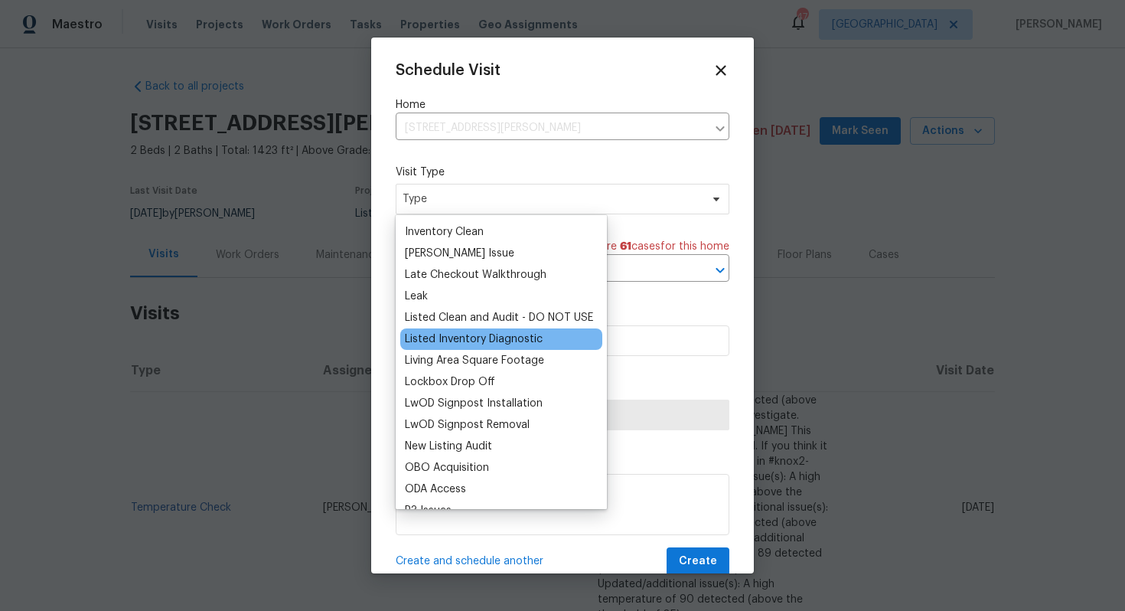
click at [449, 341] on div "Listed Inventory Diagnostic" at bounding box center [474, 338] width 138 height 15
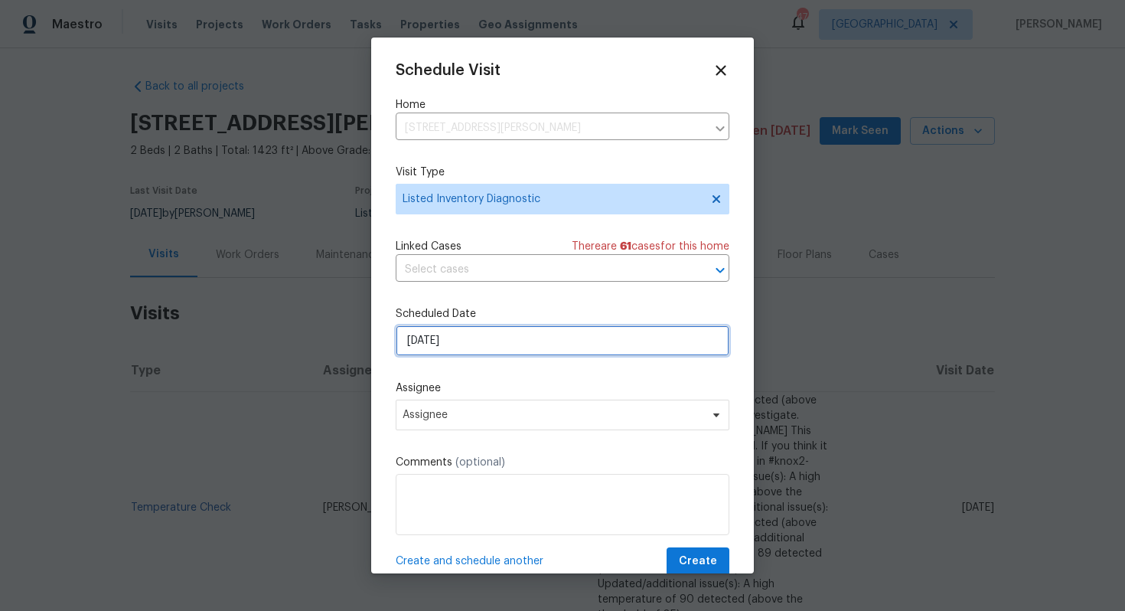
click at [458, 344] on input "[DATE]" at bounding box center [563, 340] width 334 height 31
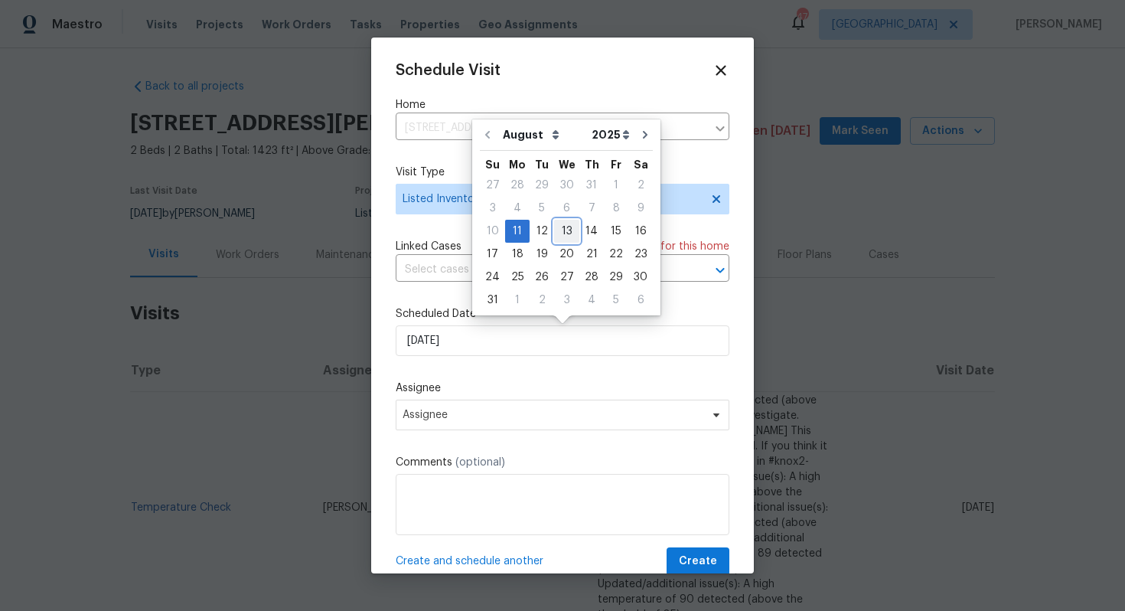
click at [567, 233] on div "13" at bounding box center [566, 230] width 25 height 21
type input "[DATE]"
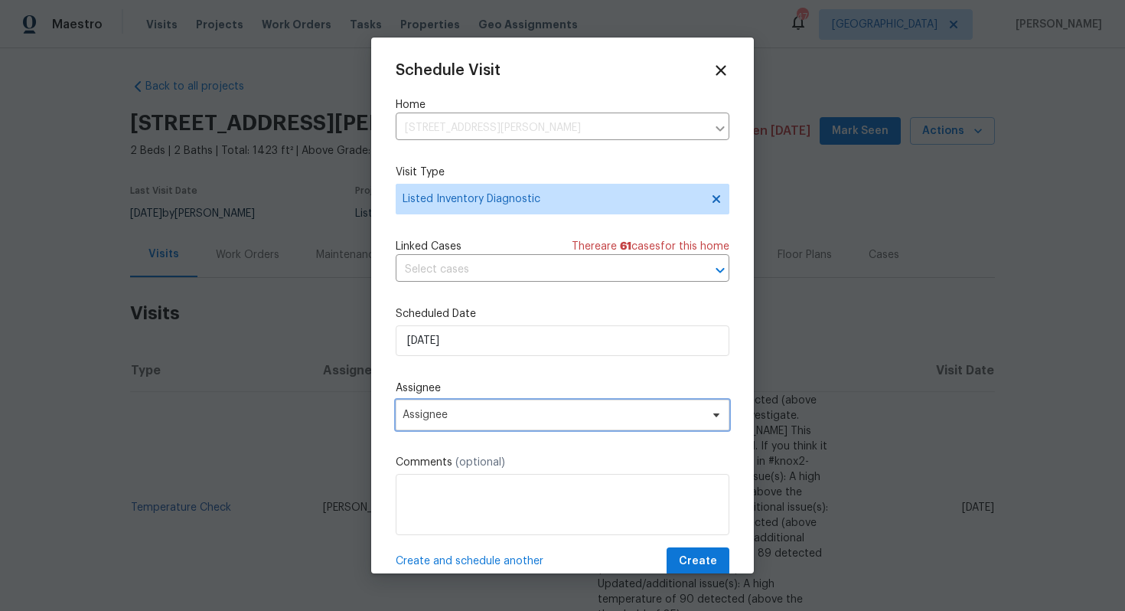
click at [498, 410] on span "Assignee" at bounding box center [552, 415] width 300 height 12
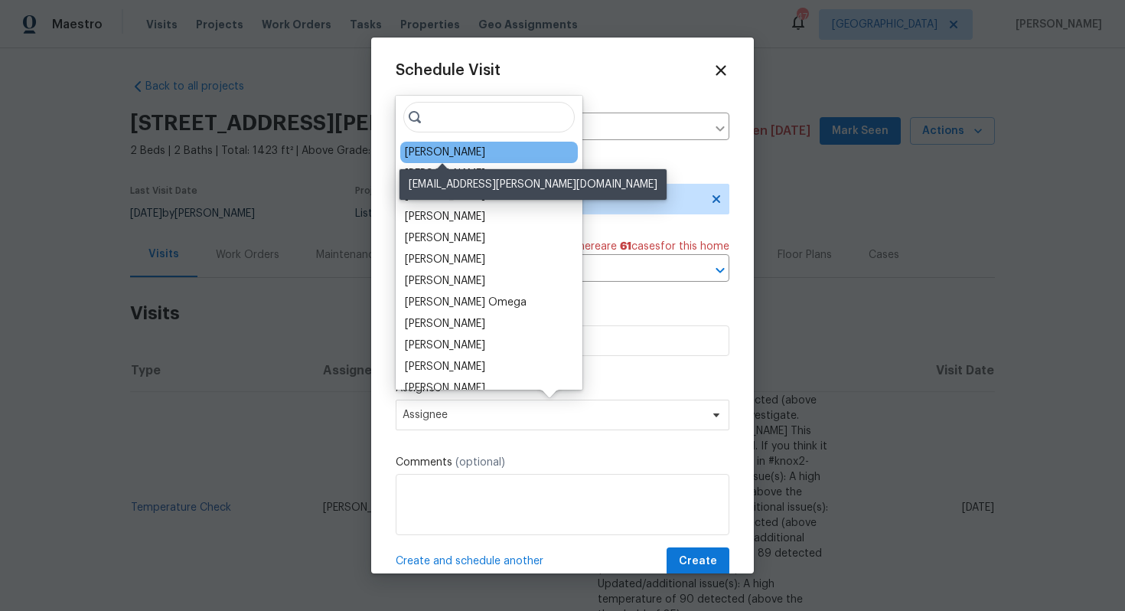
click at [429, 149] on div "Mark Cardenas" at bounding box center [445, 152] width 80 height 15
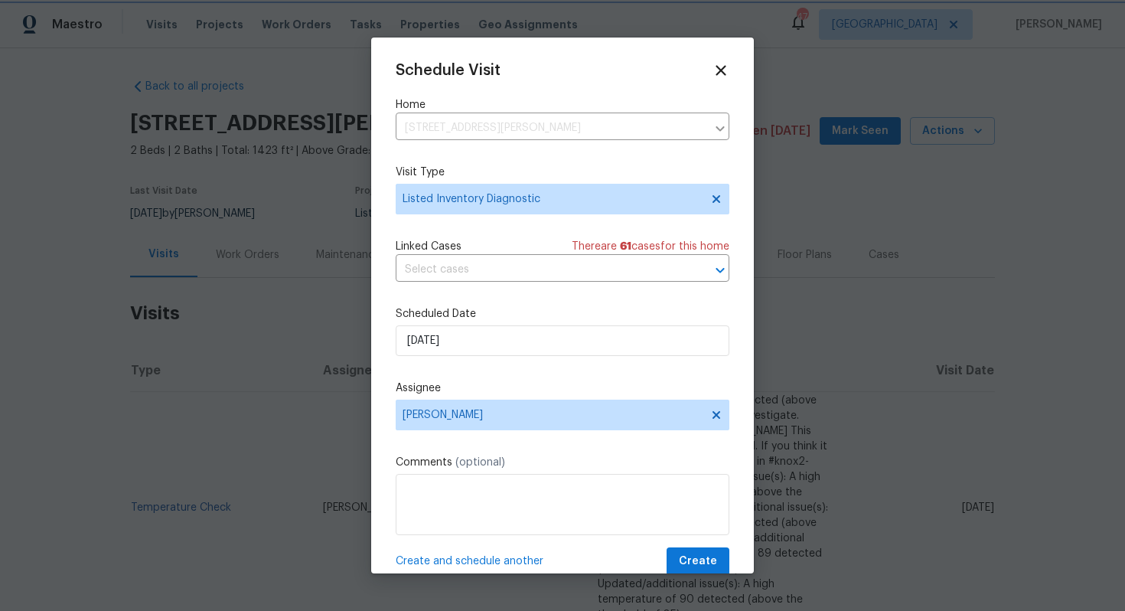
scroll to position [28, 0]
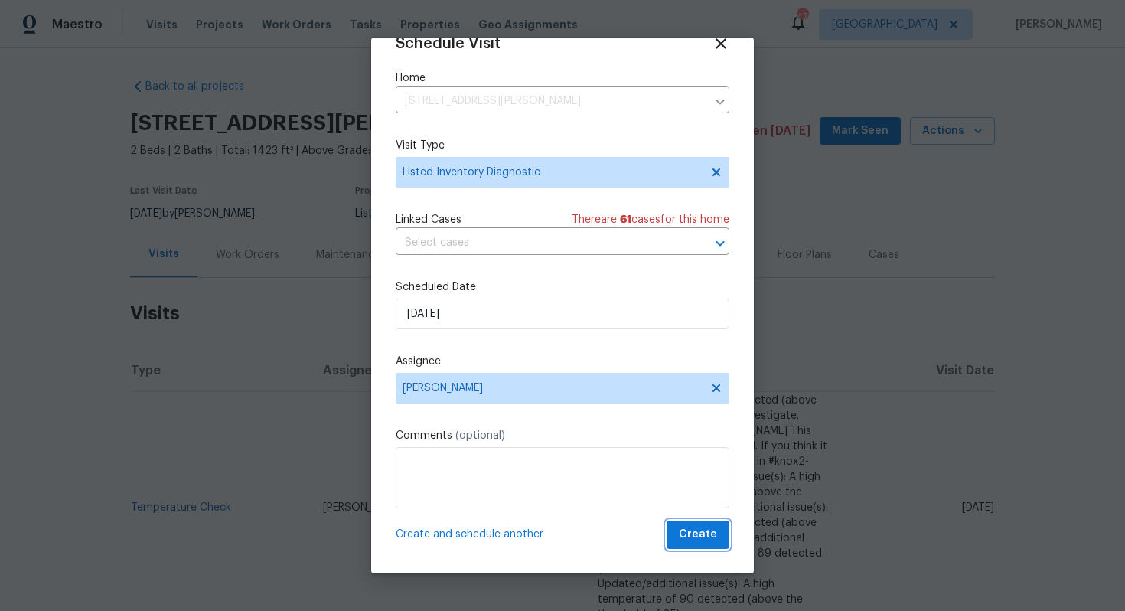
click at [690, 527] on span "Create" at bounding box center [698, 534] width 38 height 19
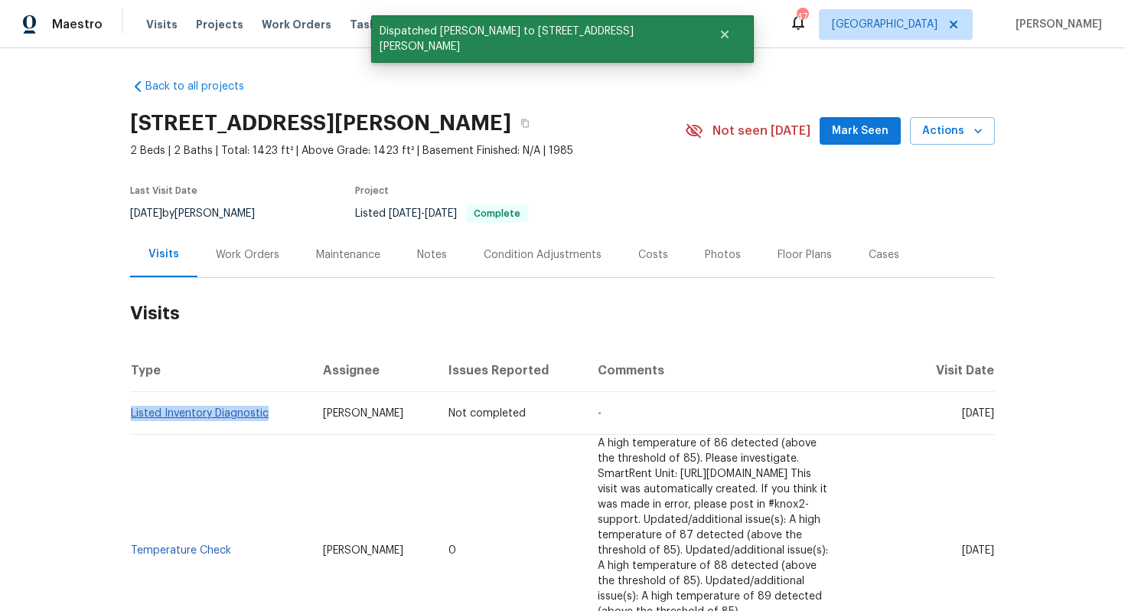
drag, startPoint x: 269, startPoint y: 413, endPoint x: 132, endPoint y: 413, distance: 136.2
click at [132, 413] on td "Listed Inventory Diagnostic" at bounding box center [220, 413] width 181 height 43
copy link "Listed Inventory Diagnostic"
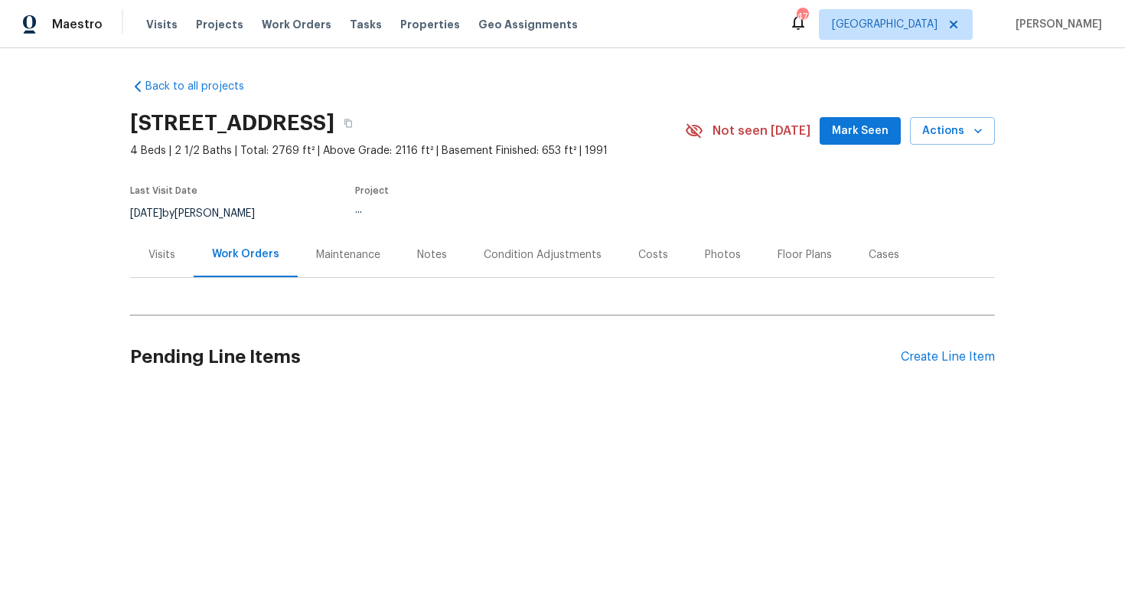
click at [158, 247] on div "Visits" at bounding box center [161, 254] width 27 height 15
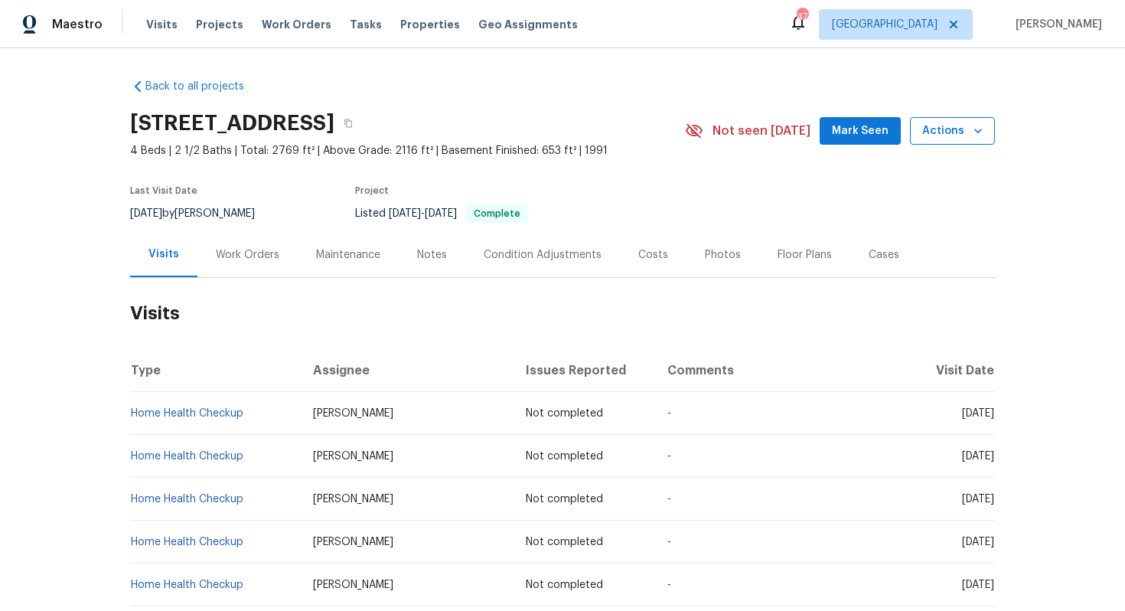
click at [970, 130] on icon "button" at bounding box center [977, 130] width 15 height 15
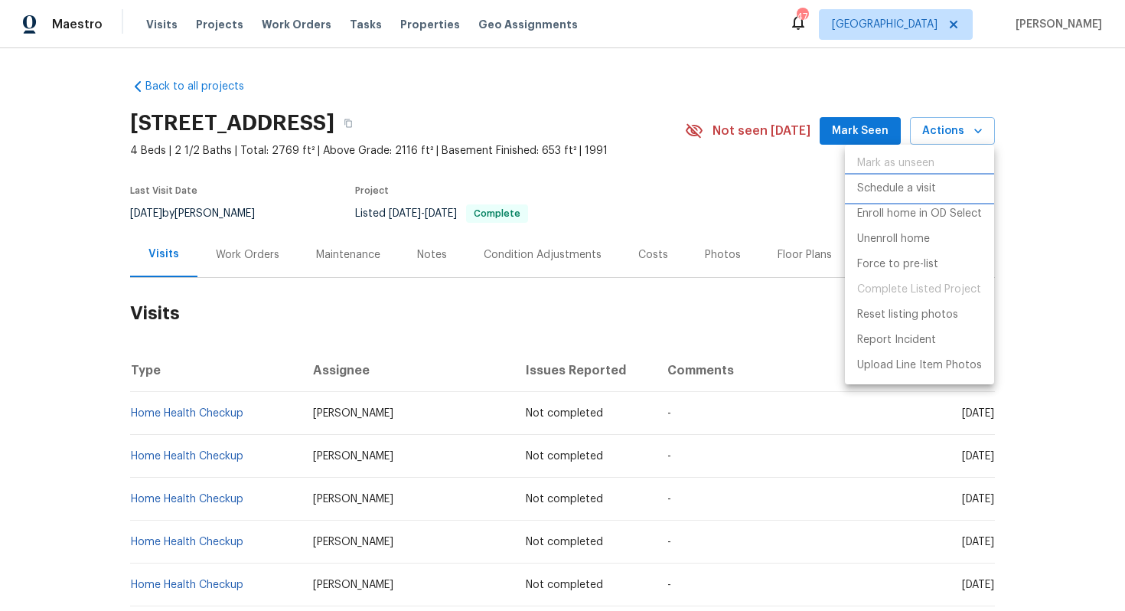
click at [879, 181] on p "Schedule a visit" at bounding box center [896, 189] width 79 height 16
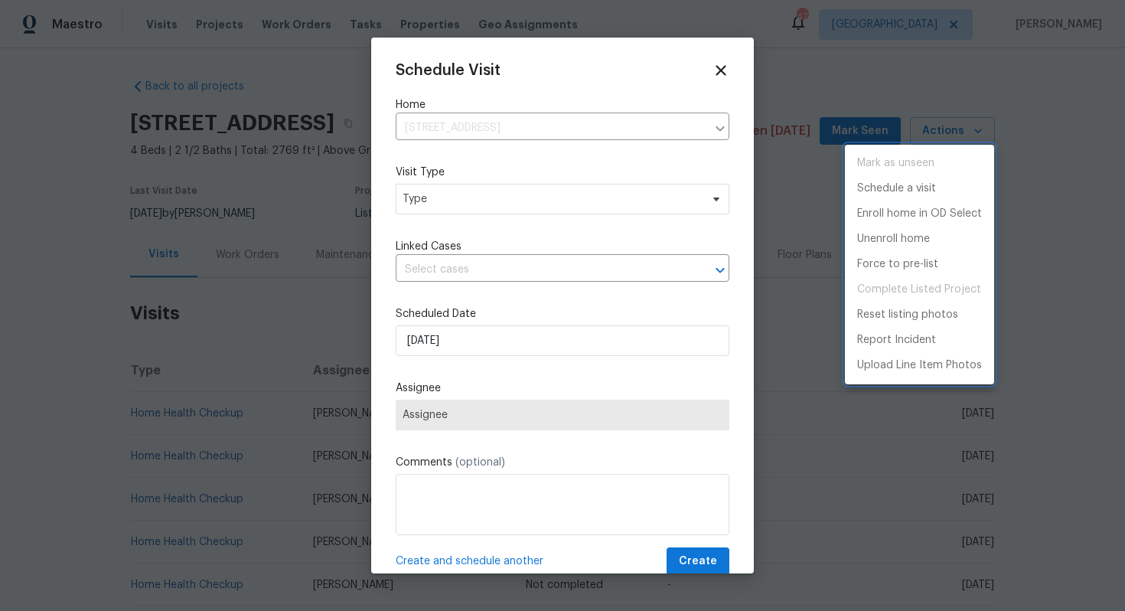
click at [416, 200] on div at bounding box center [562, 305] width 1125 height 611
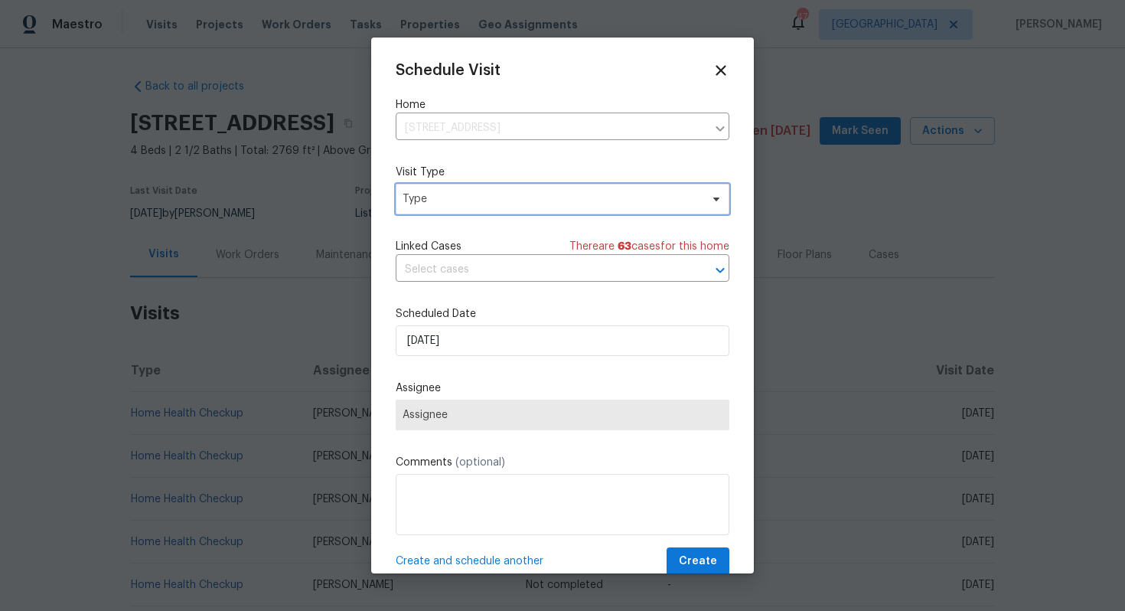
click at [425, 200] on span "Type" at bounding box center [551, 198] width 298 height 15
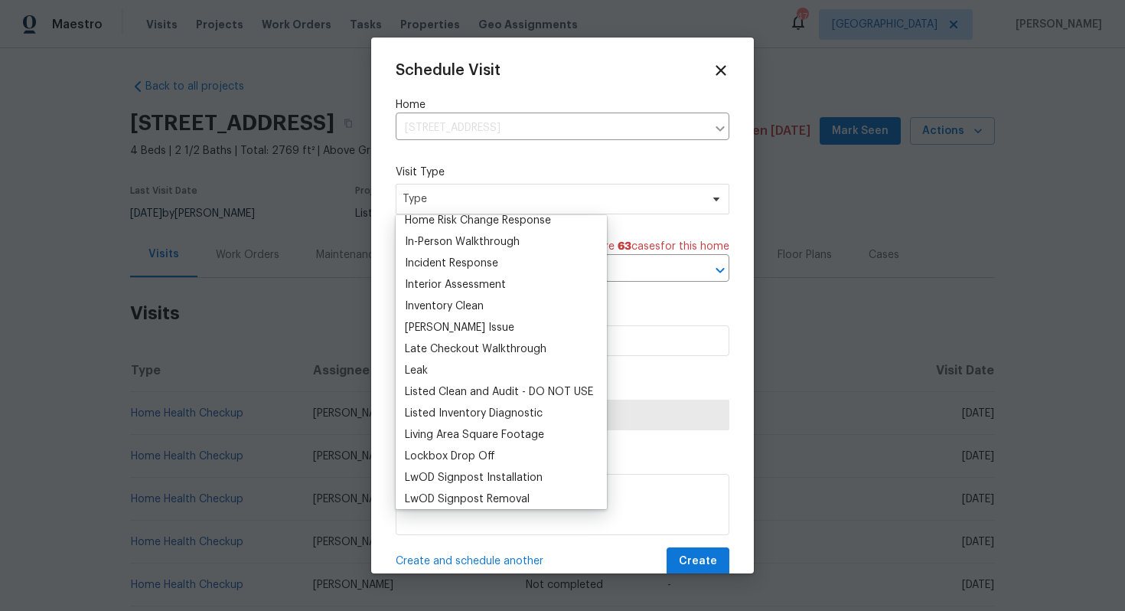
scroll to position [690, 0]
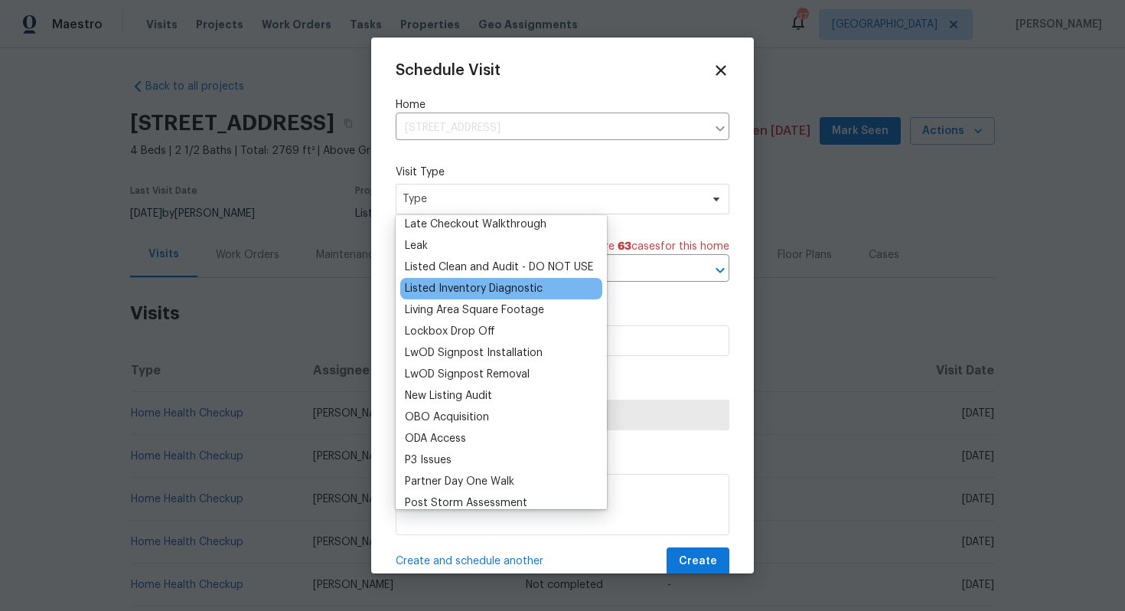
click at [454, 291] on div "Listed Inventory Diagnostic" at bounding box center [474, 288] width 138 height 15
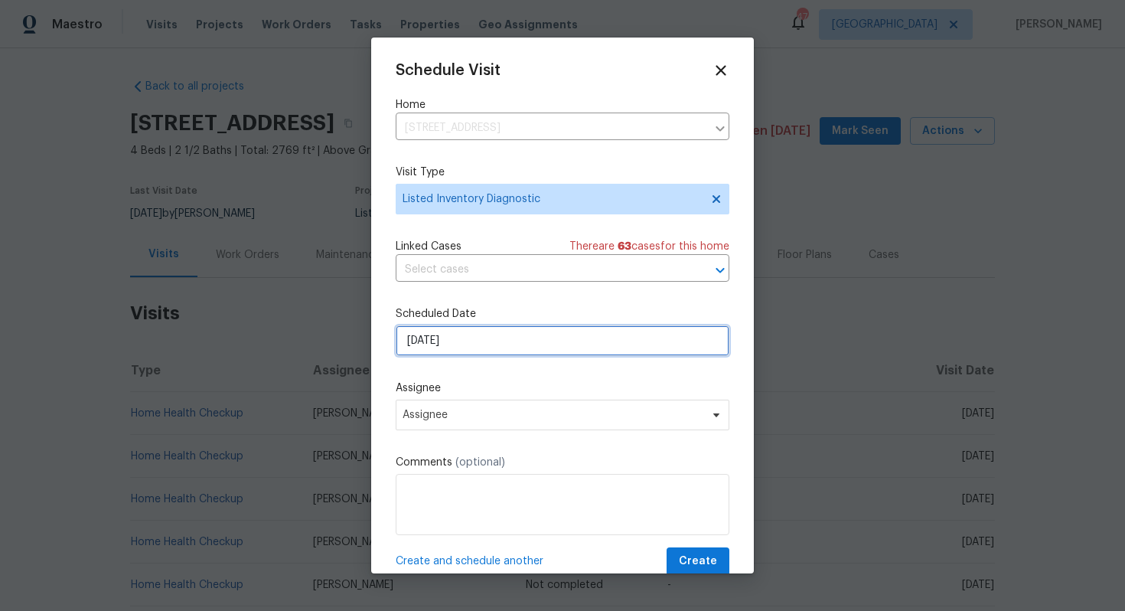
click at [458, 342] on input "[DATE]" at bounding box center [563, 340] width 334 height 31
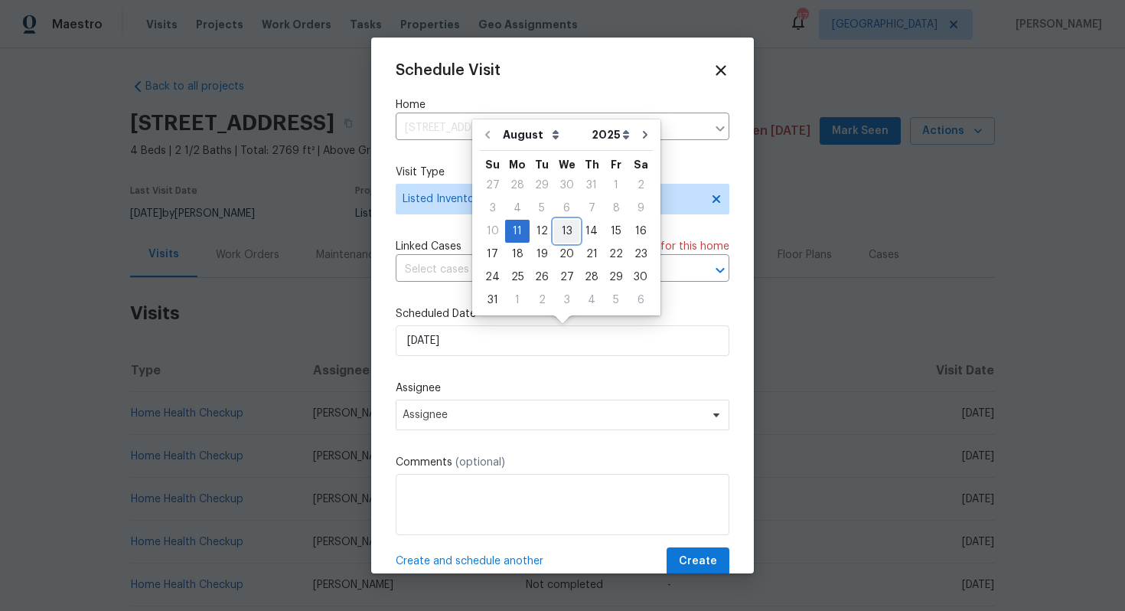
click at [566, 232] on div "13" at bounding box center [566, 230] width 25 height 21
type input "[DATE]"
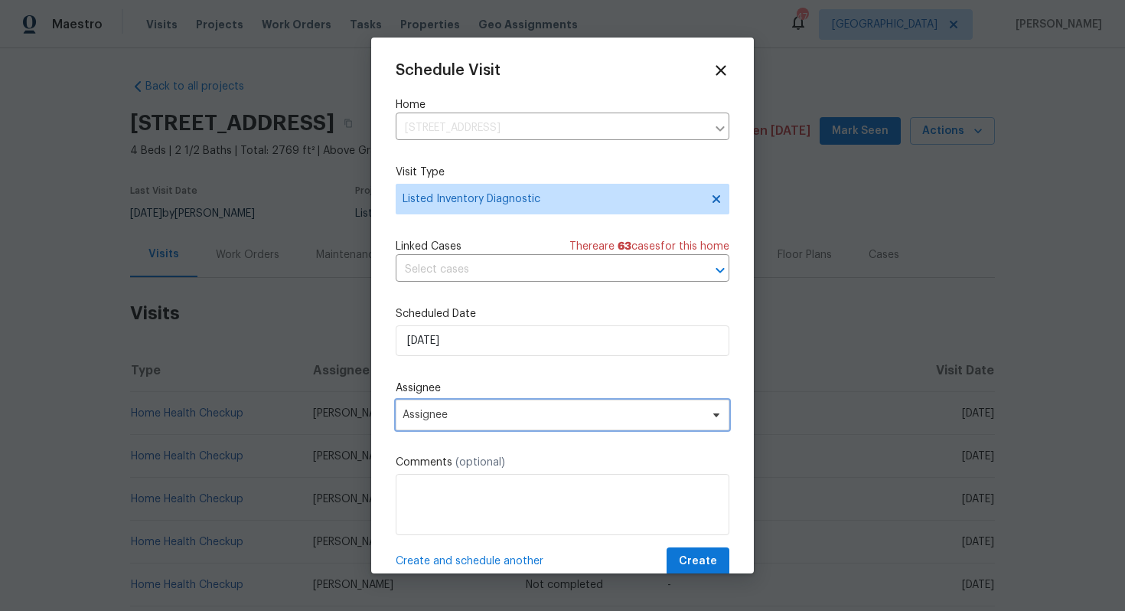
click at [498, 416] on span "Assignee" at bounding box center [552, 415] width 300 height 12
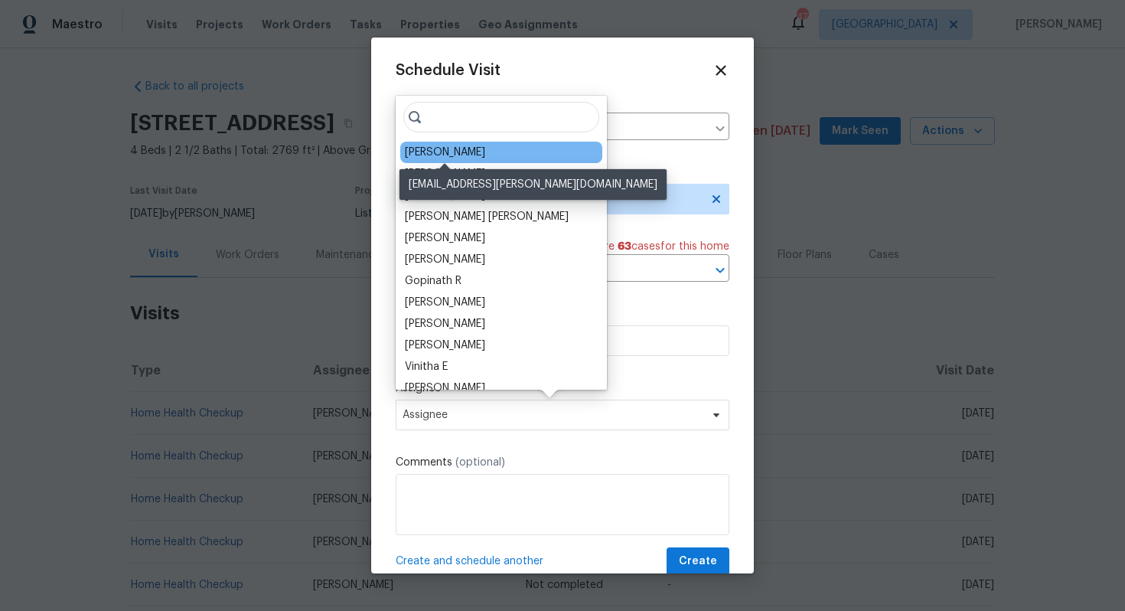
click at [451, 155] on div "[PERSON_NAME]" at bounding box center [445, 152] width 80 height 15
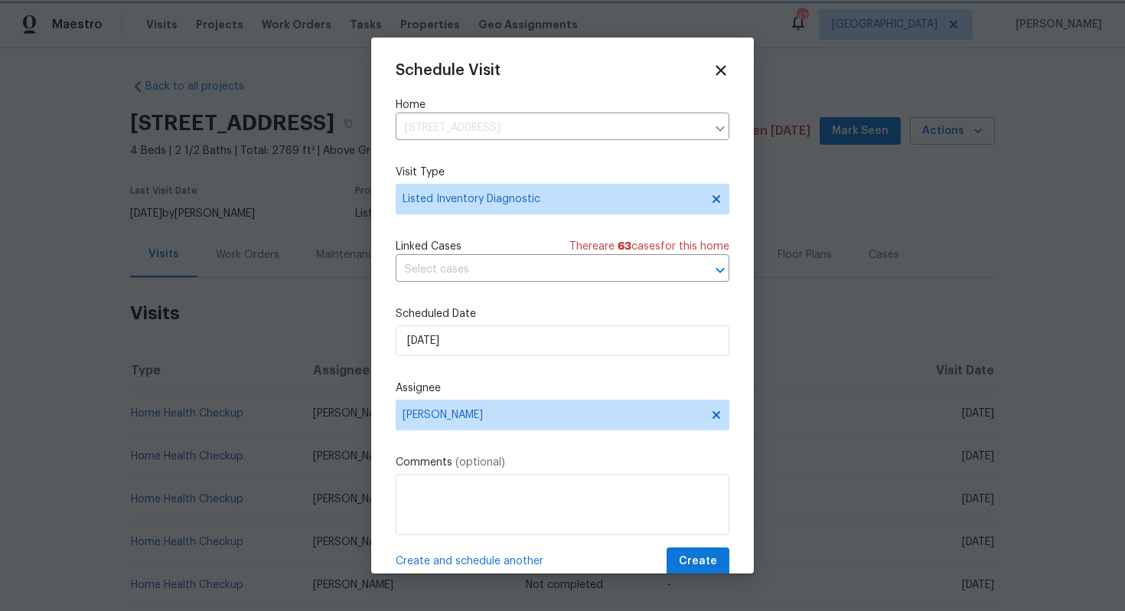
scroll to position [28, 0]
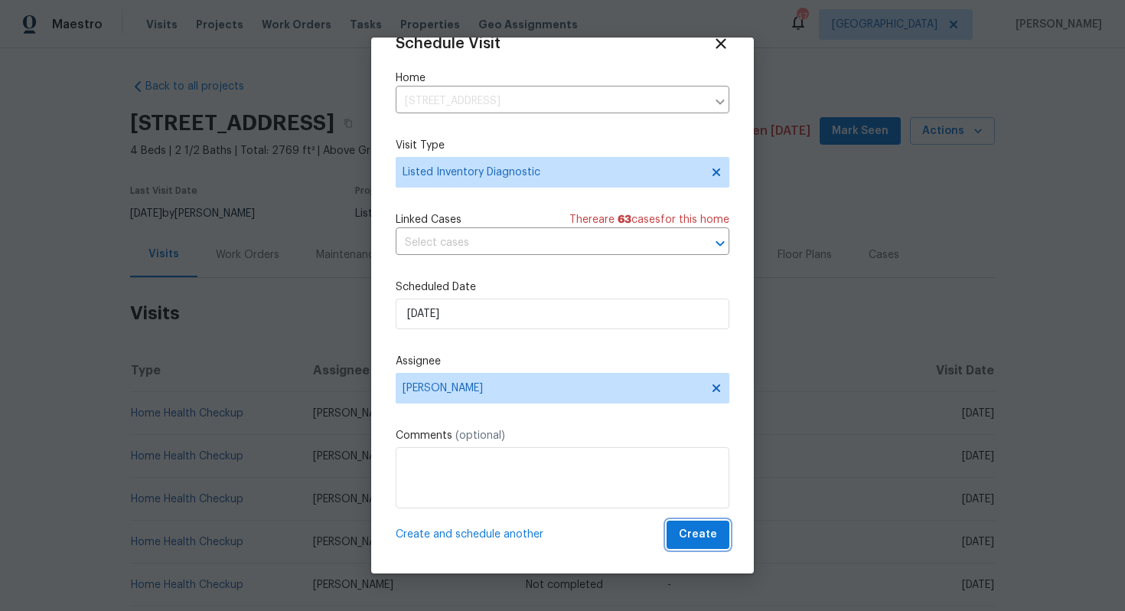
click at [697, 541] on span "Create" at bounding box center [698, 534] width 38 height 19
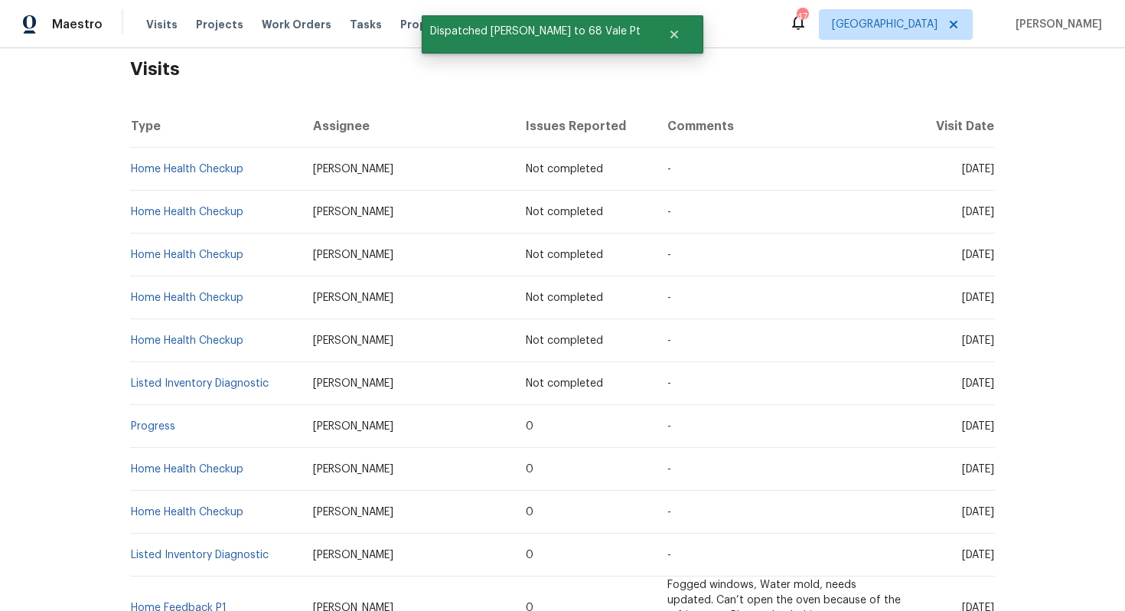
scroll to position [256, 0]
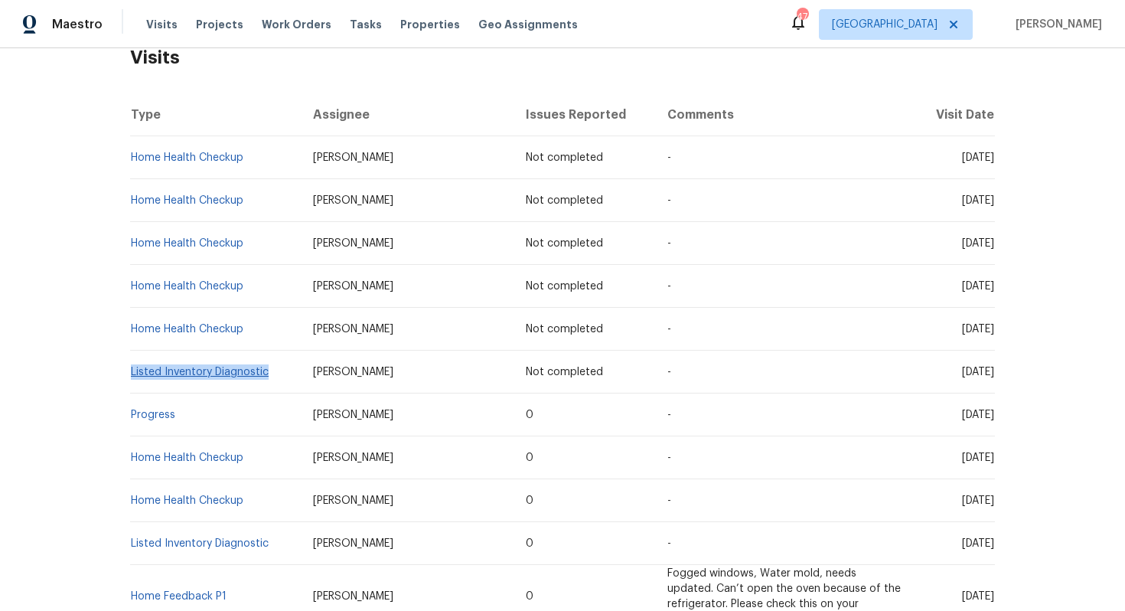
drag, startPoint x: 189, startPoint y: 393, endPoint x: 132, endPoint y: 379, distance: 59.2
click at [132, 379] on td "Listed Inventory Diagnostic" at bounding box center [215, 371] width 171 height 43
copy link "Listed Inventory Diagnostic"
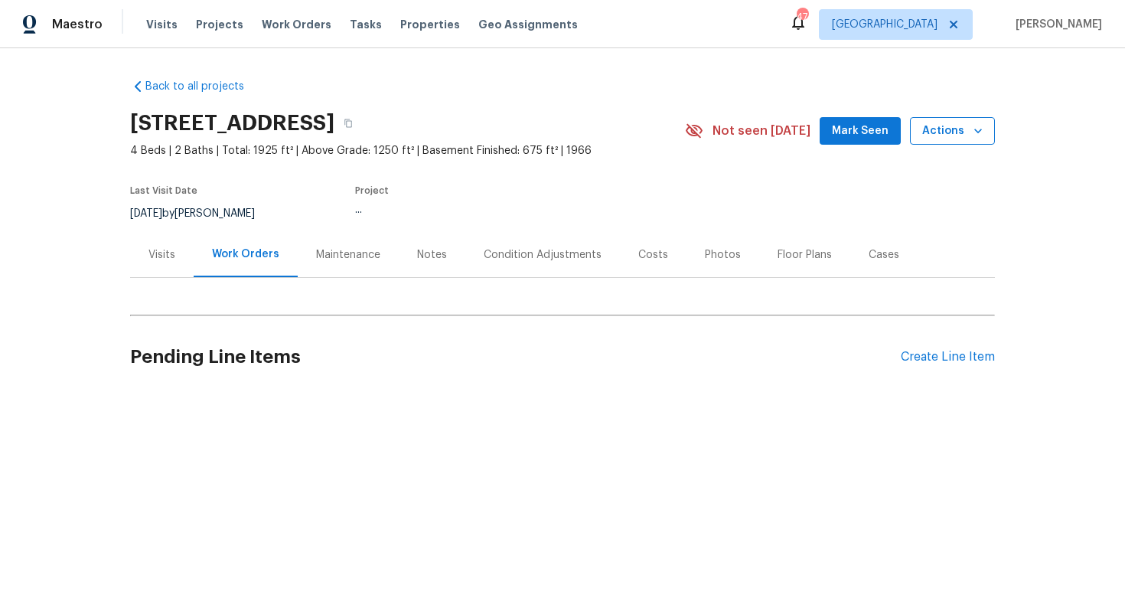
click at [926, 126] on span "Actions" at bounding box center [952, 131] width 60 height 19
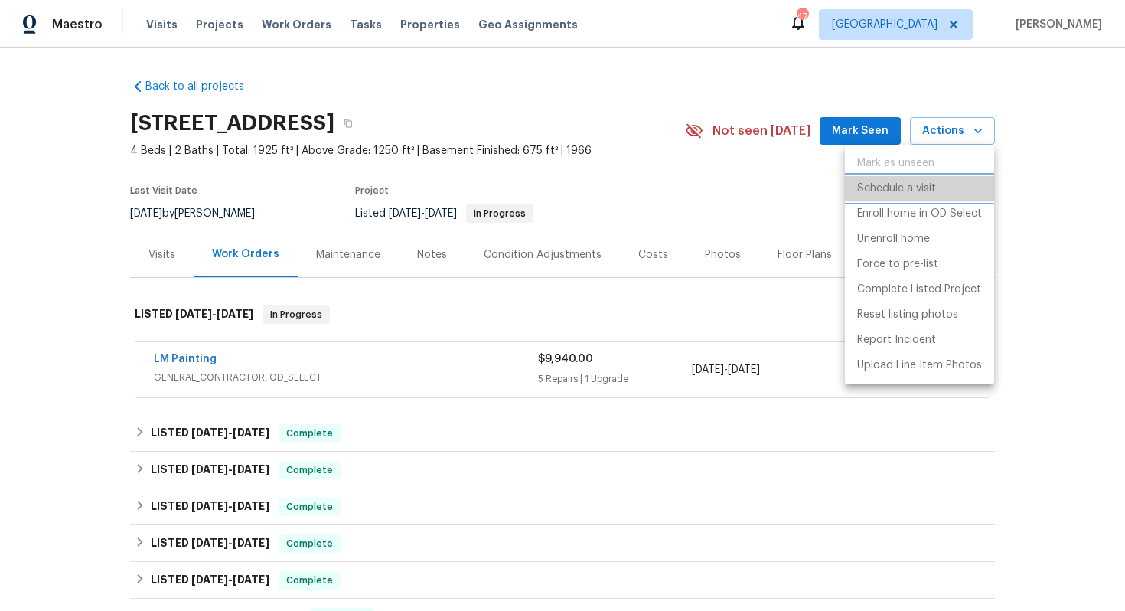
click at [906, 185] on p "Schedule a visit" at bounding box center [896, 189] width 79 height 16
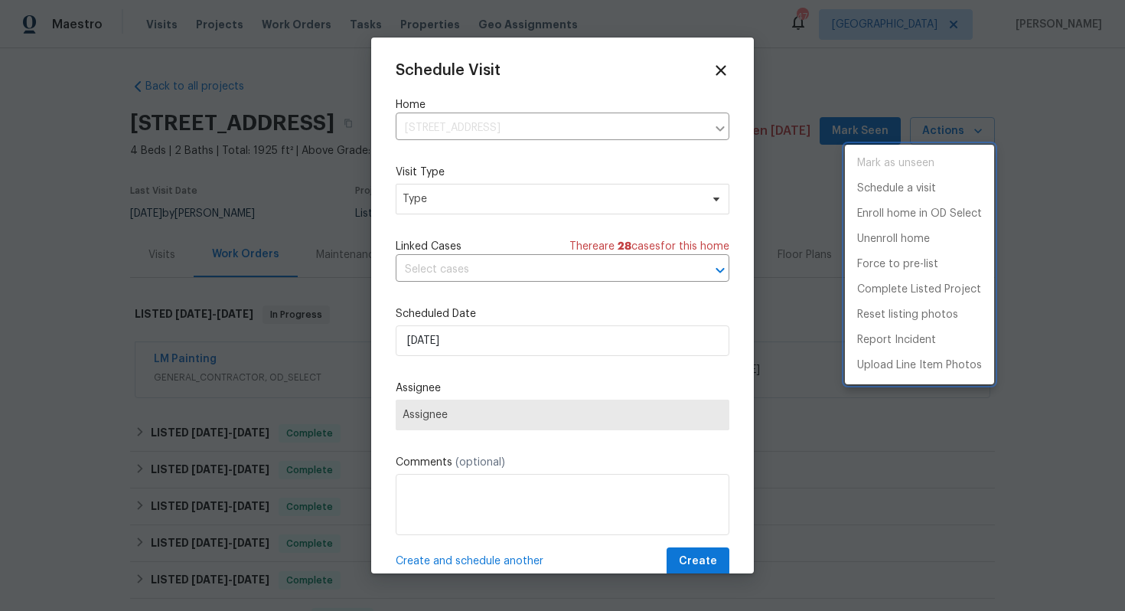
click at [427, 198] on div at bounding box center [562, 305] width 1125 height 611
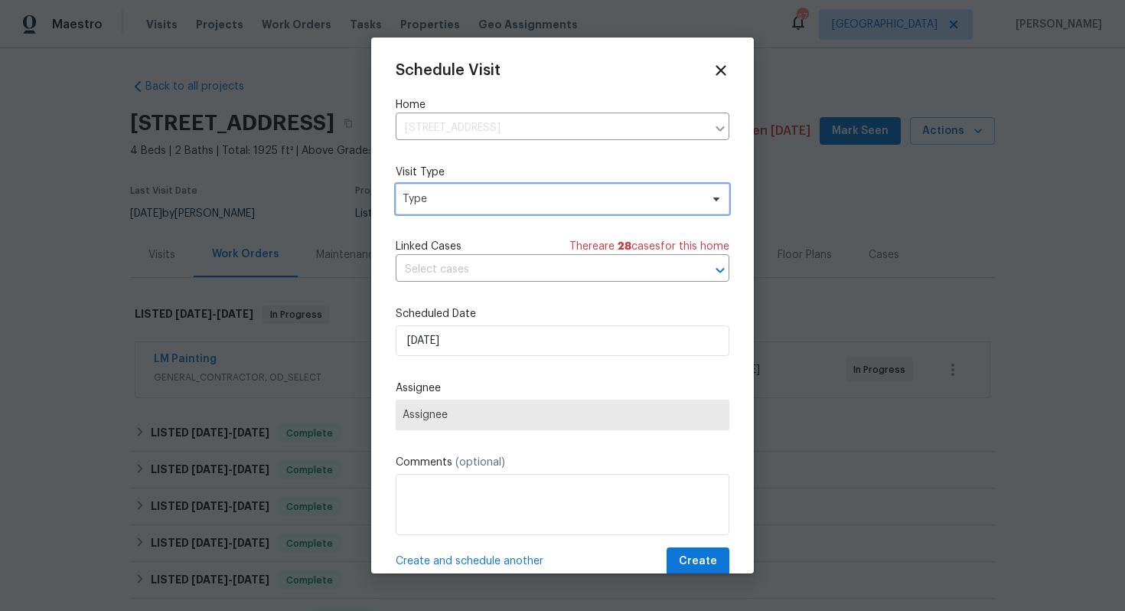
click at [417, 200] on span "Type" at bounding box center [551, 198] width 298 height 15
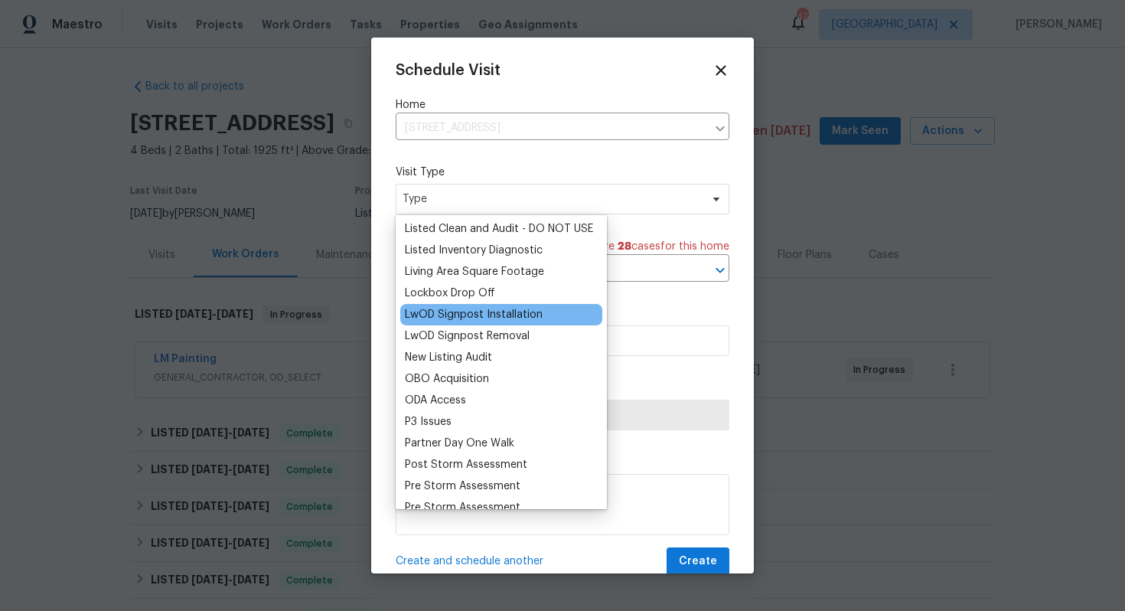
scroll to position [725, 0]
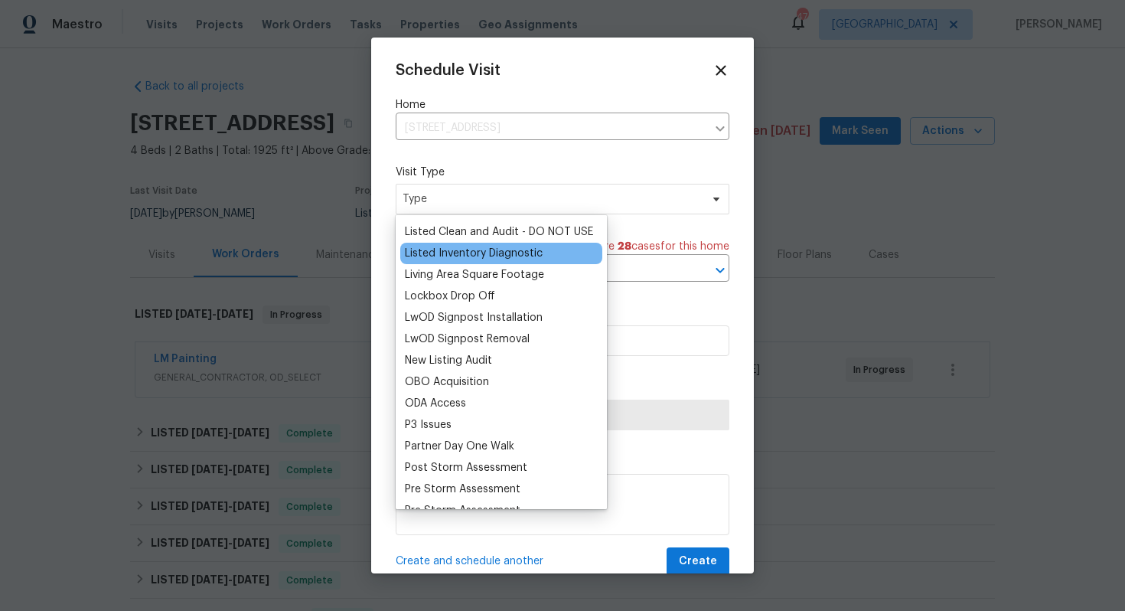
click at [444, 251] on div "Listed Inventory Diagnostic" at bounding box center [474, 253] width 138 height 15
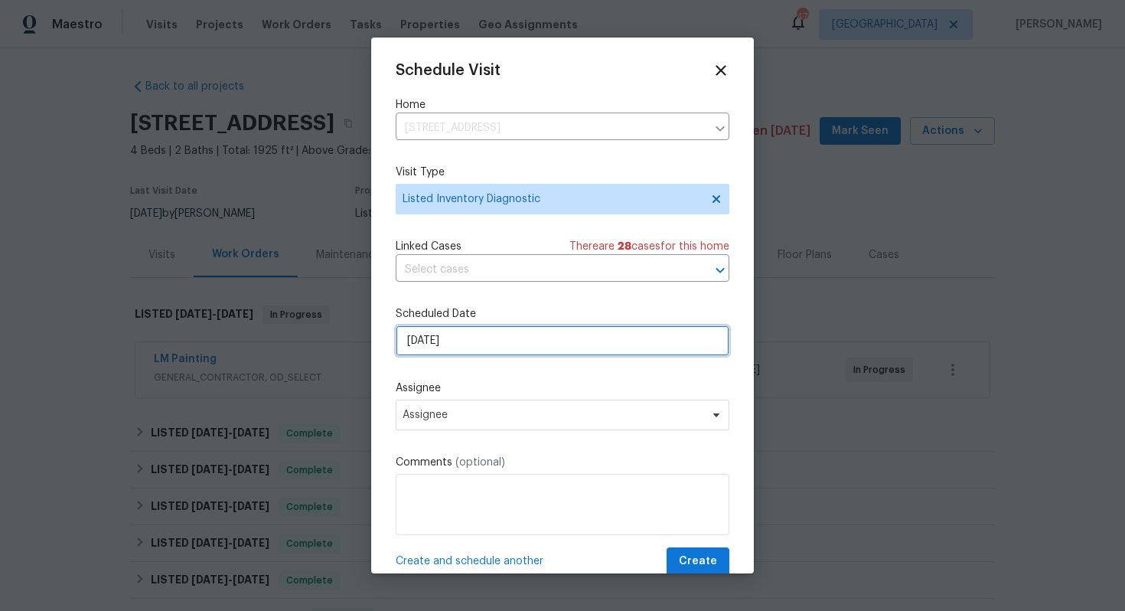
click at [426, 340] on input "[DATE]" at bounding box center [563, 340] width 334 height 31
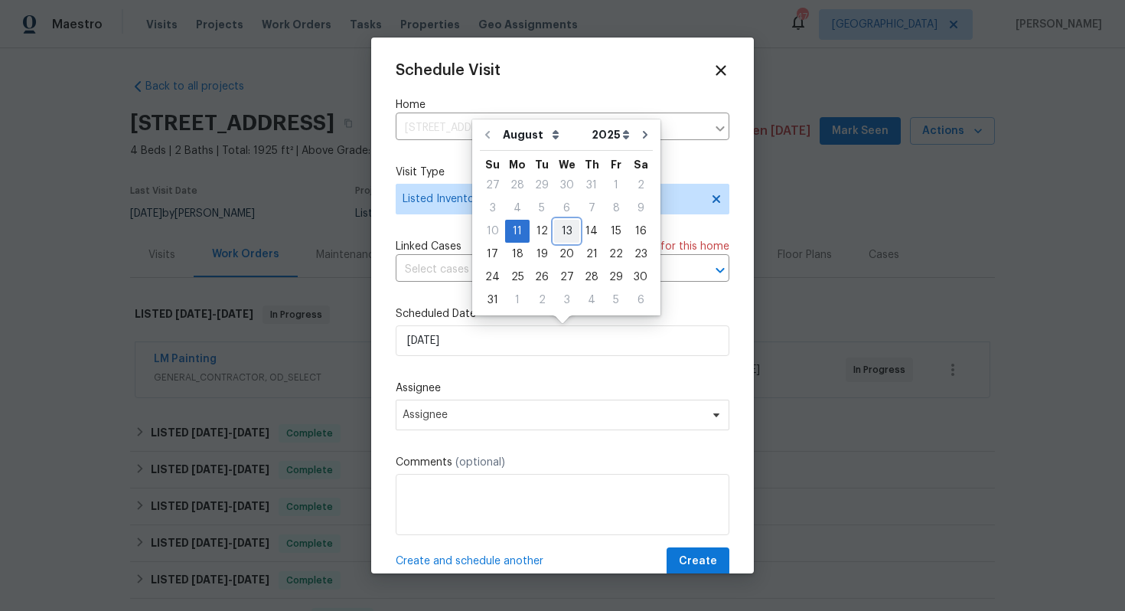
click at [567, 230] on div "13" at bounding box center [566, 230] width 25 height 21
type input "[DATE]"
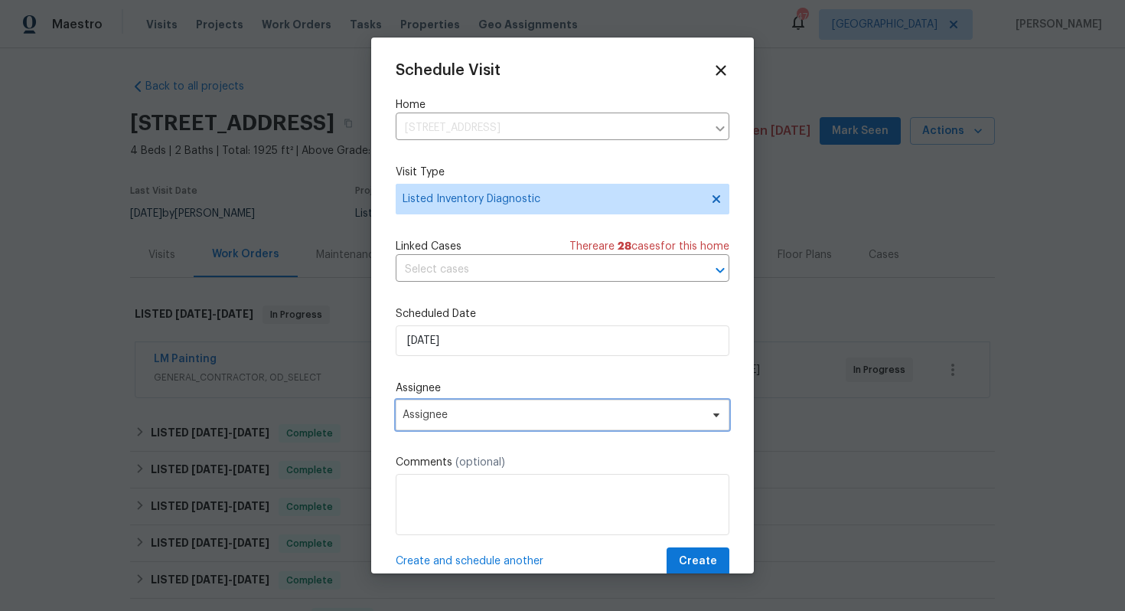
click at [518, 422] on span "Assignee" at bounding box center [563, 414] width 334 height 31
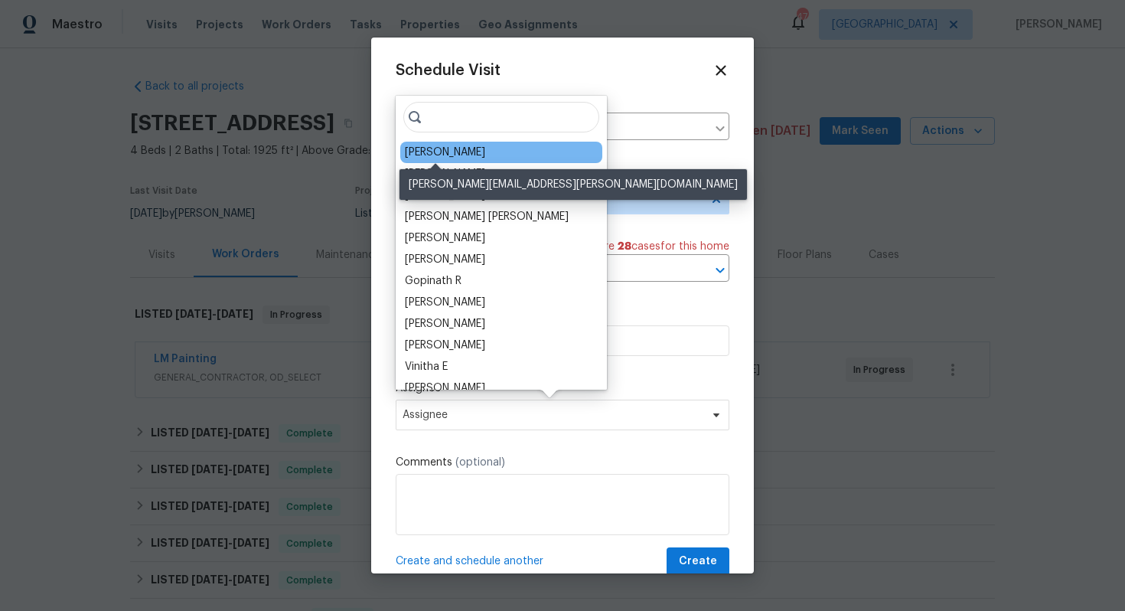
click at [443, 149] on div "[PERSON_NAME]" at bounding box center [445, 152] width 80 height 15
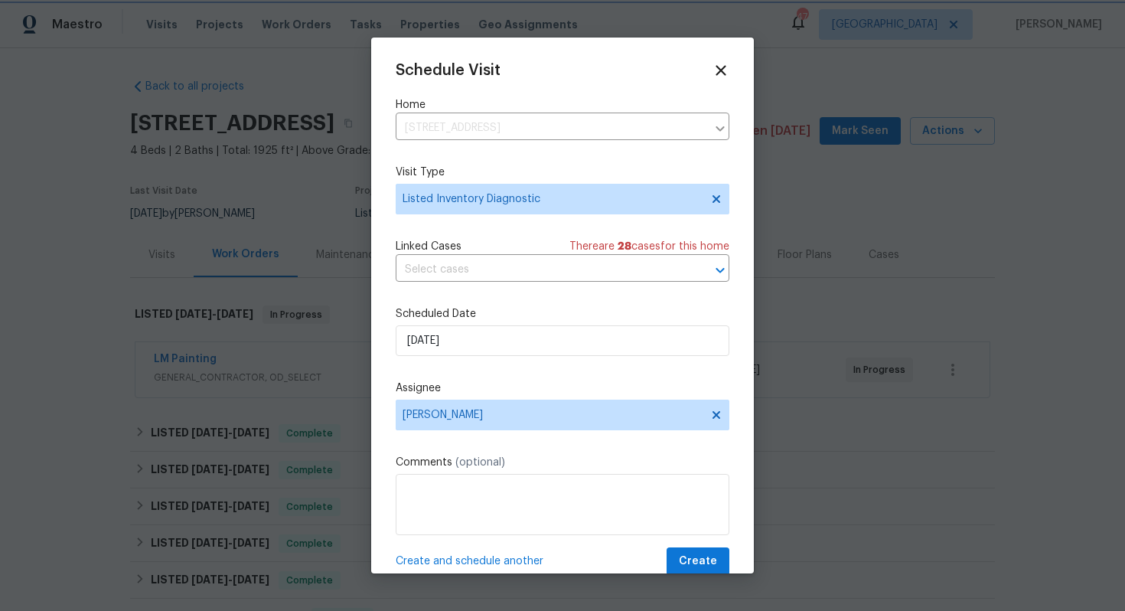
scroll to position [28, 0]
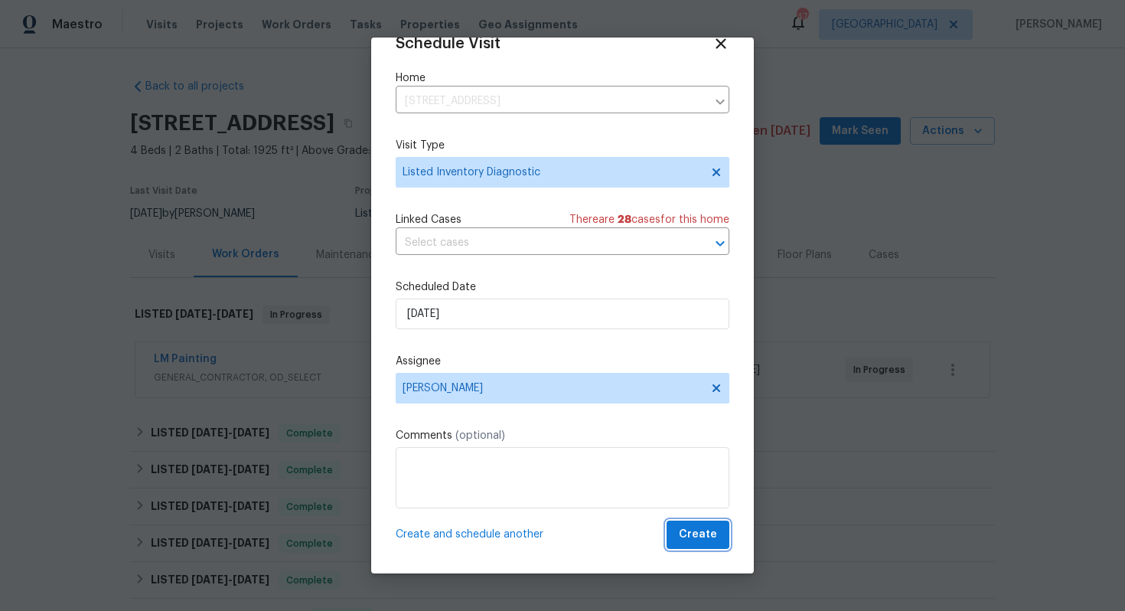
click at [698, 532] on span "Create" at bounding box center [698, 534] width 38 height 19
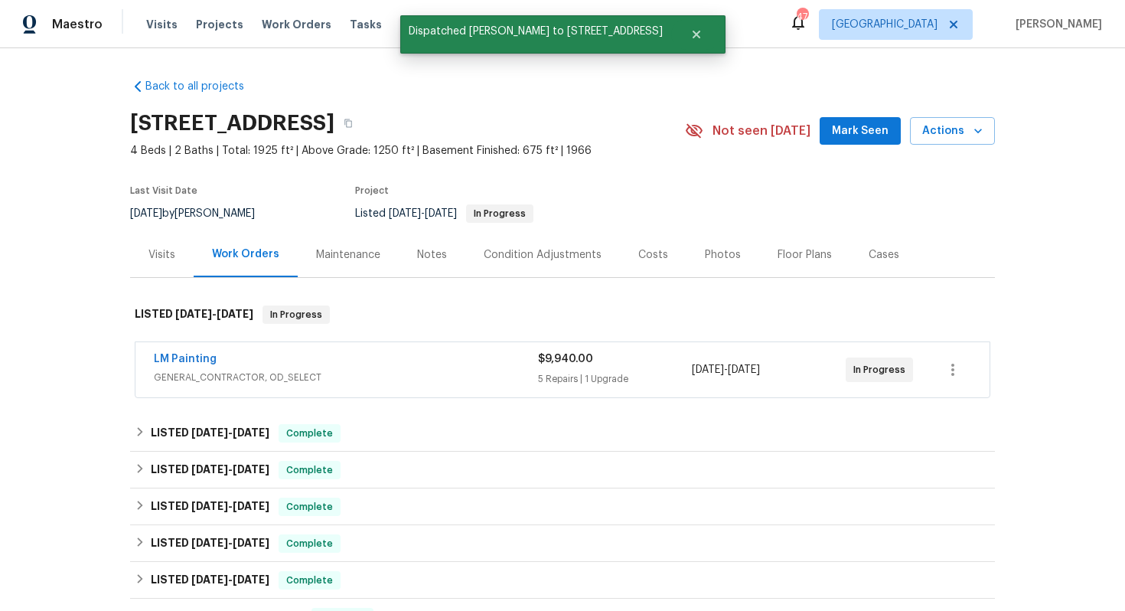
click at [164, 257] on div "Visits" at bounding box center [161, 254] width 27 height 15
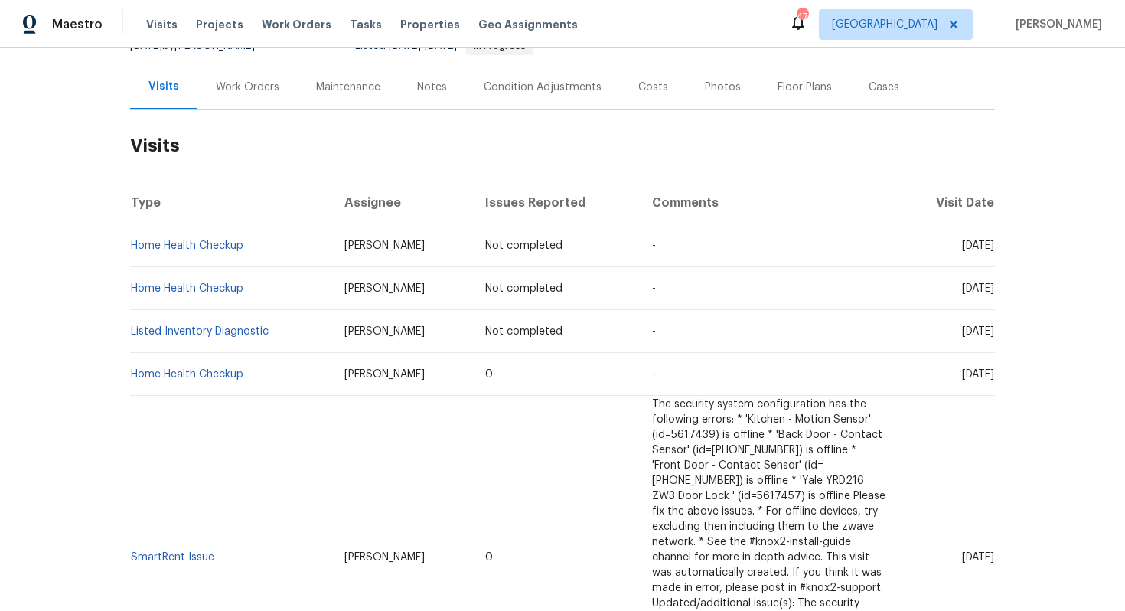
scroll to position [165, 0]
click at [281, 330] on td "Listed Inventory Diagnostic" at bounding box center [231, 333] width 202 height 43
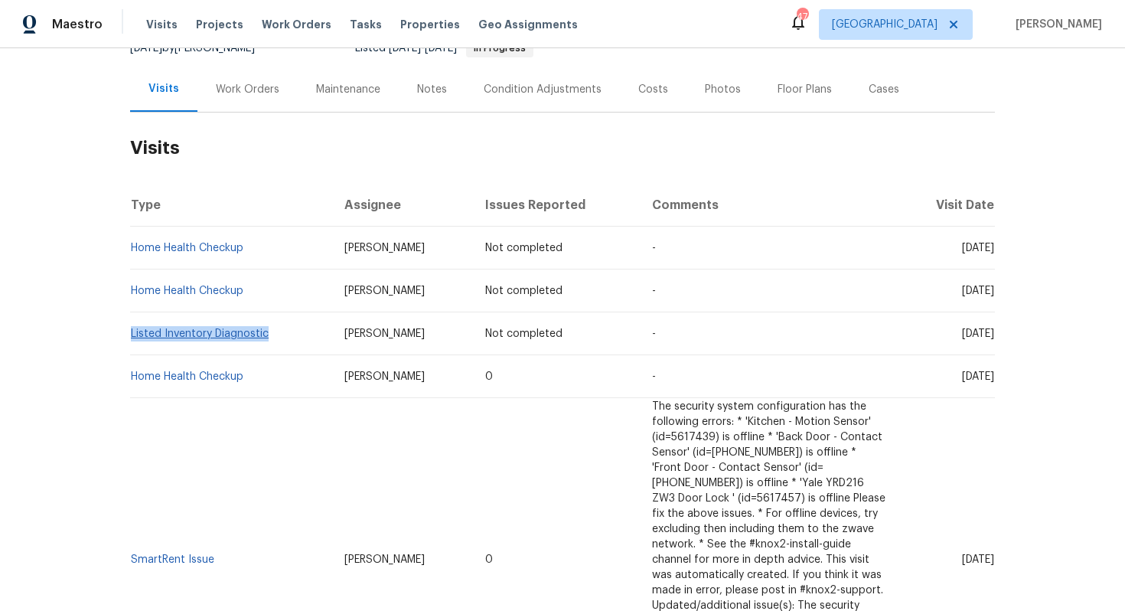
drag, startPoint x: 273, startPoint y: 334, endPoint x: 132, endPoint y: 333, distance: 141.5
click at [132, 333] on td "Listed Inventory Diagnostic" at bounding box center [231, 333] width 202 height 43
copy link "Listed Inventory Diagnostic"
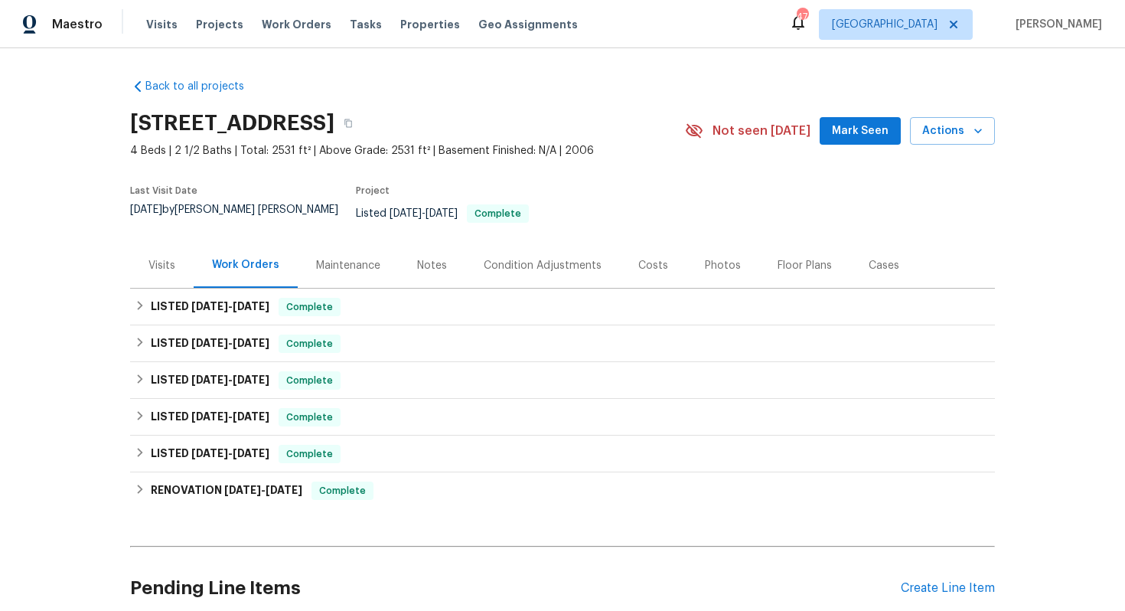
click at [164, 258] on div "Visits" at bounding box center [161, 265] width 27 height 15
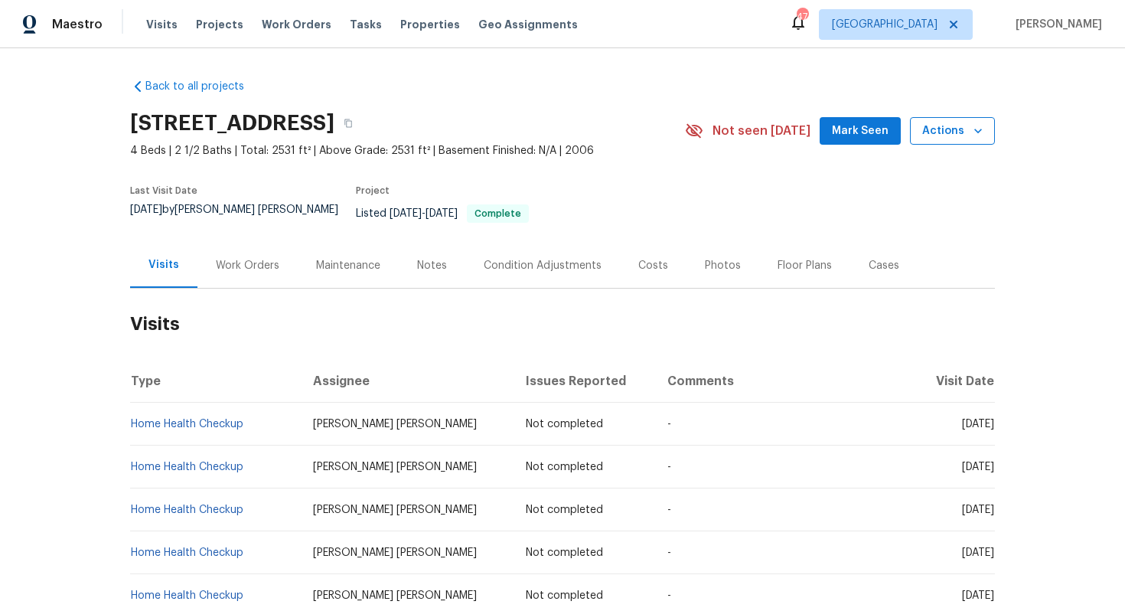
click at [973, 132] on icon "button" at bounding box center [977, 130] width 15 height 15
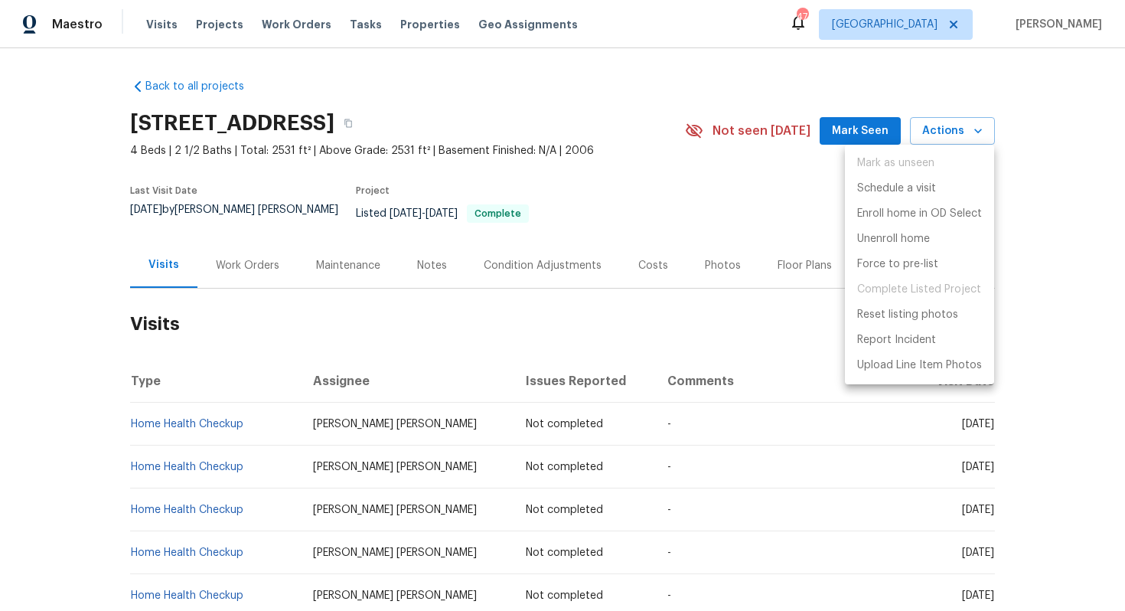
click at [708, 332] on div at bounding box center [562, 305] width 1125 height 611
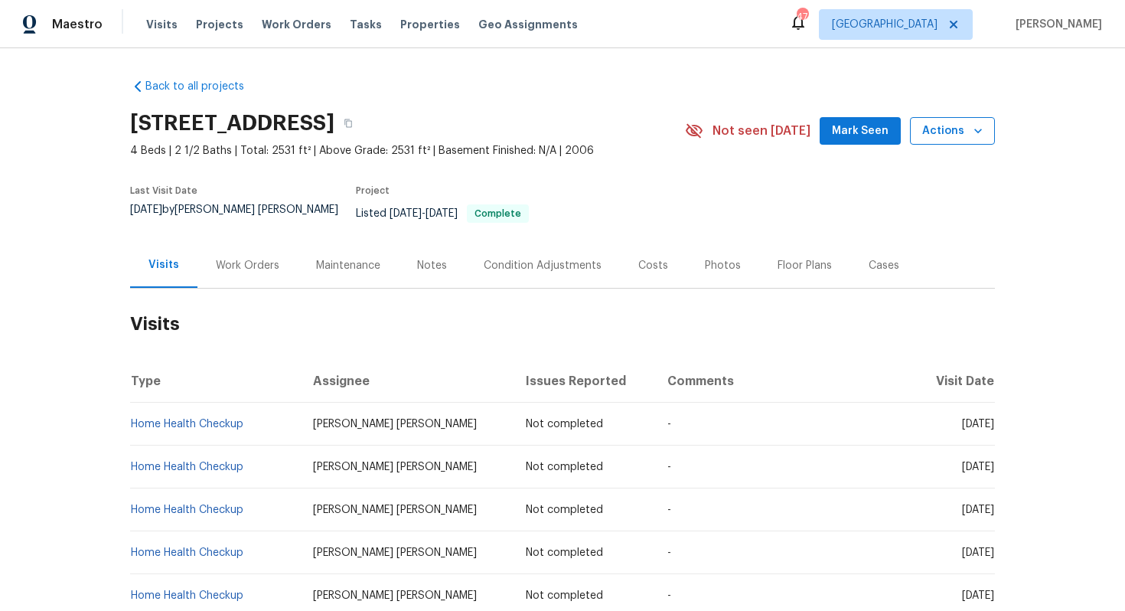
click at [936, 131] on span "Actions" at bounding box center [952, 131] width 60 height 19
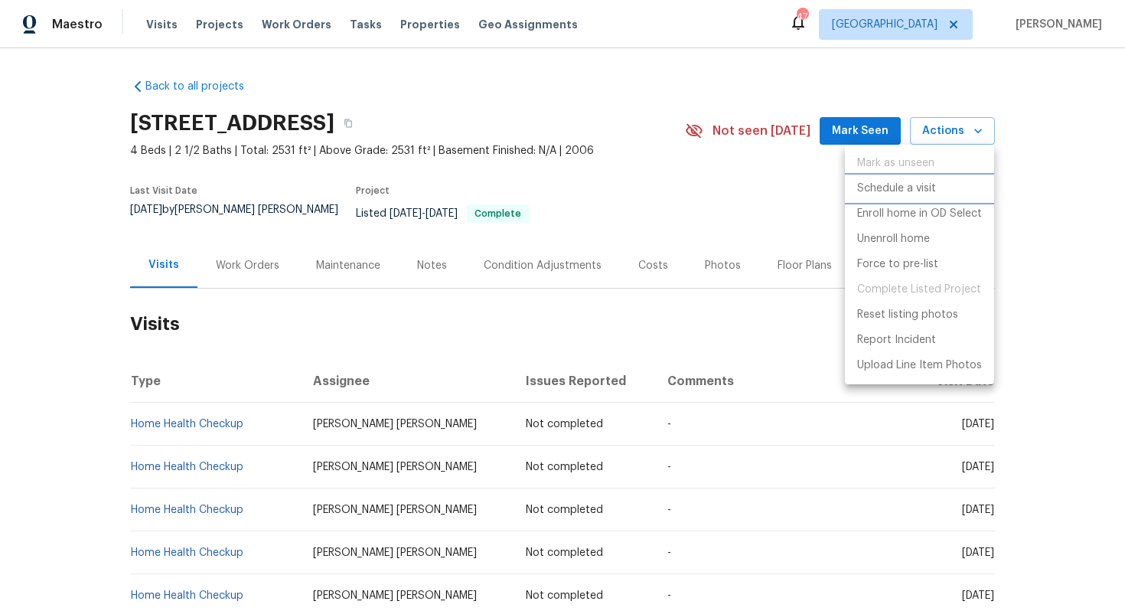
click at [899, 184] on p "Schedule a visit" at bounding box center [896, 189] width 79 height 16
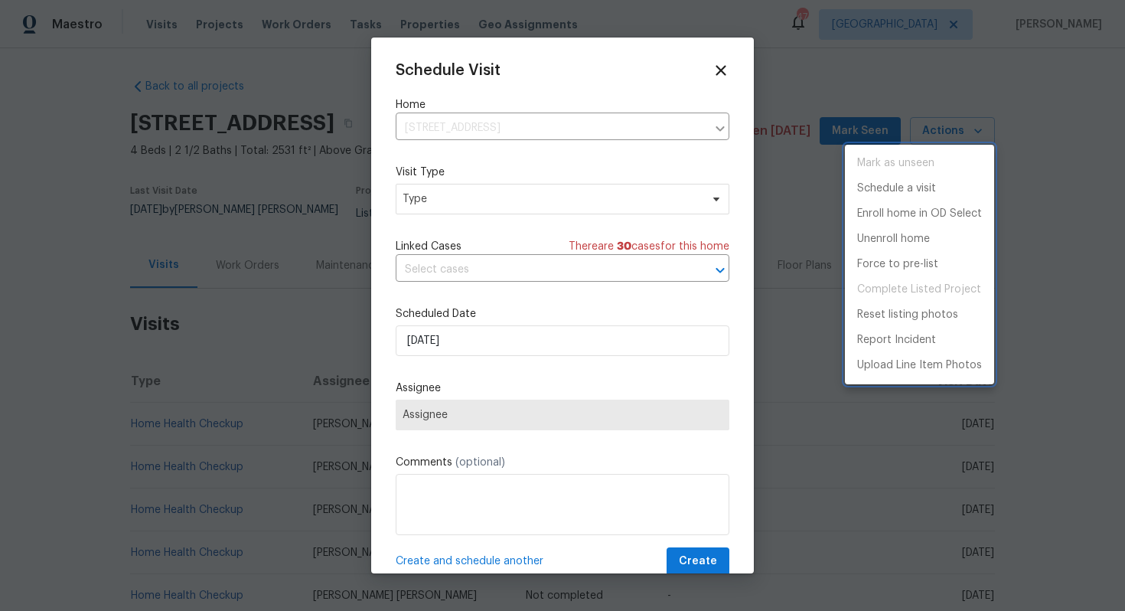
click at [449, 206] on div at bounding box center [562, 305] width 1125 height 611
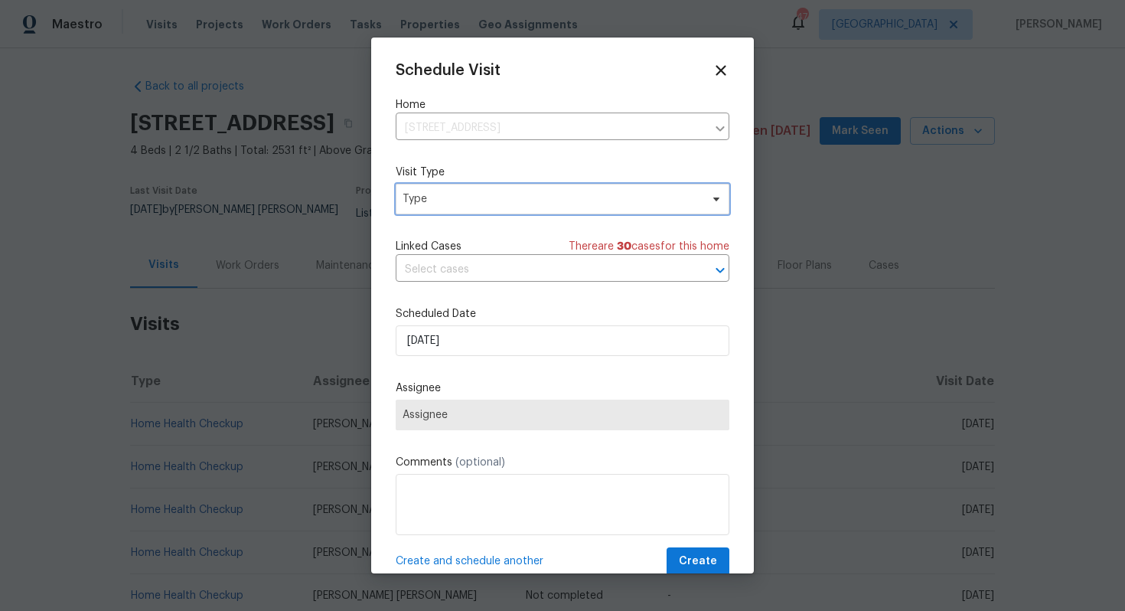
click at [410, 202] on span "Type" at bounding box center [551, 198] width 298 height 15
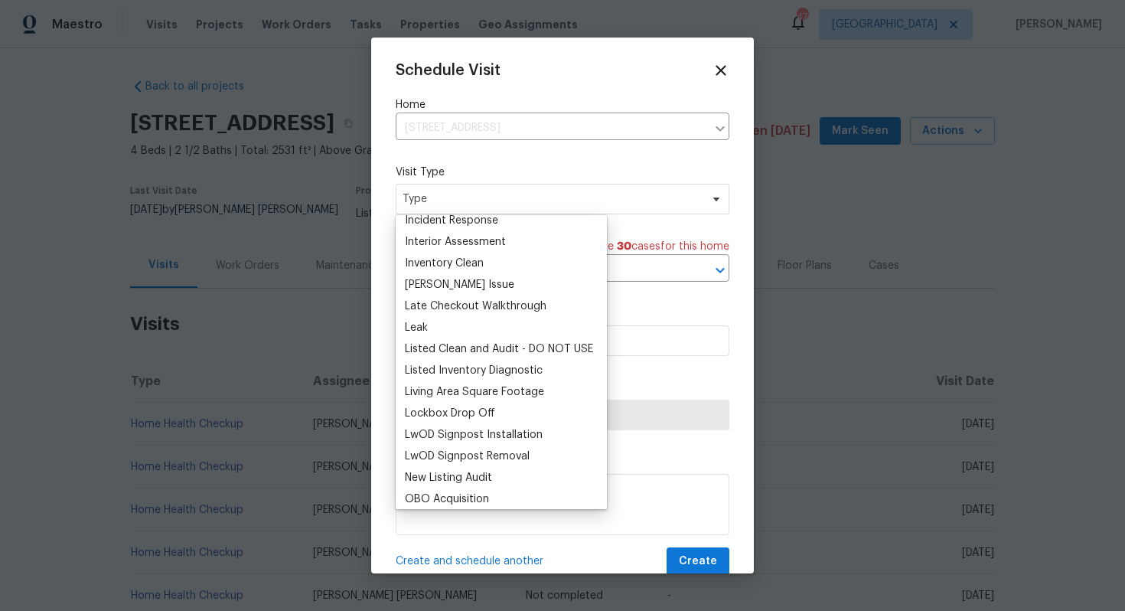
scroll to position [600, 0]
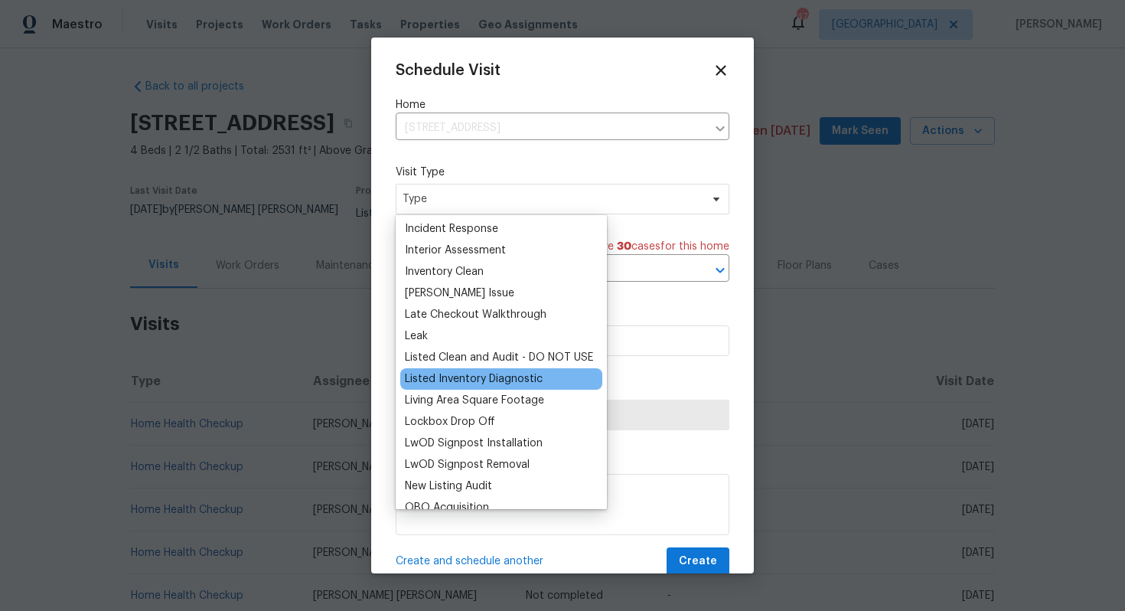
click at [433, 371] on div "Listed Inventory Diagnostic" at bounding box center [474, 378] width 138 height 15
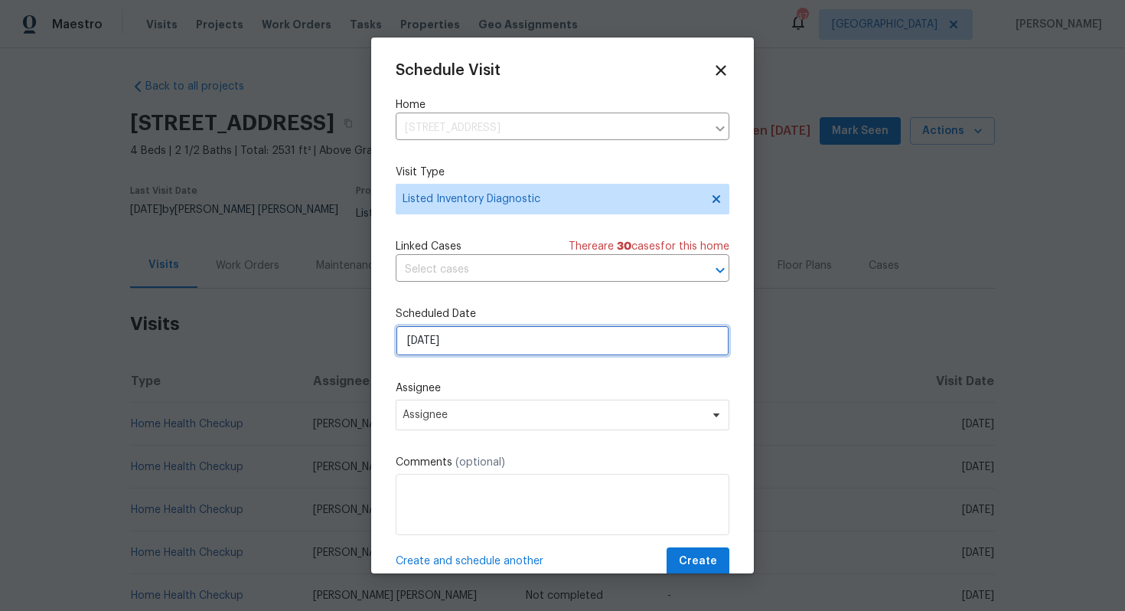
click at [449, 342] on input "[DATE]" at bounding box center [563, 340] width 334 height 31
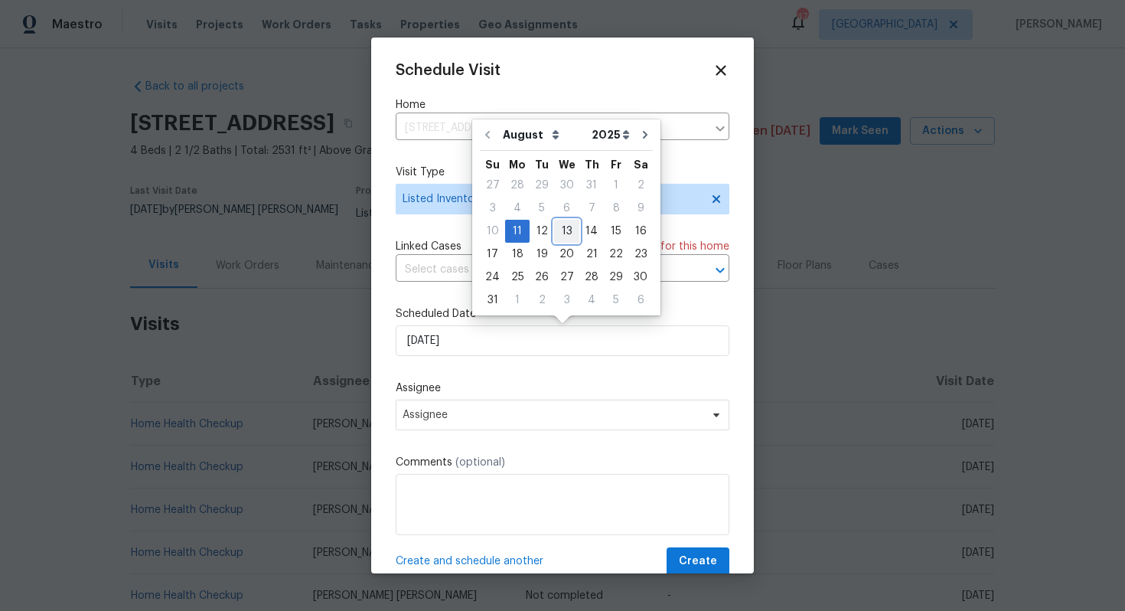
click at [568, 232] on div "13" at bounding box center [566, 230] width 25 height 21
type input "[DATE]"
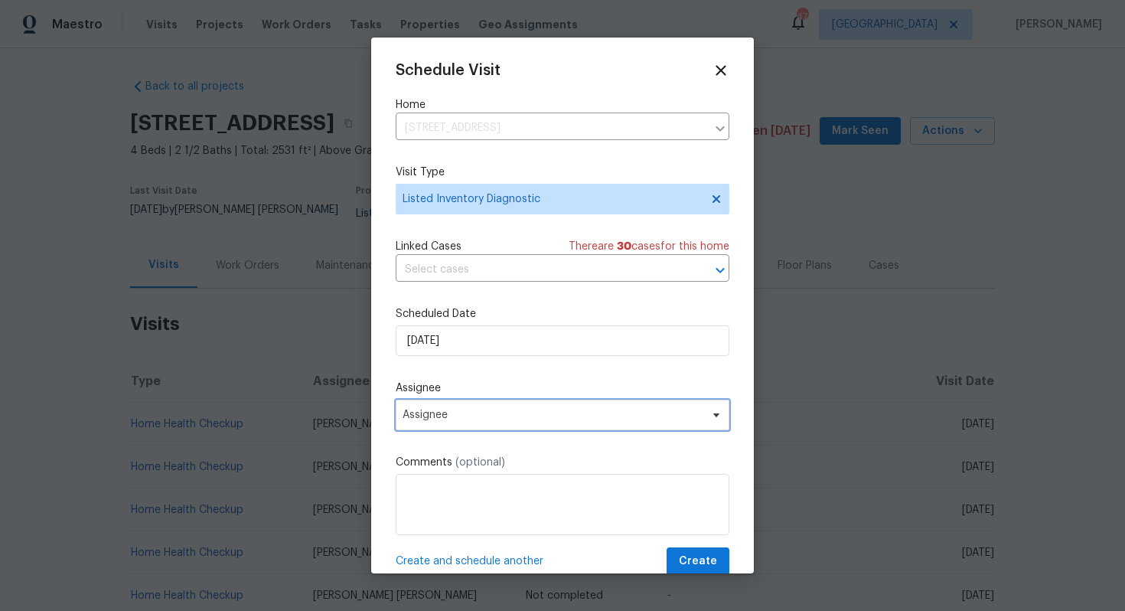
click at [506, 407] on span "Assignee" at bounding box center [563, 414] width 334 height 31
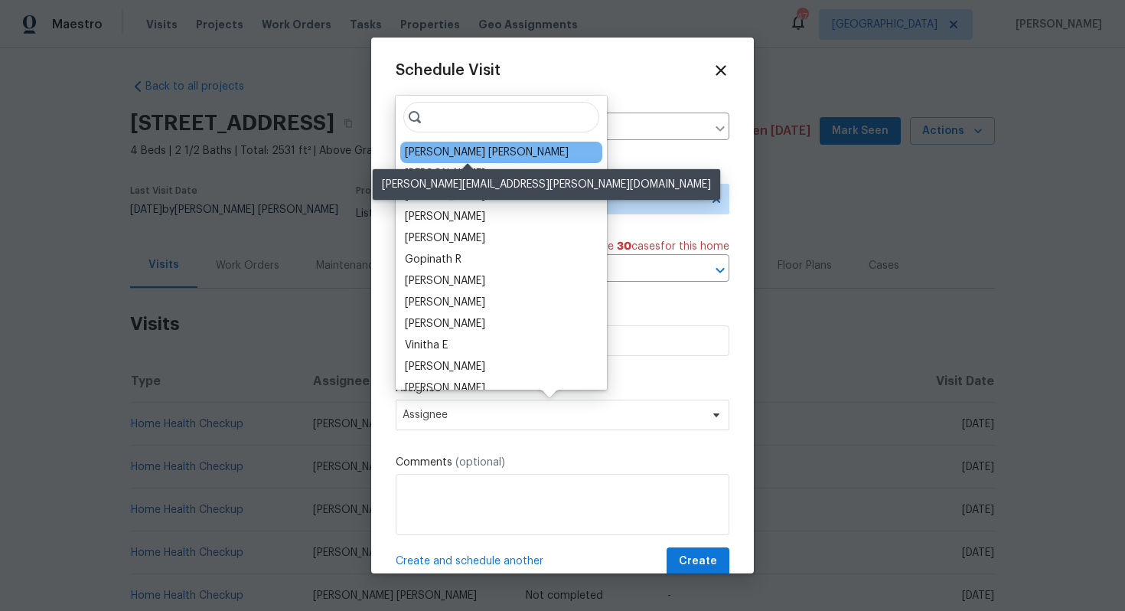
click at [437, 155] on div "[PERSON_NAME] [PERSON_NAME]" at bounding box center [487, 152] width 164 height 15
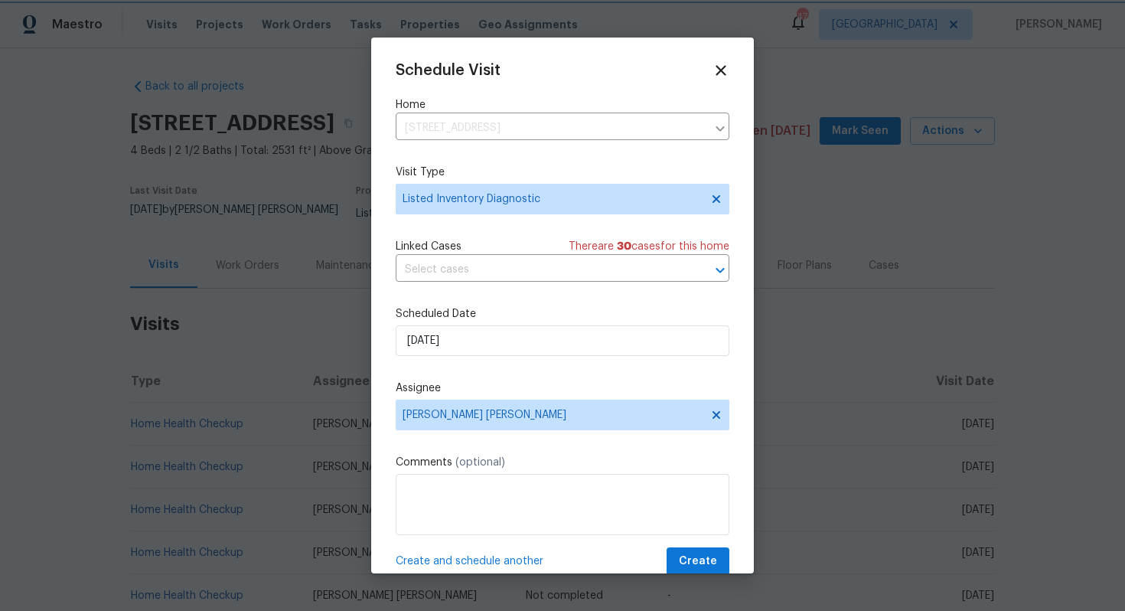
scroll to position [28, 0]
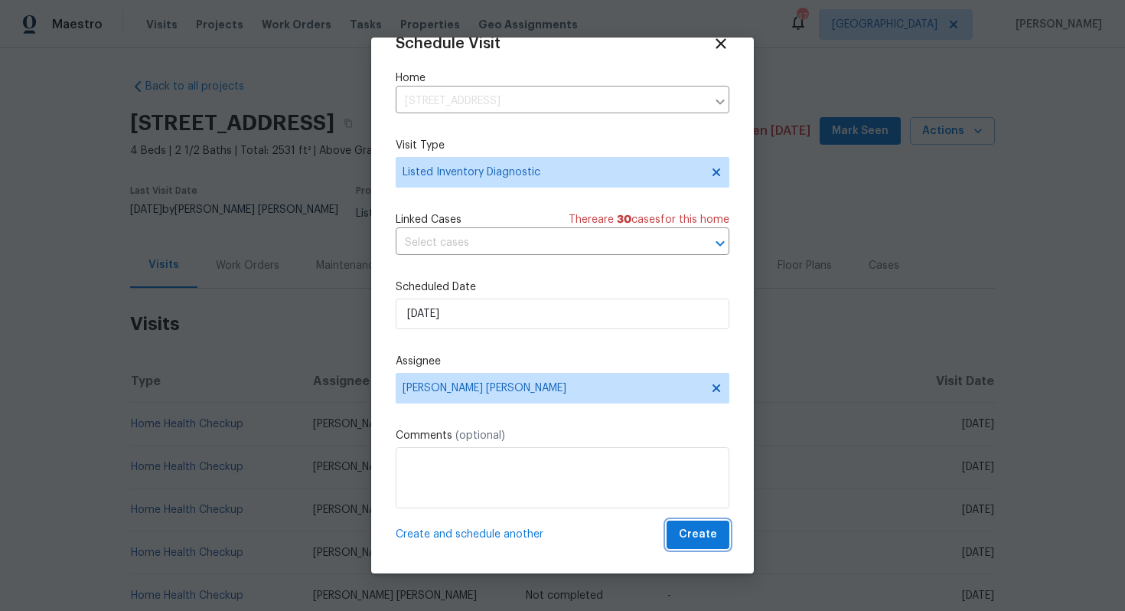
click at [684, 531] on span "Create" at bounding box center [698, 534] width 38 height 19
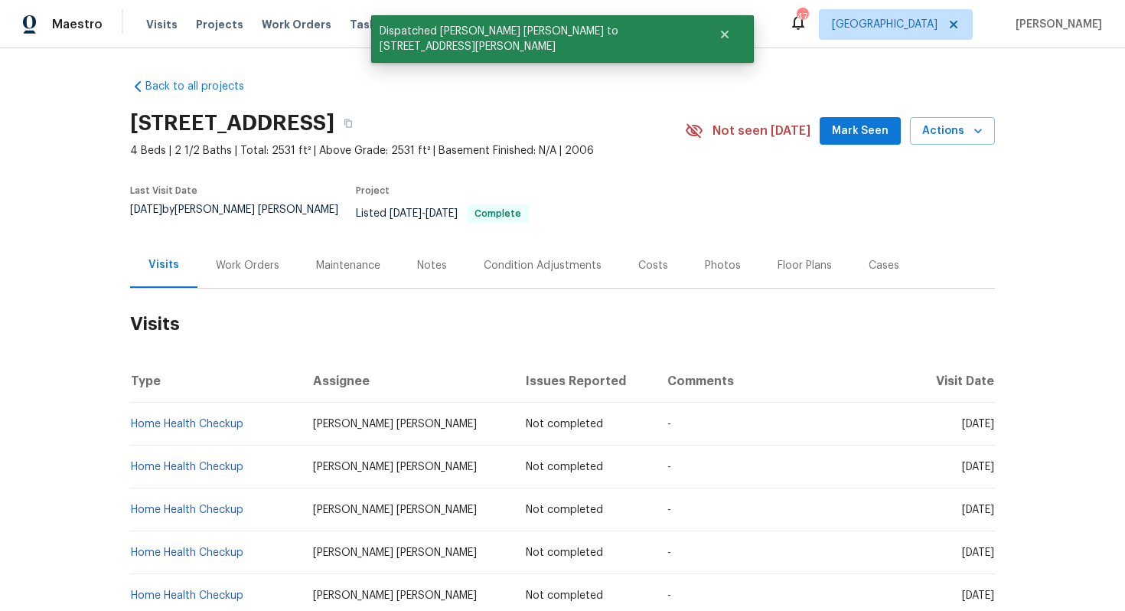
click at [255, 327] on h2 "Visits" at bounding box center [562, 323] width 865 height 71
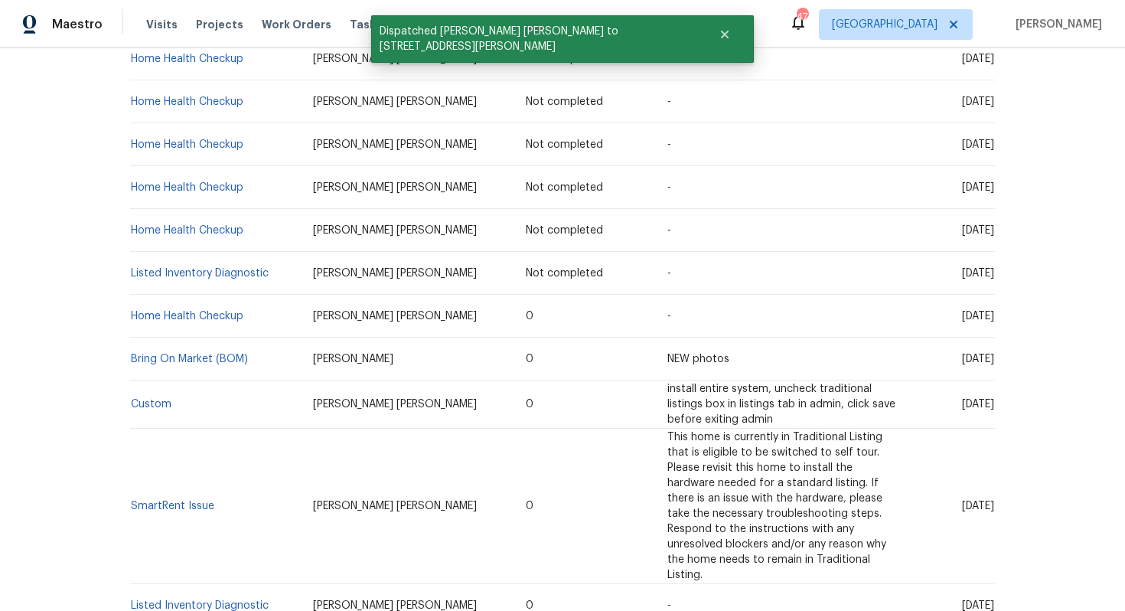
scroll to position [405, 0]
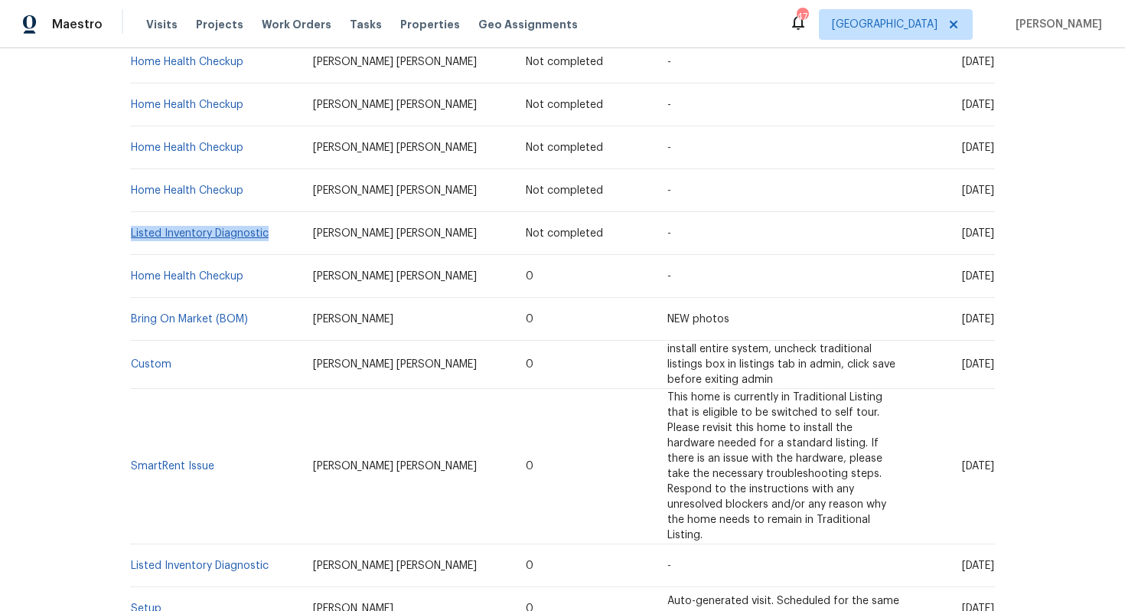
drag, startPoint x: 269, startPoint y: 225, endPoint x: 131, endPoint y: 224, distance: 137.7
click at [131, 224] on td "Listed Inventory Diagnostic" at bounding box center [215, 233] width 171 height 43
copy link "Listed Inventory Diagnostic"
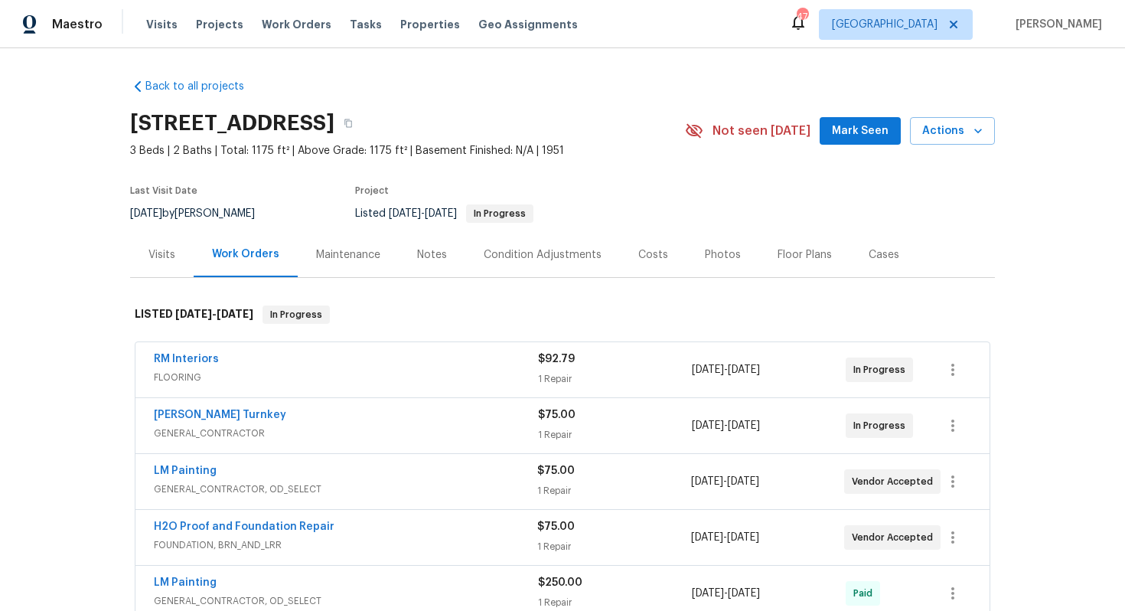
click at [162, 252] on div "Visits" at bounding box center [161, 254] width 27 height 15
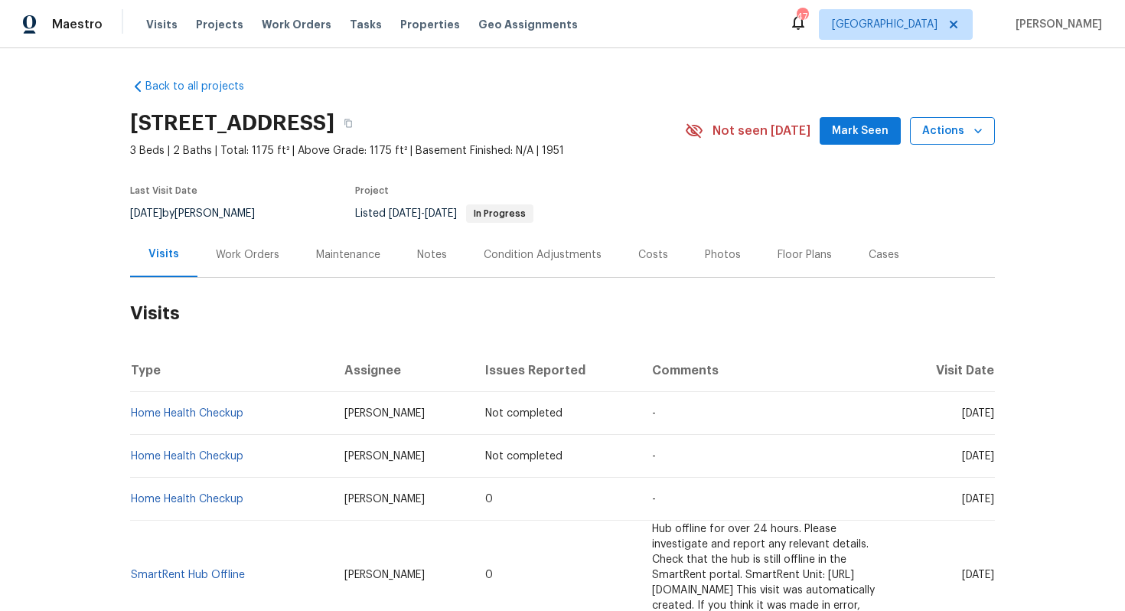
click at [958, 118] on button "Actions" at bounding box center [952, 131] width 85 height 28
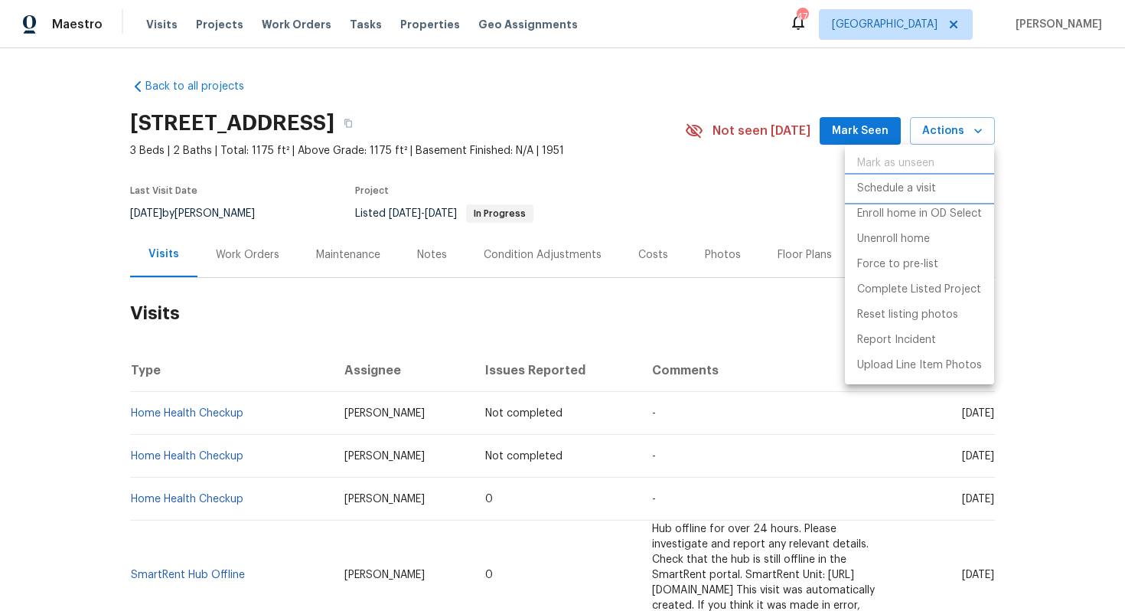
click at [884, 187] on p "Schedule a visit" at bounding box center [896, 189] width 79 height 16
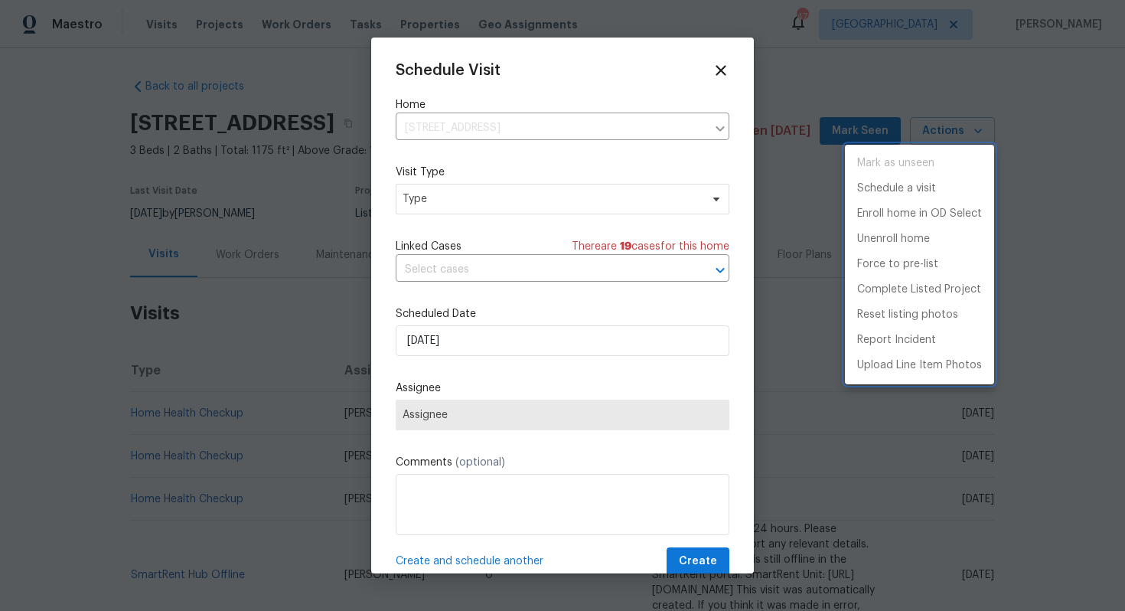
click at [433, 192] on div at bounding box center [562, 305] width 1125 height 611
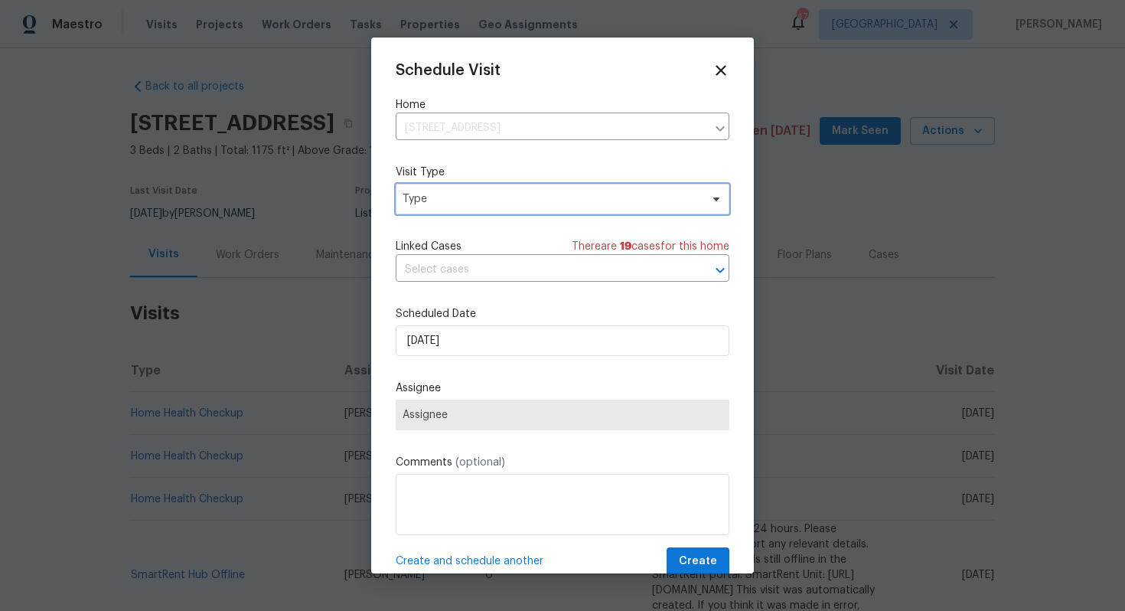
click at [416, 199] on span "Type" at bounding box center [551, 198] width 298 height 15
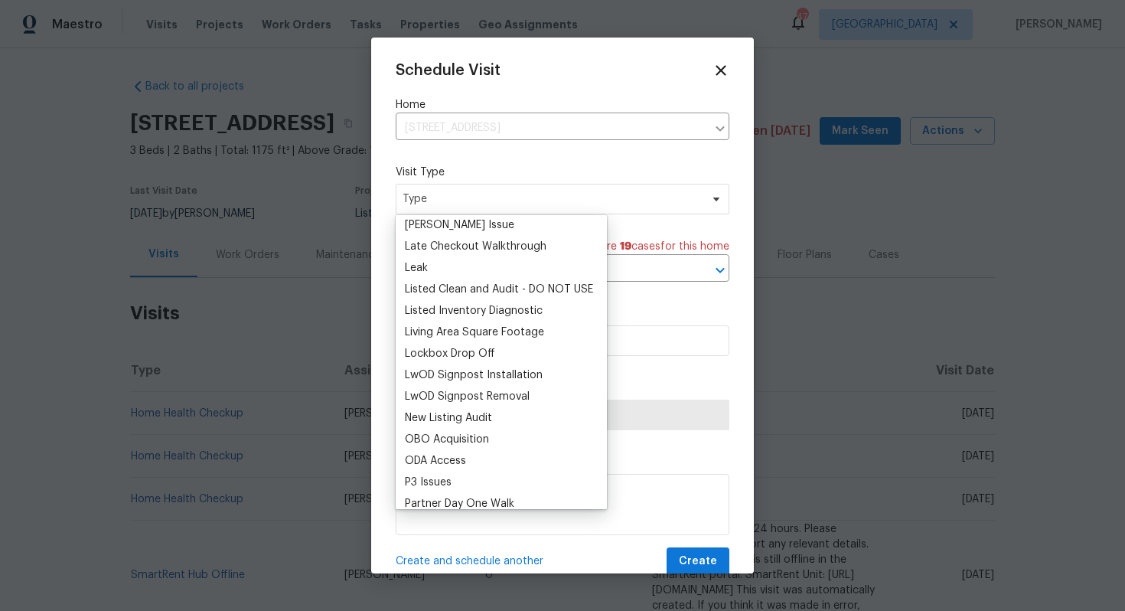
scroll to position [667, 0]
click at [445, 310] on div "Listed Inventory Diagnostic" at bounding box center [474, 311] width 138 height 15
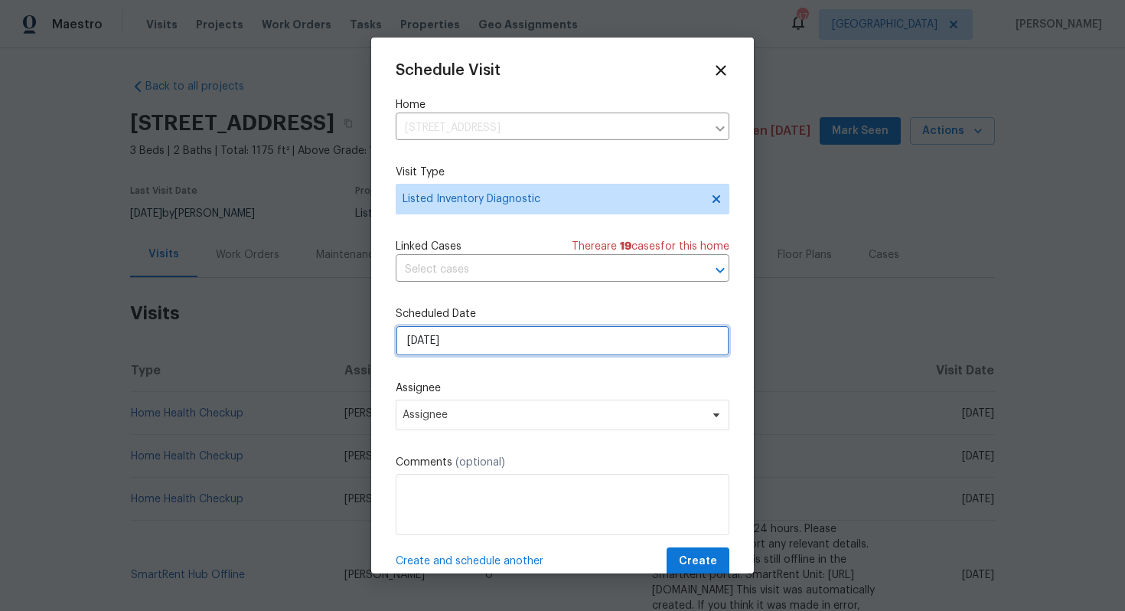
click at [507, 337] on input "[DATE]" at bounding box center [563, 340] width 334 height 31
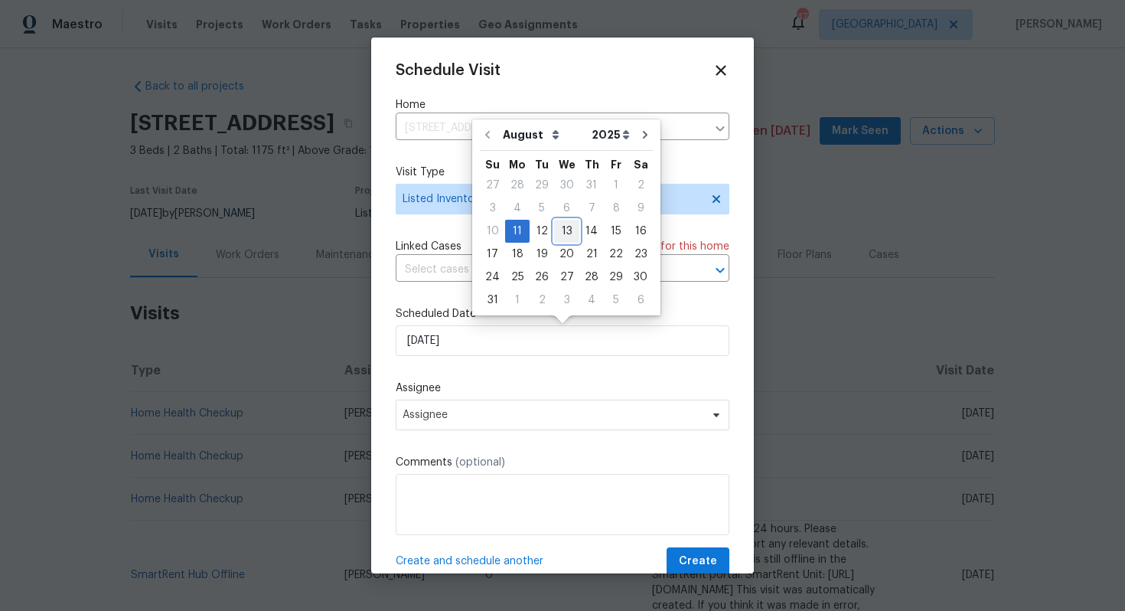
click at [559, 224] on div "13" at bounding box center [566, 230] width 25 height 21
type input "[DATE]"
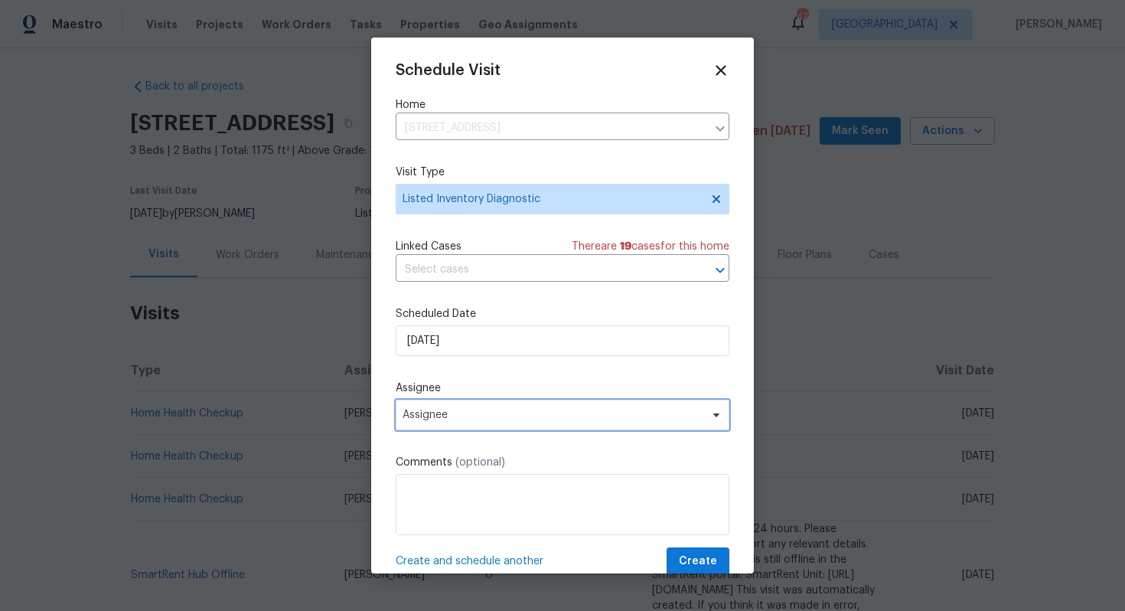
click at [471, 428] on span "Assignee" at bounding box center [563, 414] width 334 height 31
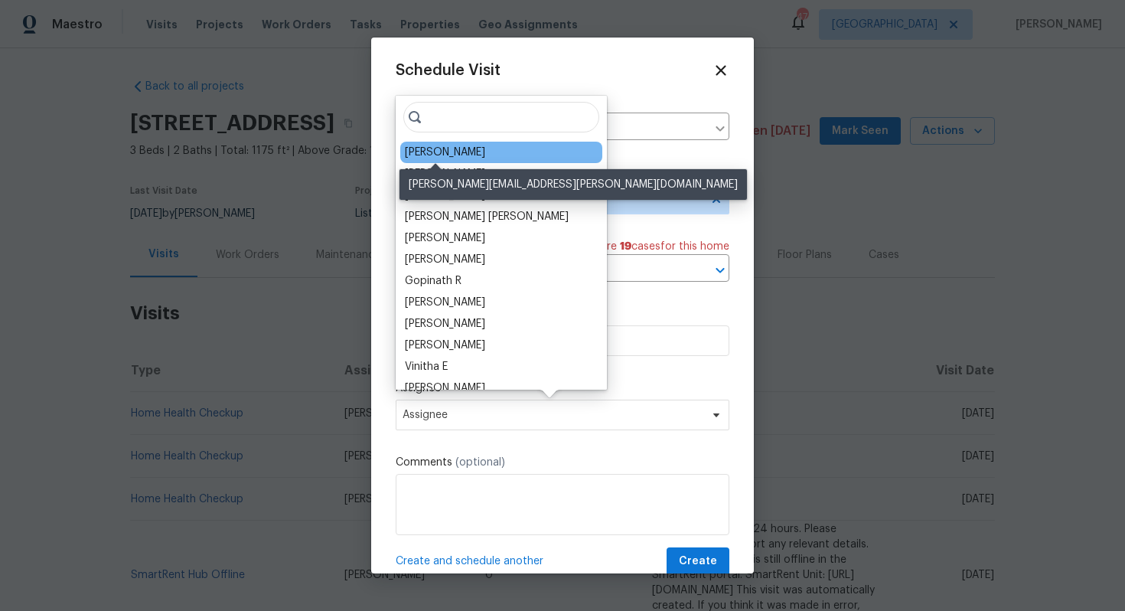
click at [451, 159] on div "[PERSON_NAME]" at bounding box center [445, 152] width 80 height 15
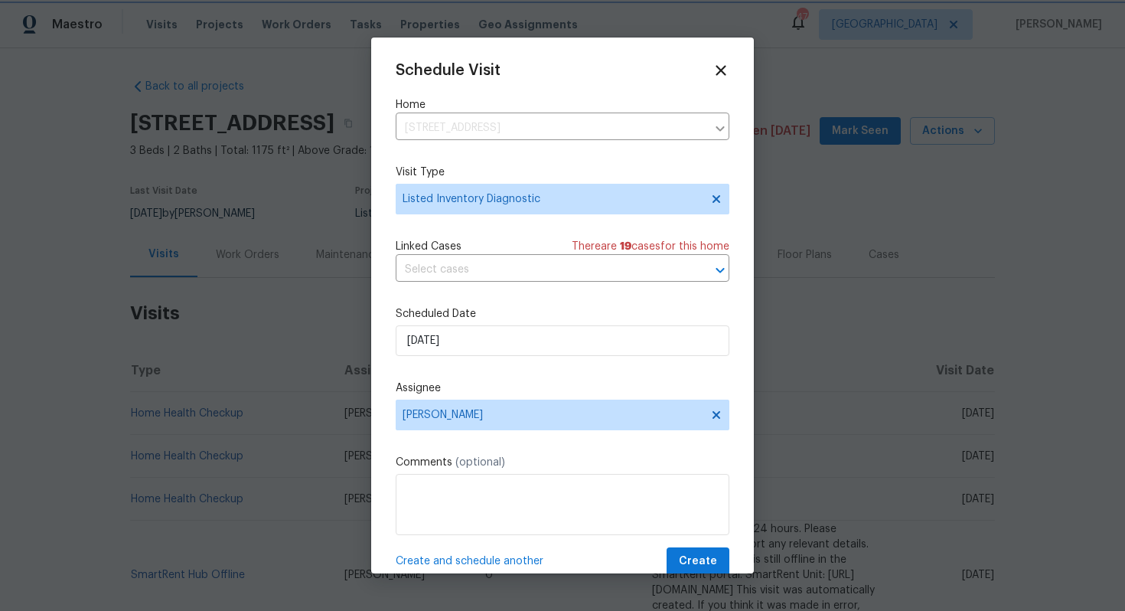
scroll to position [28, 0]
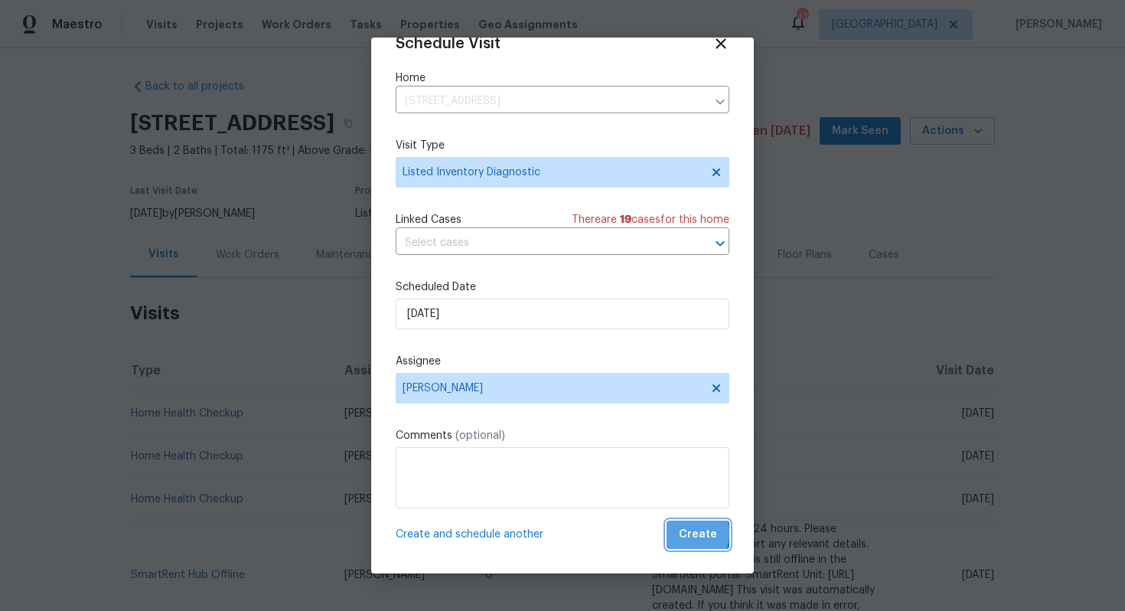
click at [687, 533] on span "Create" at bounding box center [698, 534] width 38 height 19
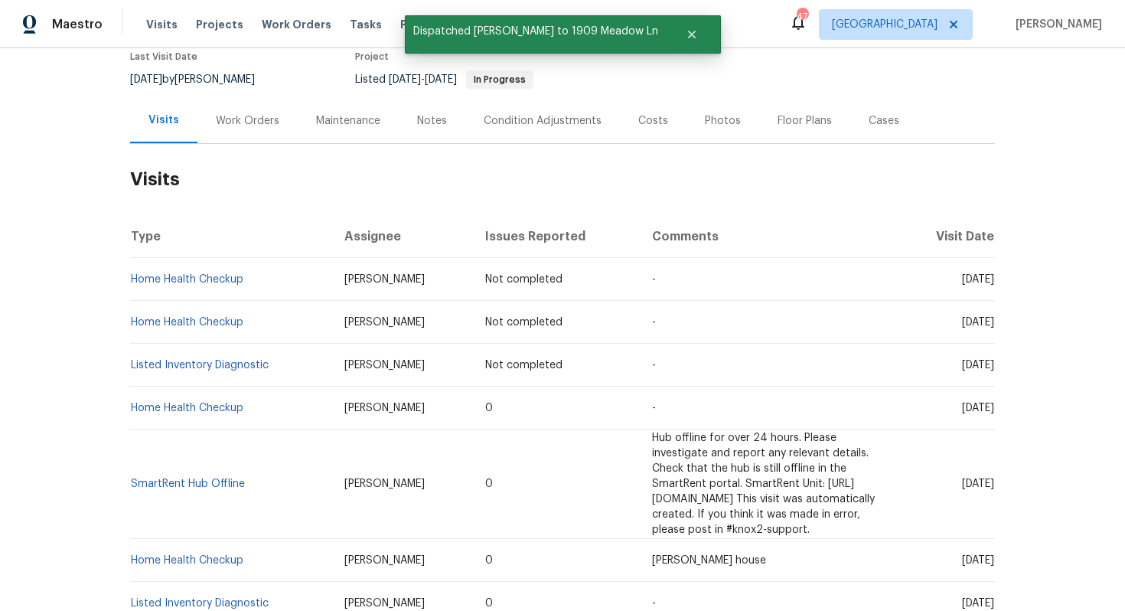
scroll to position [174, 0]
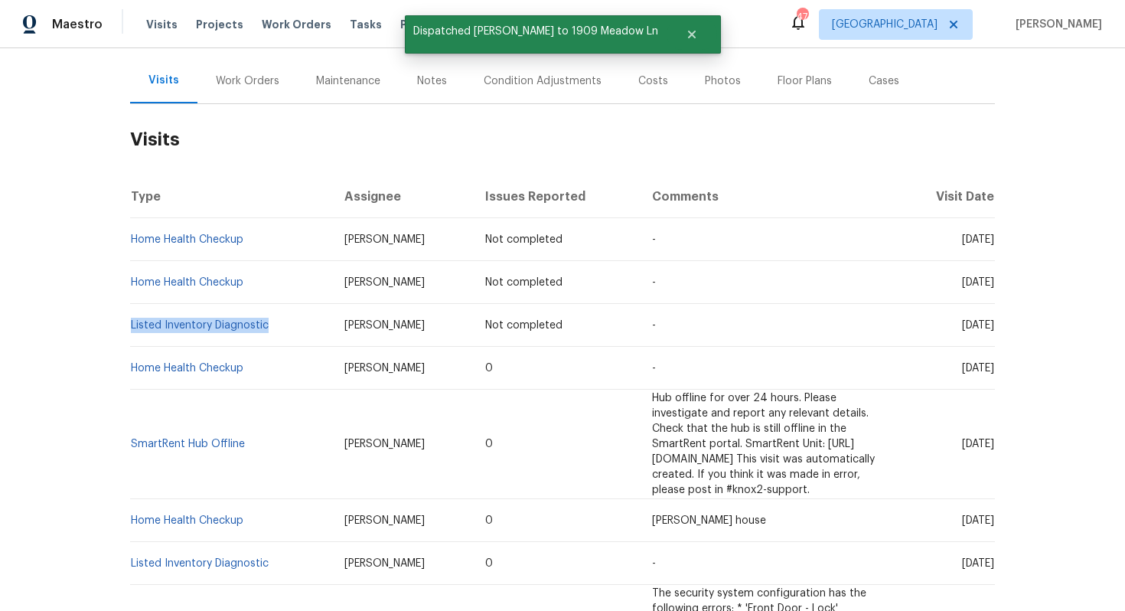
drag, startPoint x: 268, startPoint y: 327, endPoint x: 129, endPoint y: 325, distance: 139.2
click at [129, 326] on div "Back to all projects 1909 Meadow Ln, Decatur, GA 30032 3 Beds | 2 Baths | Total…" at bounding box center [562, 329] width 1125 height 562
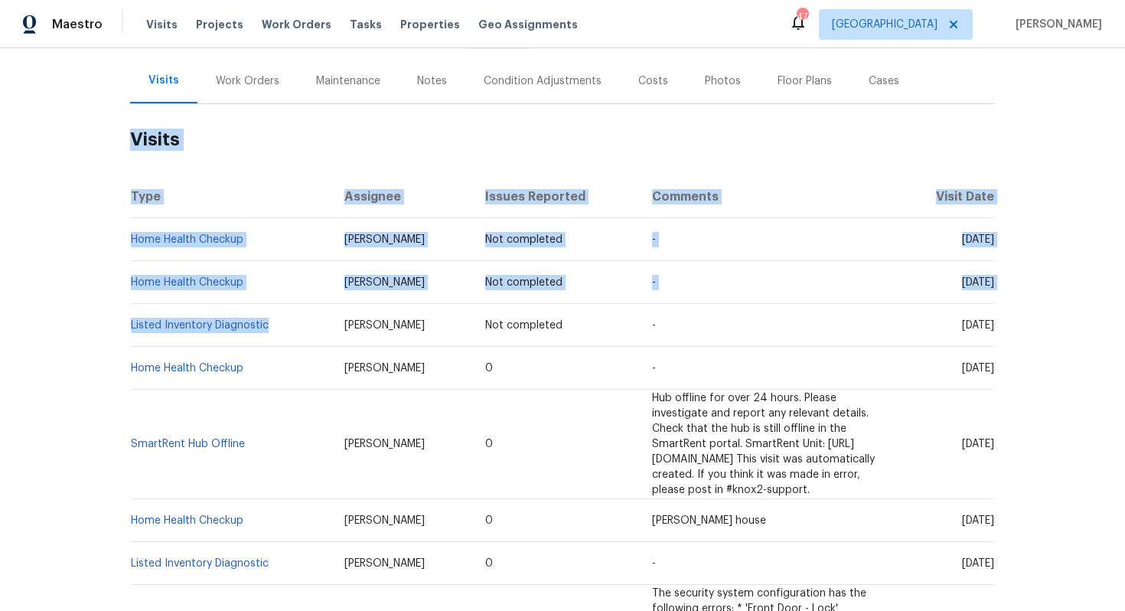
click at [129, 325] on div "Back to all projects 1909 Meadow Ln, Decatur, GA 30032 3 Beds | 2 Baths | Total…" at bounding box center [562, 329] width 1125 height 562
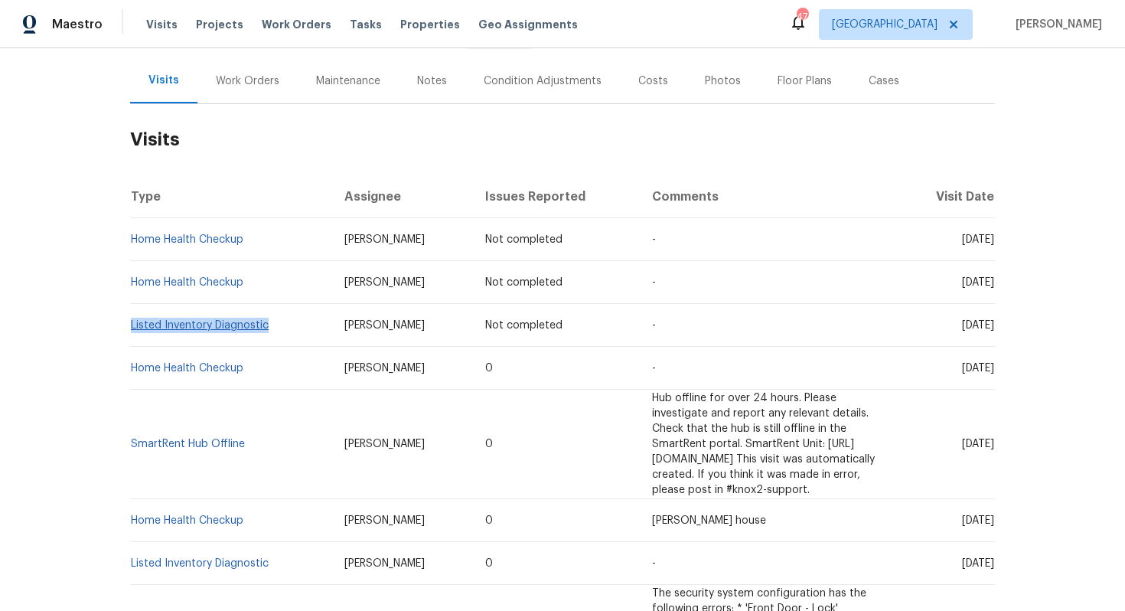
drag, startPoint x: 269, startPoint y: 325, endPoint x: 131, endPoint y: 326, distance: 137.7
click at [131, 326] on td "Listed Inventory Diagnostic" at bounding box center [231, 325] width 202 height 43
copy link "Listed Inventory Diagnostic"
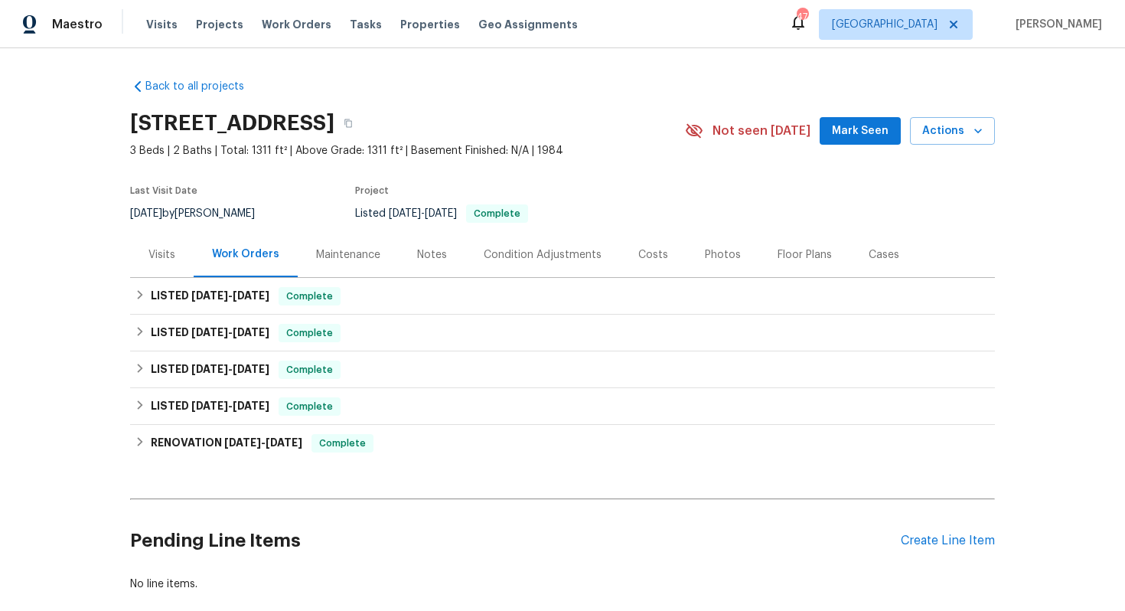
click at [171, 257] on div "Visits" at bounding box center [161, 254] width 27 height 15
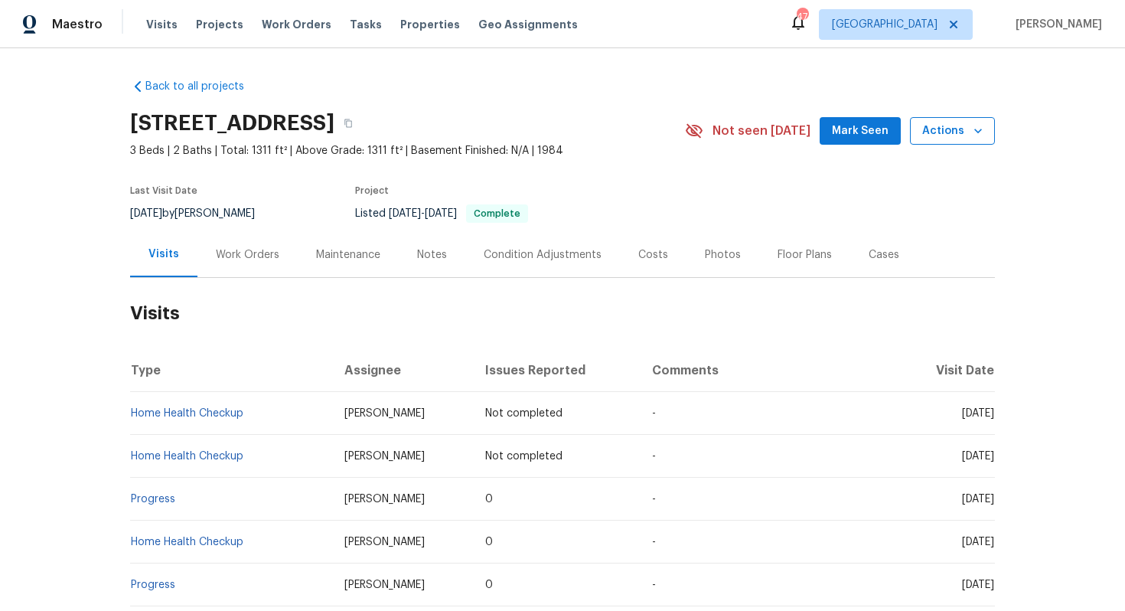
click at [950, 132] on span "Actions" at bounding box center [952, 131] width 60 height 19
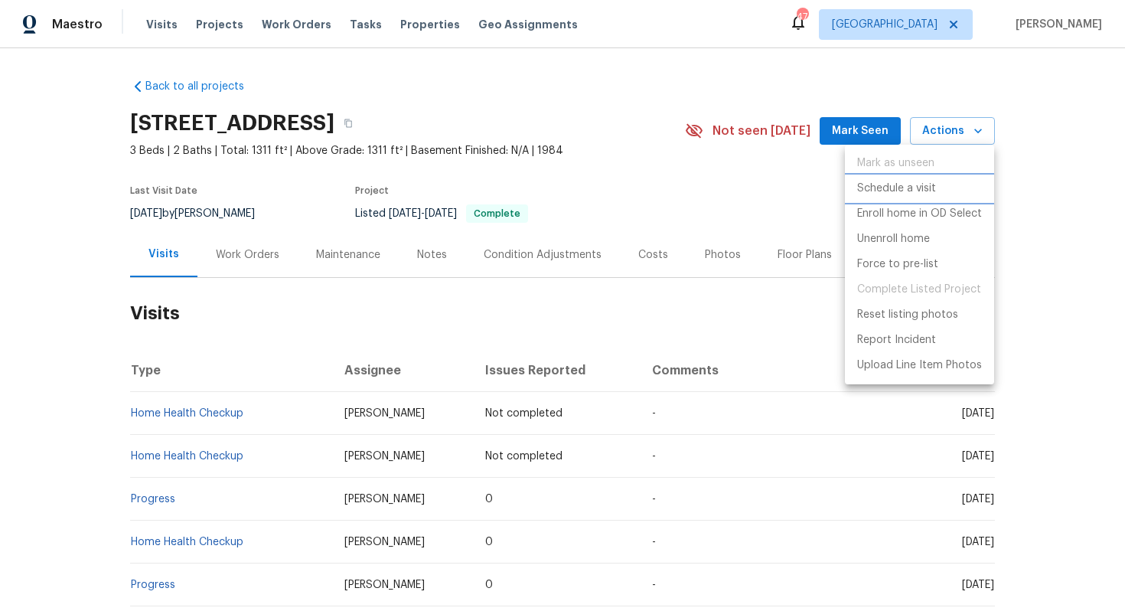
click at [878, 190] on p "Schedule a visit" at bounding box center [896, 189] width 79 height 16
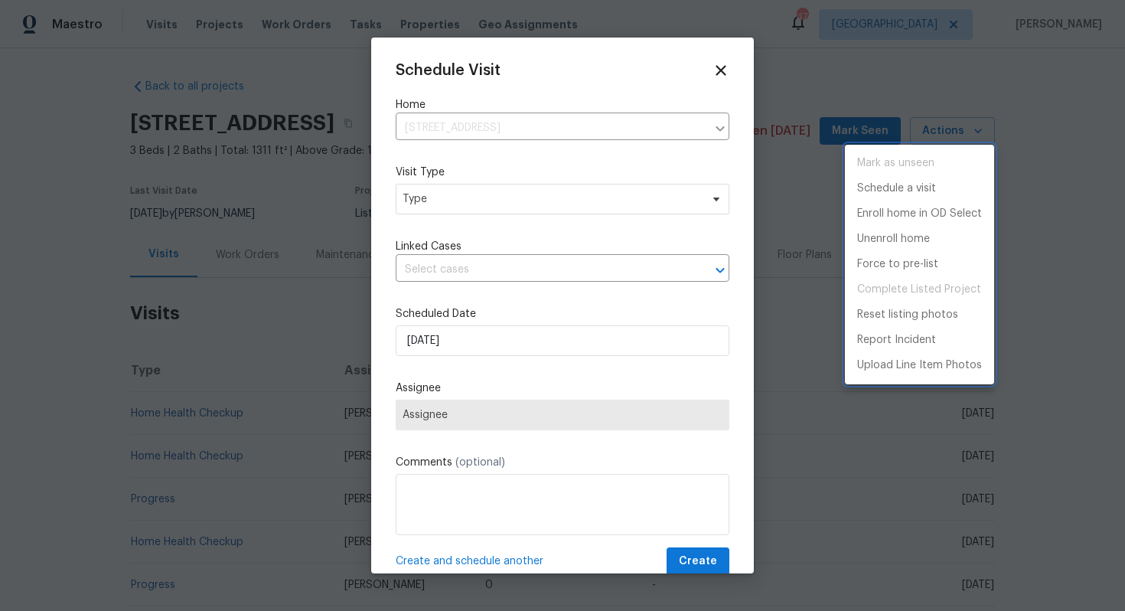
click at [438, 221] on div at bounding box center [562, 305] width 1125 height 611
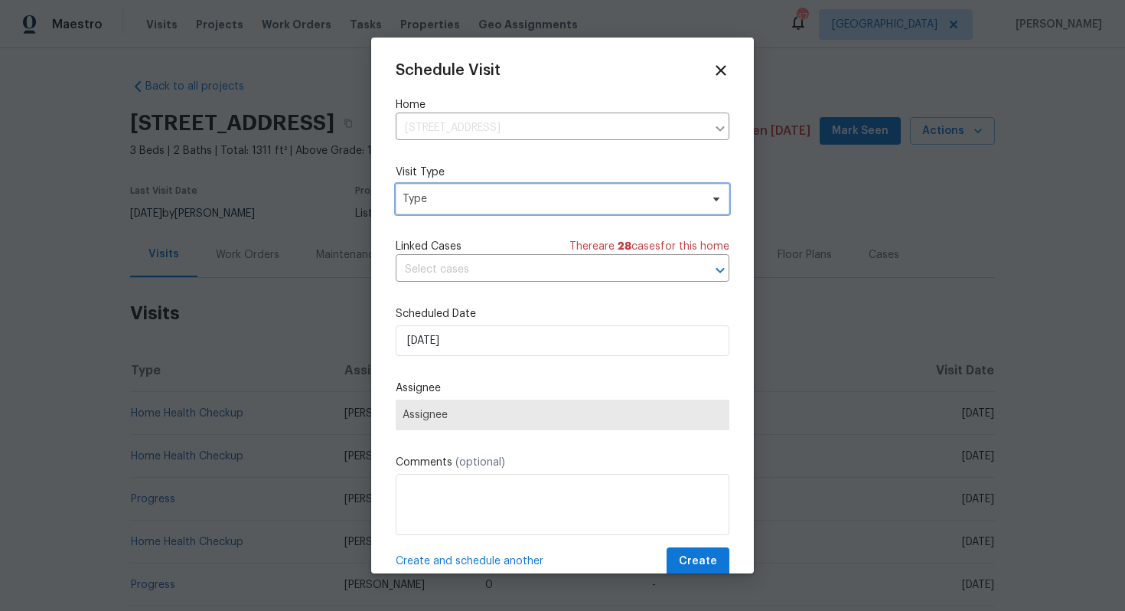
click at [424, 202] on span "Type" at bounding box center [551, 198] width 298 height 15
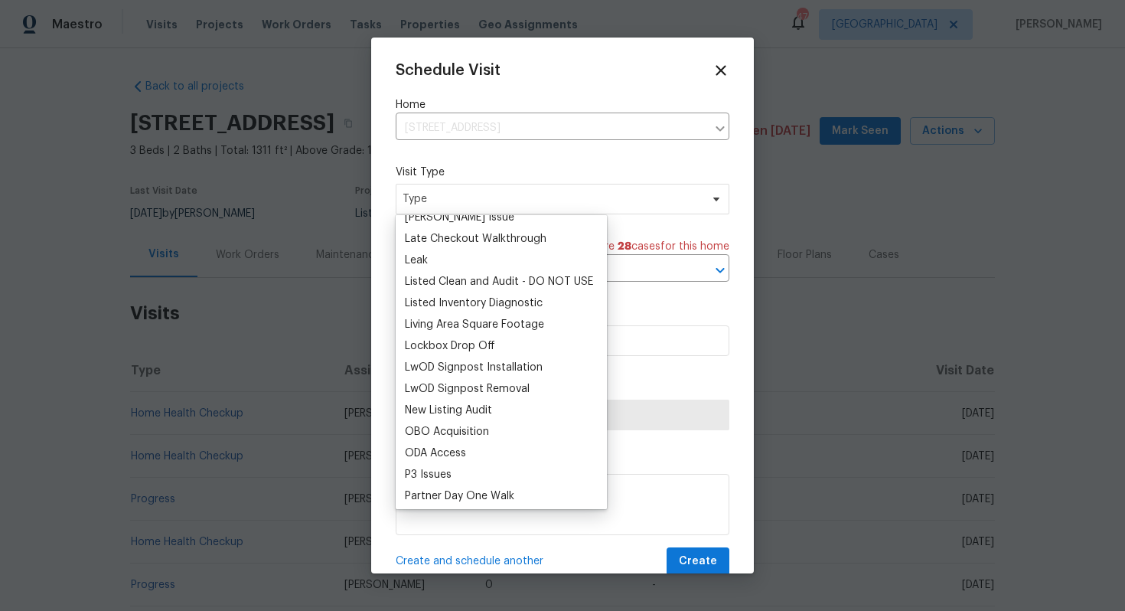
scroll to position [657, 0]
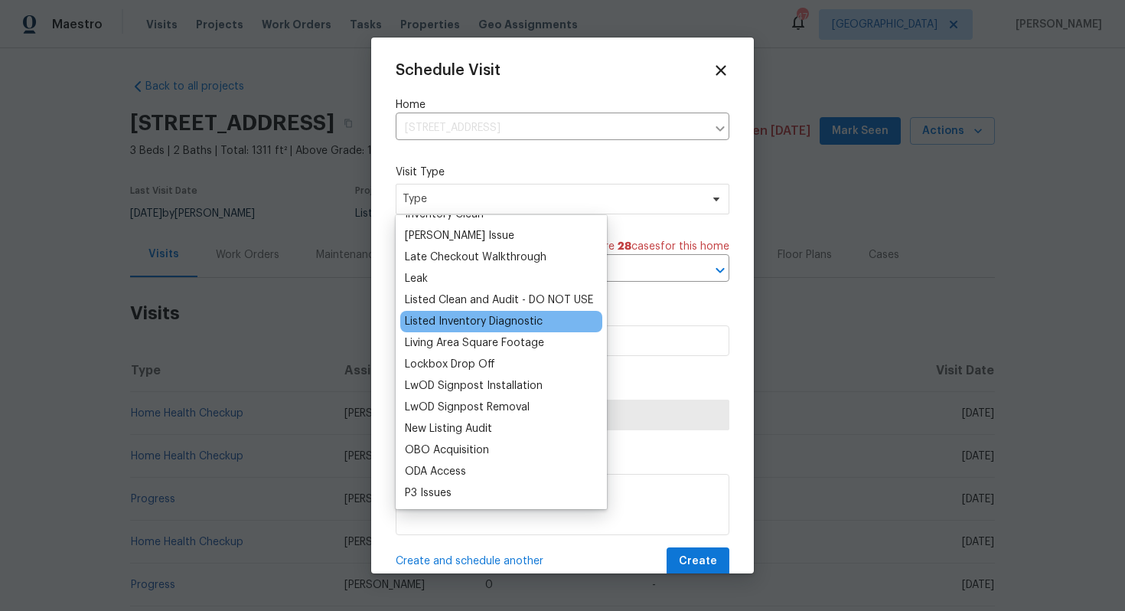
click at [440, 318] on div "Listed Inventory Diagnostic" at bounding box center [474, 321] width 138 height 15
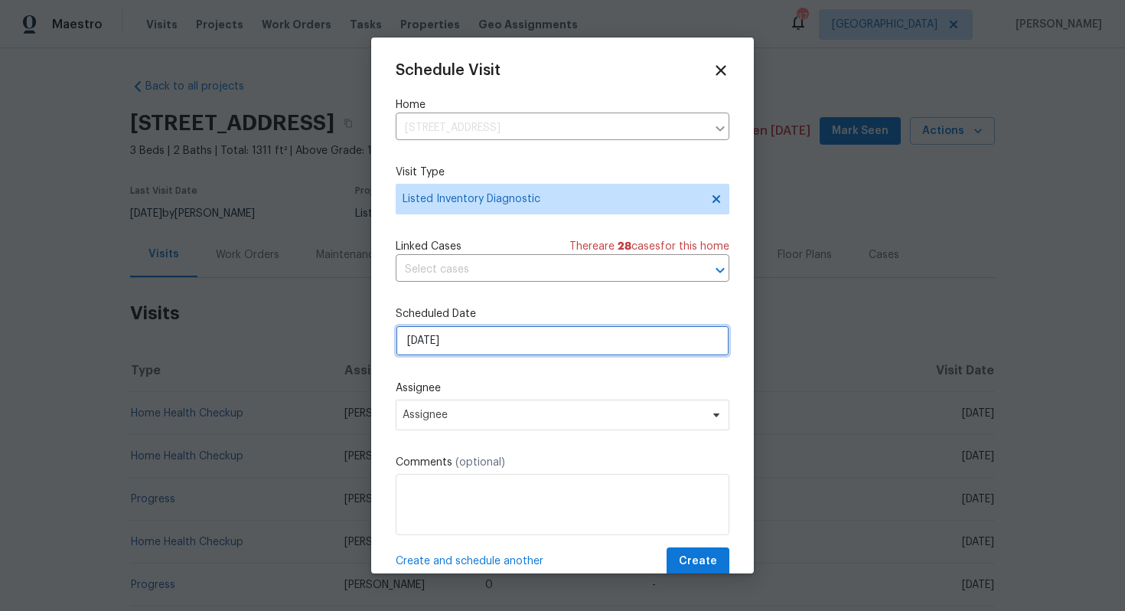
click at [523, 348] on input "[DATE]" at bounding box center [563, 340] width 334 height 31
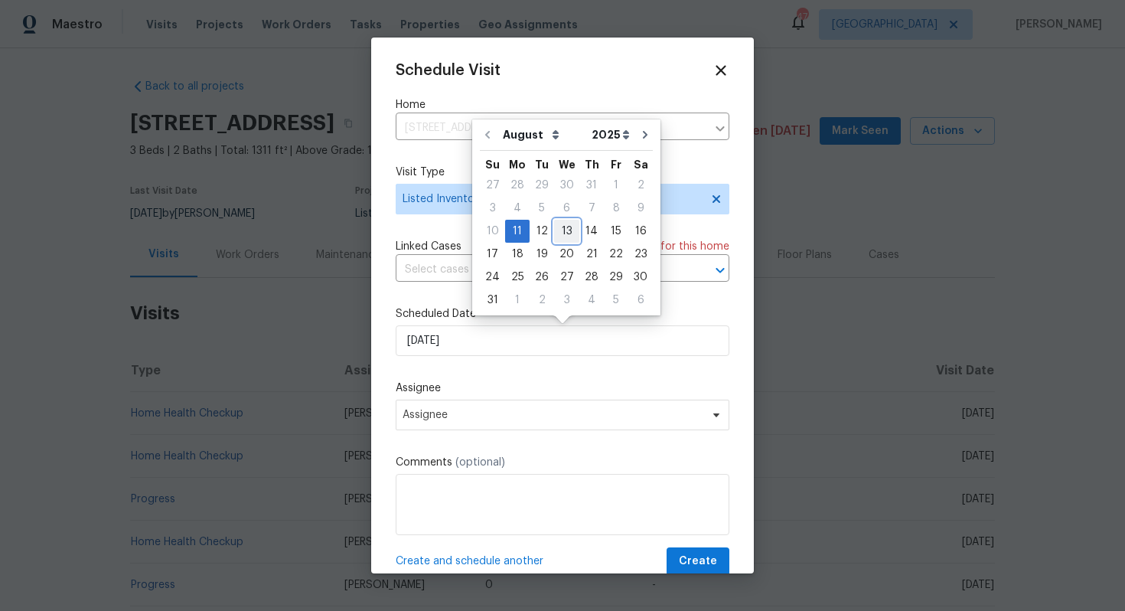
click at [555, 236] on div "13" at bounding box center [566, 230] width 25 height 21
type input "[DATE]"
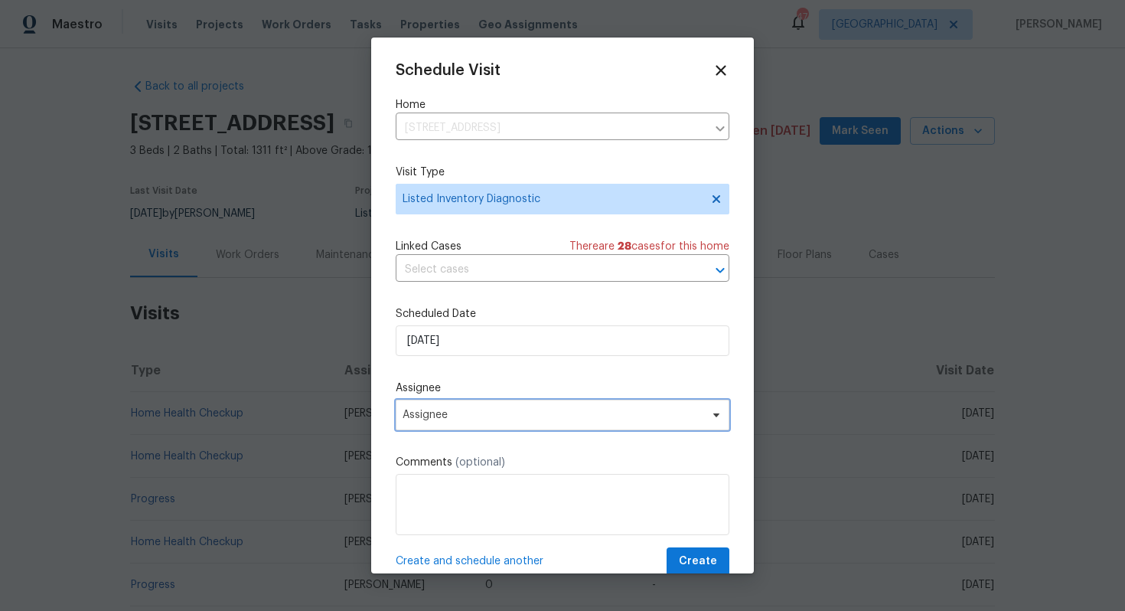
click at [523, 410] on span "Assignee" at bounding box center [552, 415] width 300 height 12
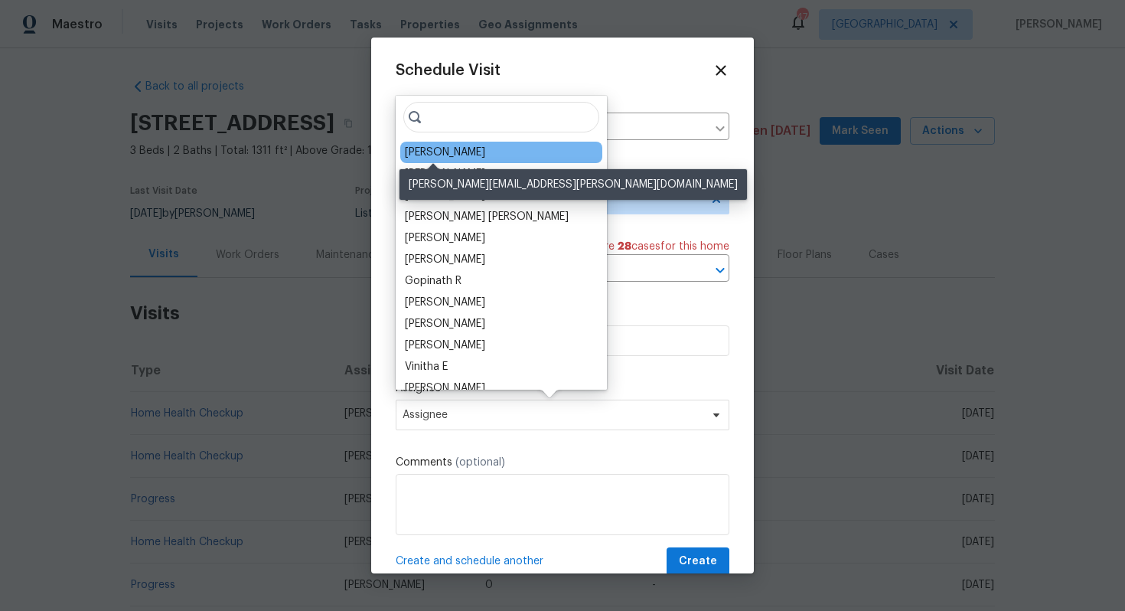
click at [433, 153] on div "[PERSON_NAME]" at bounding box center [445, 152] width 80 height 15
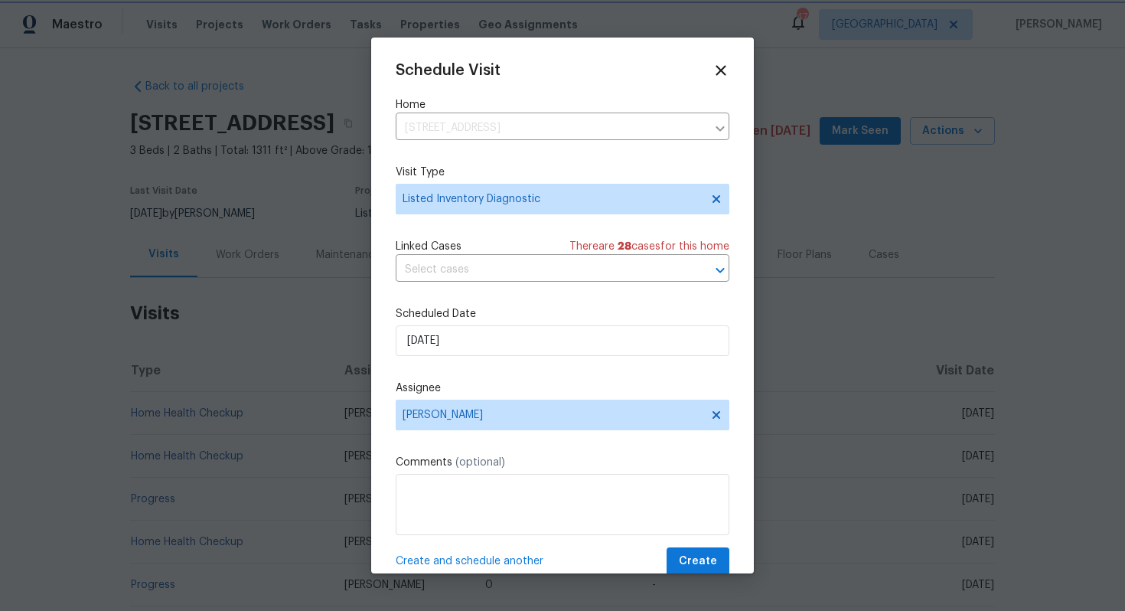
scroll to position [28, 0]
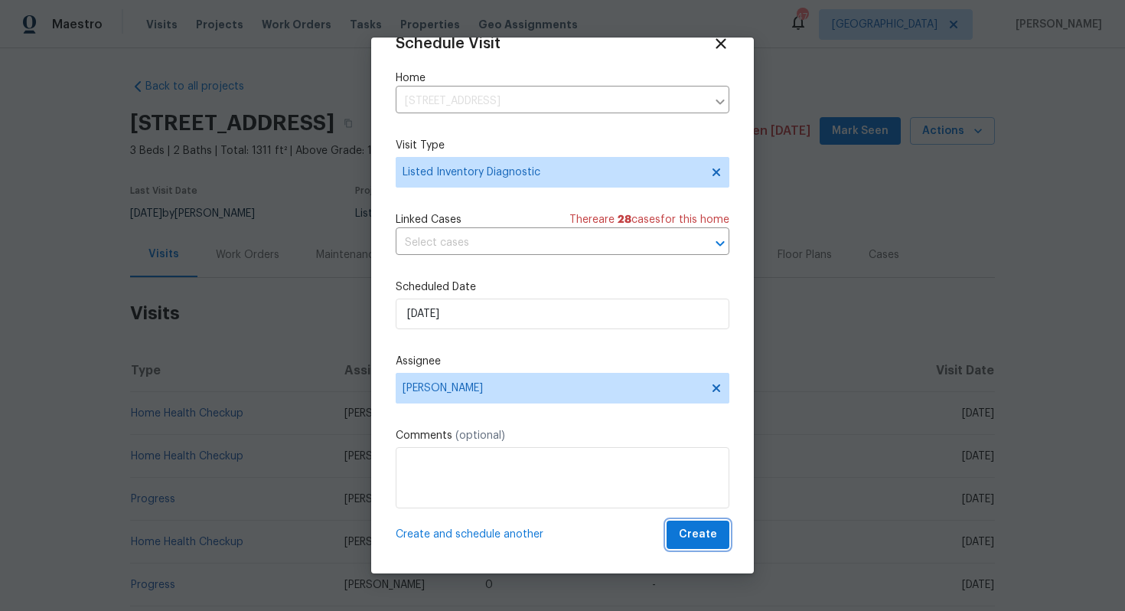
click at [695, 535] on span "Create" at bounding box center [698, 534] width 38 height 19
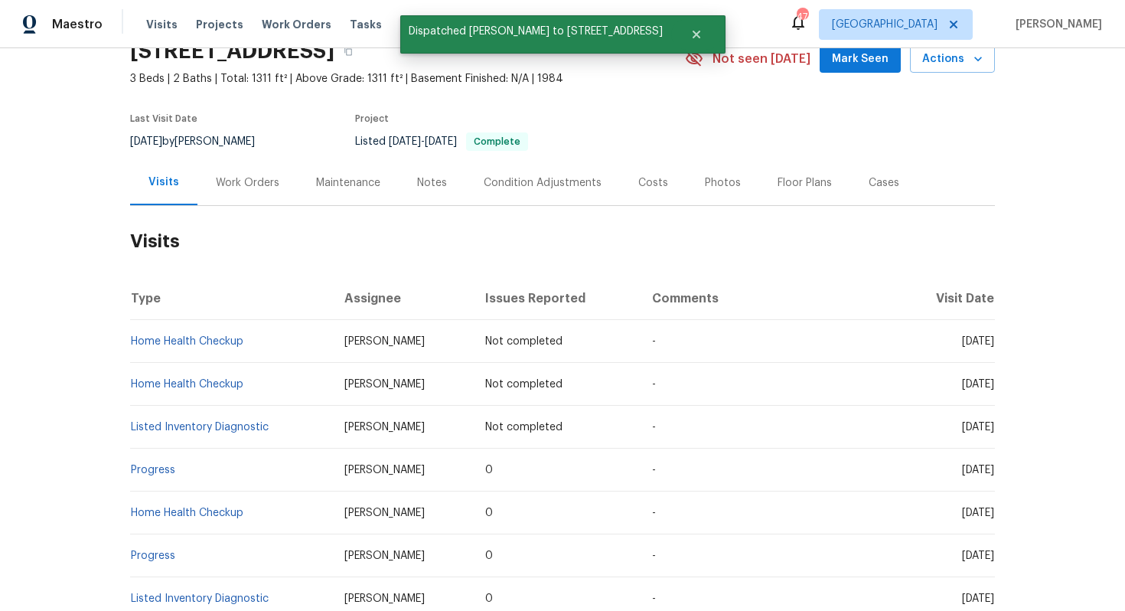
scroll to position [92, 0]
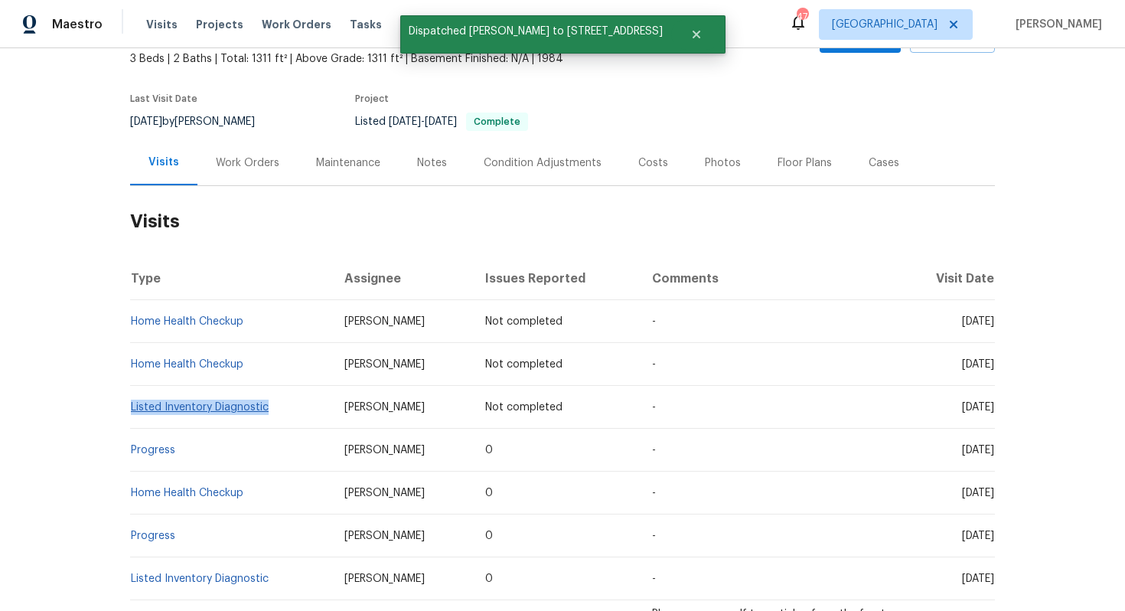
drag, startPoint x: 269, startPoint y: 408, endPoint x: 131, endPoint y: 408, distance: 137.7
click at [131, 408] on td "Listed Inventory Diagnostic" at bounding box center [231, 407] width 202 height 43
copy link "Listed Inventory Diagnostic"
